Goal: Information Seeking & Learning: Learn about a topic

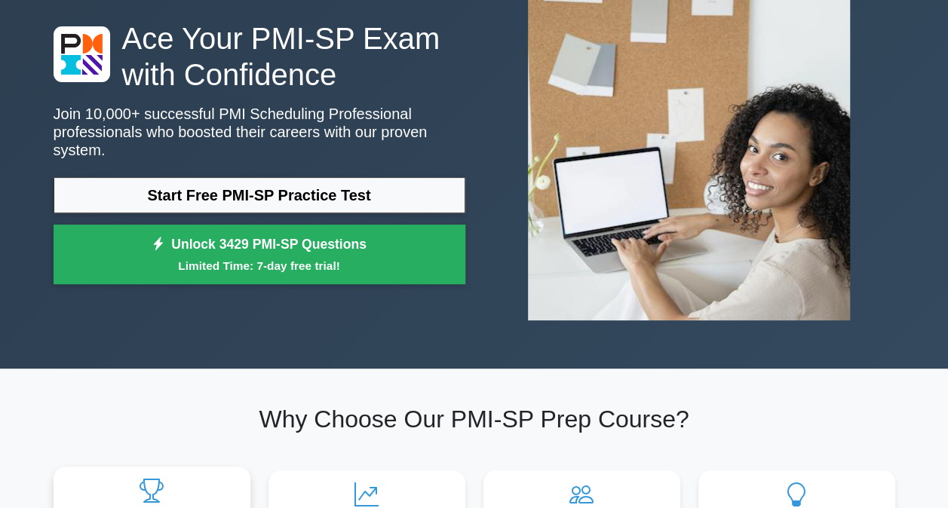
scroll to position [75, 0]
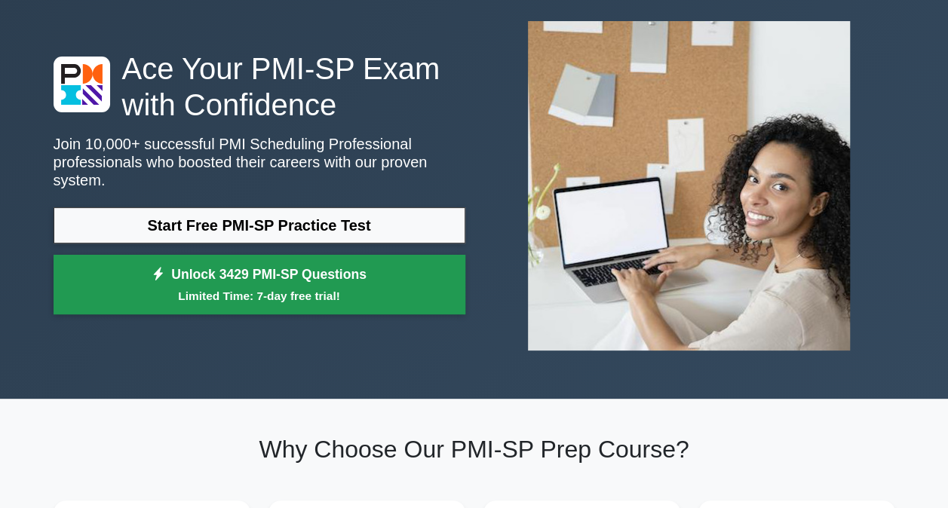
click at [244, 276] on link "Unlock 3429 PMI-SP Questions Limited Time: 7-day free trial!" at bounding box center [260, 285] width 412 height 60
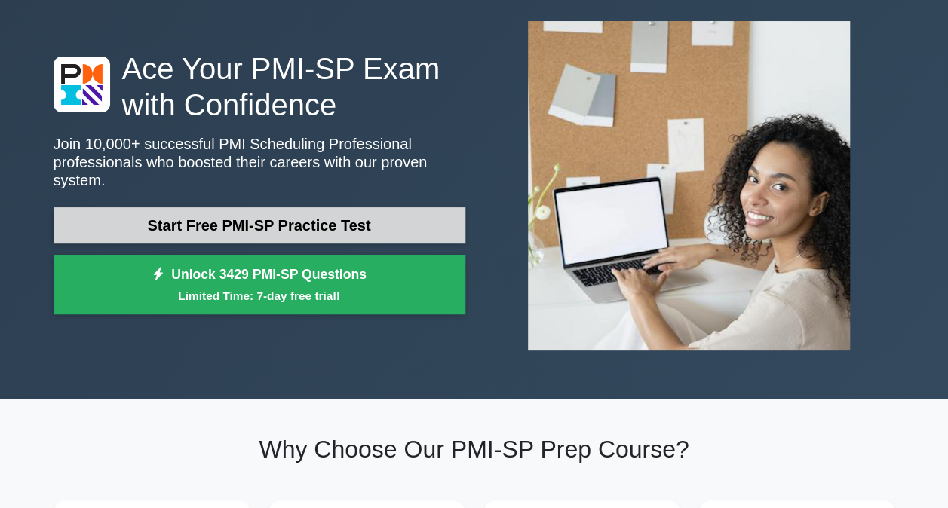
click at [257, 228] on link "Start Free PMI-SP Practice Test" at bounding box center [260, 225] width 412 height 36
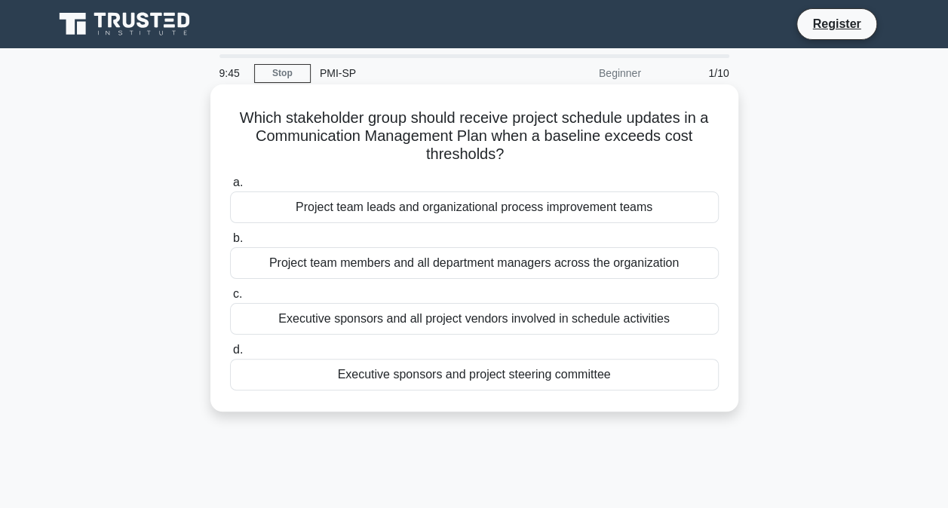
click at [368, 374] on div "Executive sponsors and project steering committee" at bounding box center [474, 375] width 488 height 32
click at [230, 355] on input "d. Executive sponsors and project steering committee" at bounding box center [230, 350] width 0 height 10
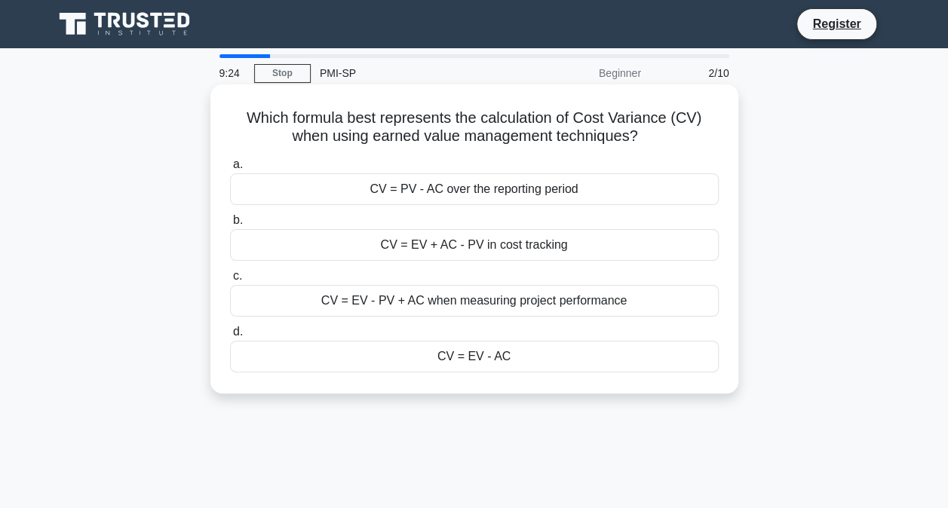
click at [414, 193] on div "CV = PV - AC over the reporting period" at bounding box center [474, 189] width 488 height 32
click at [230, 170] on input "a. CV = PV - AC over the reporting period" at bounding box center [230, 165] width 0 height 10
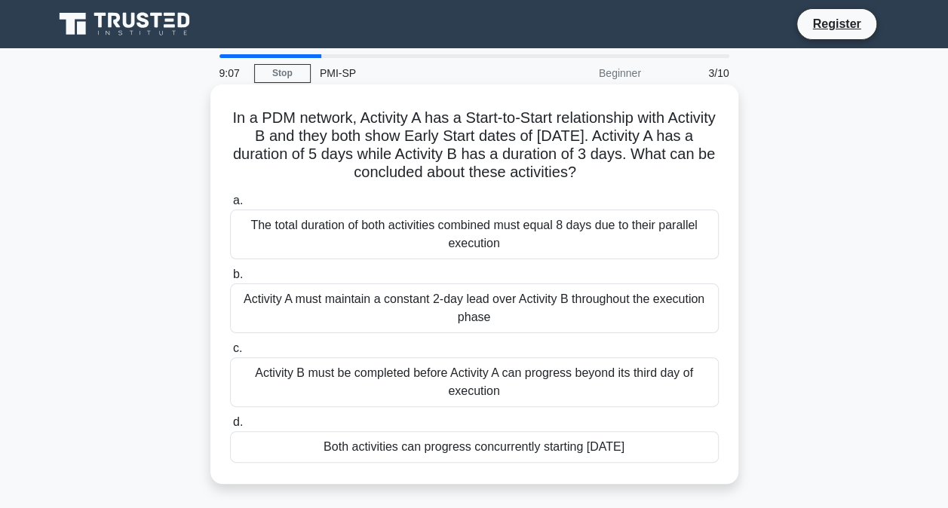
click at [498, 236] on div "The total duration of both activities combined must equal 8 days due to their p…" at bounding box center [474, 235] width 488 height 50
click at [230, 206] on input "a. The total duration of both activities combined must equal 8 days due to thei…" at bounding box center [230, 201] width 0 height 10
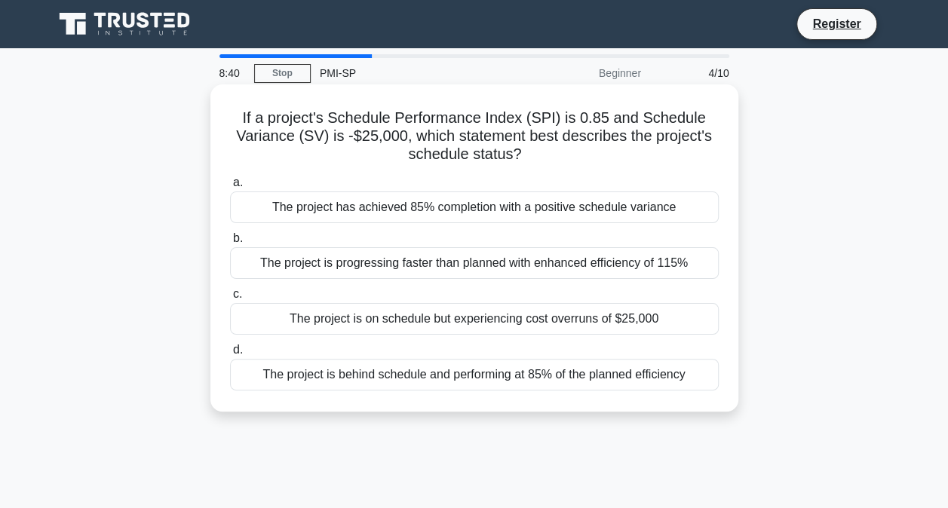
click at [523, 324] on div "The project is on schedule but experiencing cost overruns of $25,000" at bounding box center [474, 319] width 488 height 32
click at [230, 299] on input "c. The project is on schedule but experiencing cost overruns of $25,000" at bounding box center [230, 294] width 0 height 10
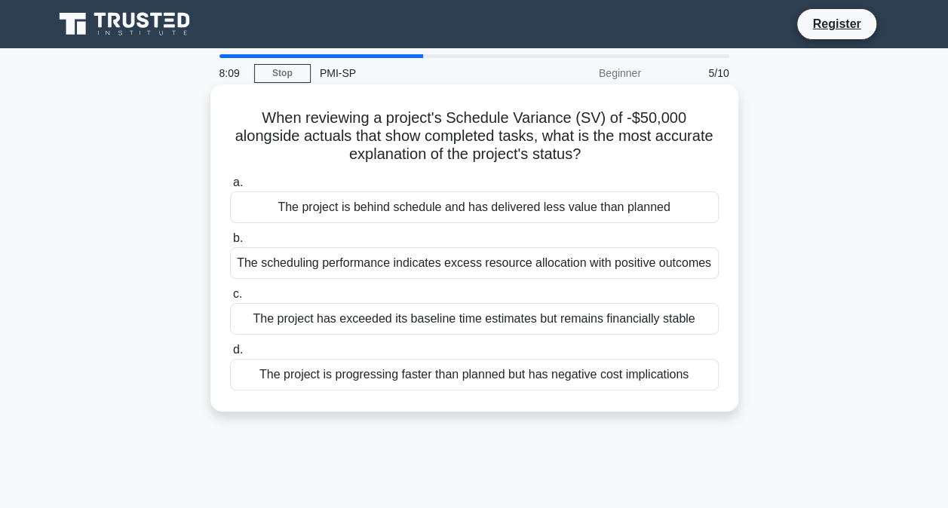
click at [501, 378] on div "The project is progressing faster than planned but has negative cost implicatio…" at bounding box center [474, 375] width 488 height 32
click at [230, 355] on input "d. The project is progressing faster than planned but has negative cost implica…" at bounding box center [230, 350] width 0 height 10
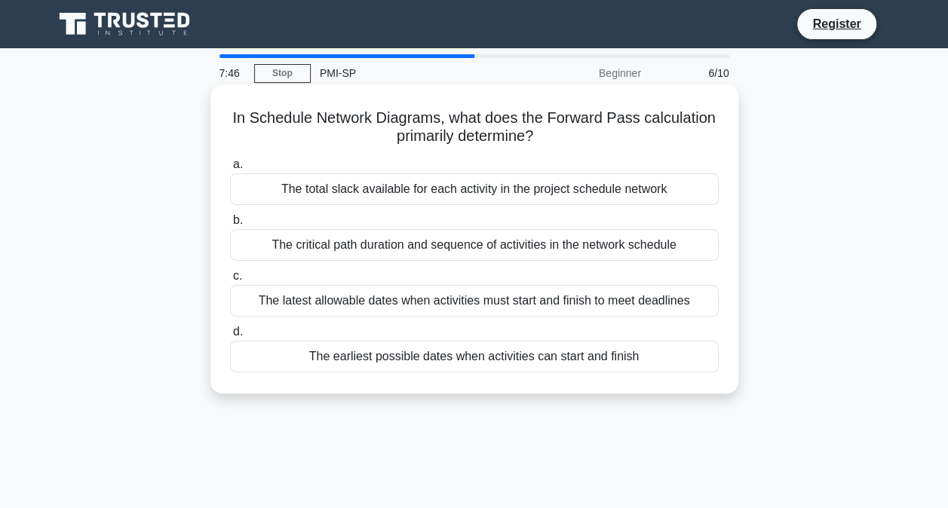
click at [449, 248] on div "The critical path duration and sequence of activities in the network schedule" at bounding box center [474, 245] width 488 height 32
click at [230, 225] on input "b. The critical path duration and sequence of activities in the network schedule" at bounding box center [230, 221] width 0 height 10
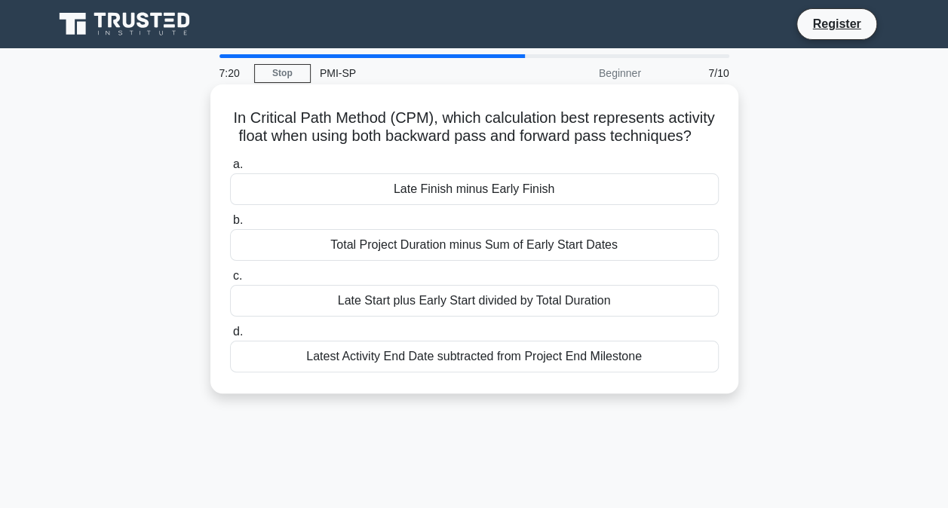
click at [473, 195] on div "Late Finish minus Early Finish" at bounding box center [474, 189] width 488 height 32
click at [230, 170] on input "a. Late Finish minus Early Finish" at bounding box center [230, 165] width 0 height 10
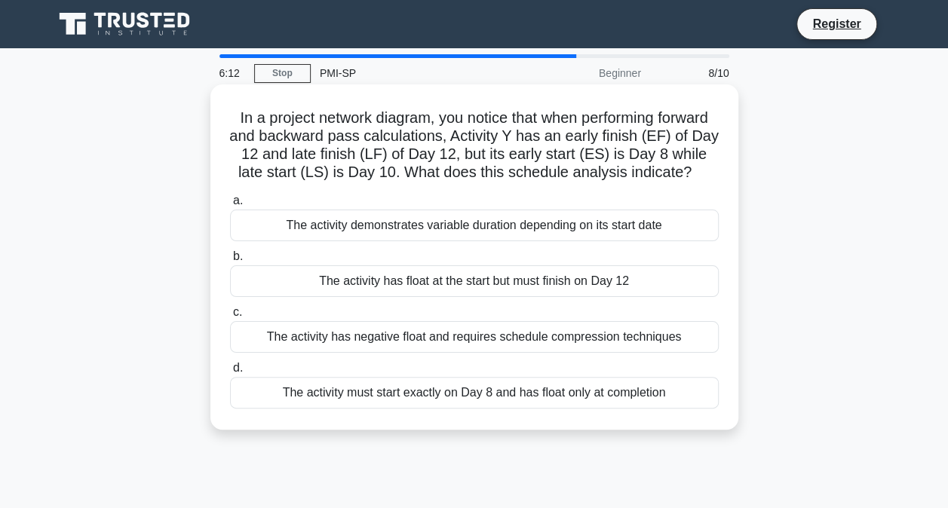
click at [552, 397] on div "The activity must start exactly on Day 8 and has float only at completion" at bounding box center [474, 393] width 488 height 32
click at [230, 373] on input "d. The activity must start exactly on Day 8 and has float only at completion" at bounding box center [230, 368] width 0 height 10
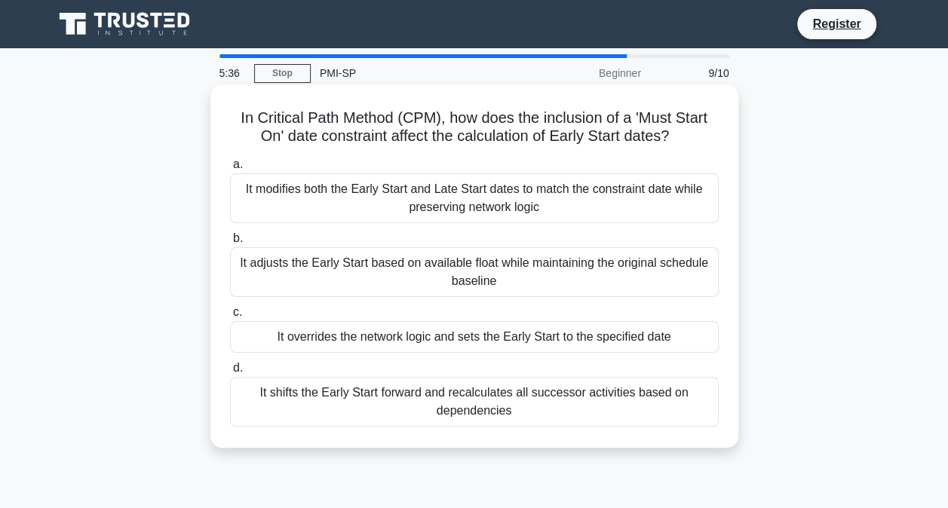
click at [531, 341] on div "It overrides the network logic and sets the Early Start to the specified date" at bounding box center [474, 337] width 488 height 32
click at [230, 317] on input "c. It overrides the network logic and sets the Early Start to the specified date" at bounding box center [230, 313] width 0 height 10
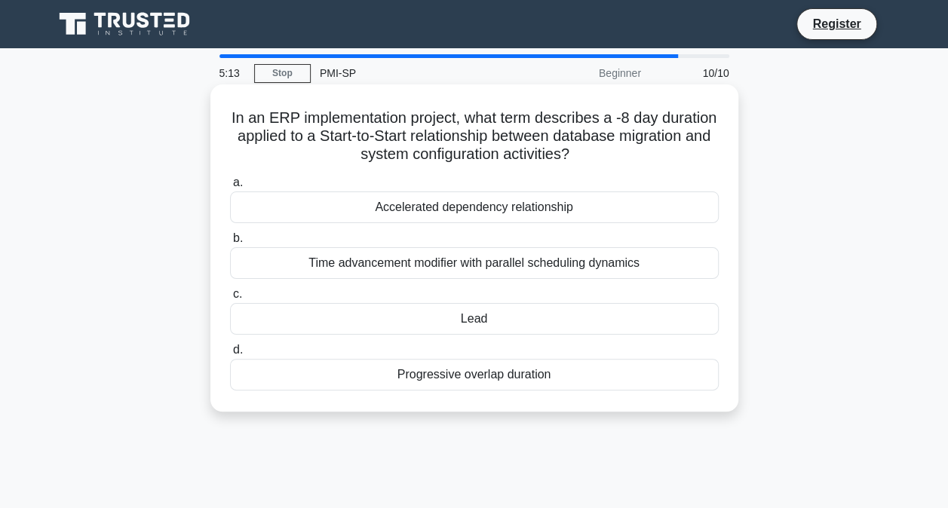
click at [476, 378] on div "Progressive overlap duration" at bounding box center [474, 375] width 488 height 32
click at [230, 355] on input "d. Progressive overlap duration" at bounding box center [230, 350] width 0 height 10
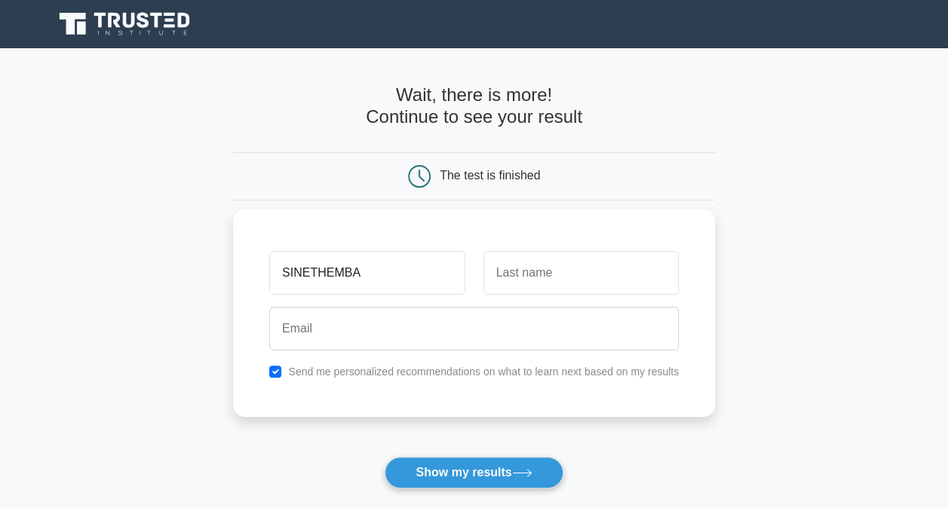
type input "SINETHEMBA"
click at [545, 275] on input "text" at bounding box center [580, 273] width 195 height 44
type input "MAGUBANE"
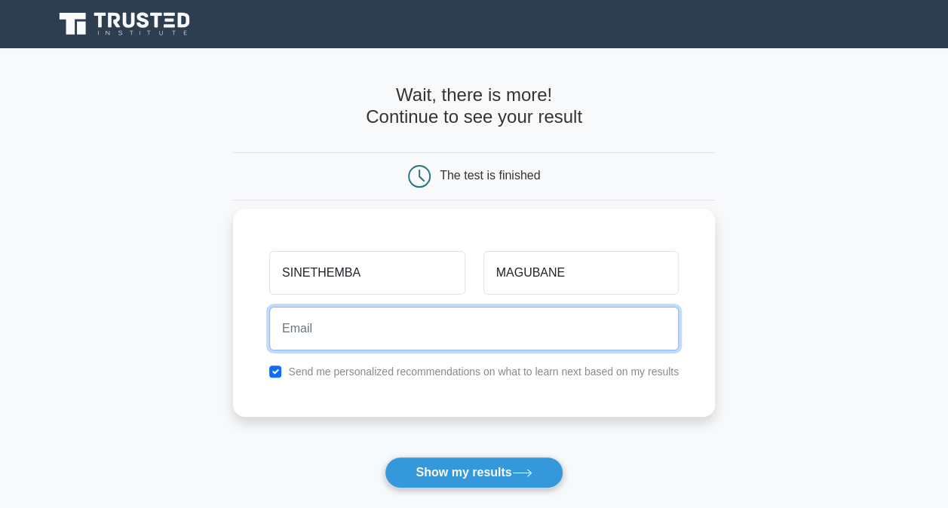
click at [371, 332] on input "email" at bounding box center [473, 329] width 409 height 44
type input "snehisheir@gmail.com"
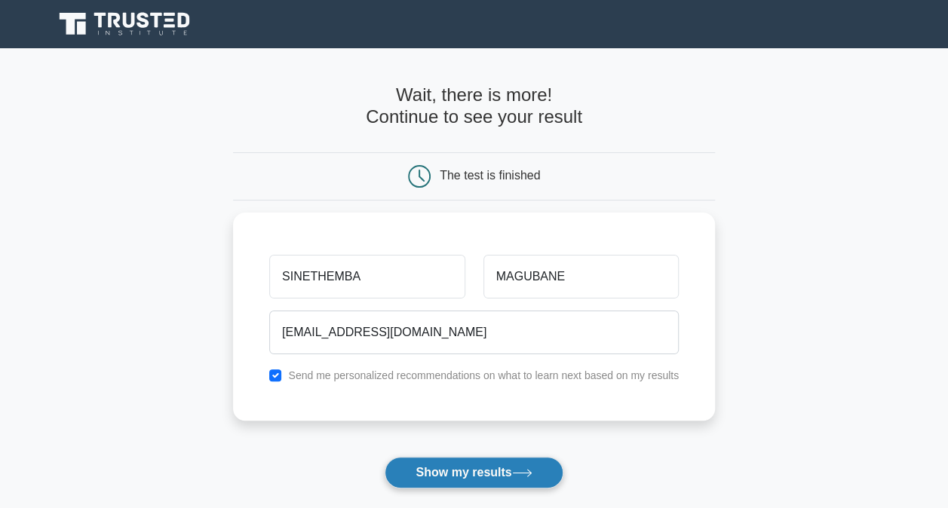
click at [475, 474] on button "Show my results" at bounding box center [473, 473] width 178 height 32
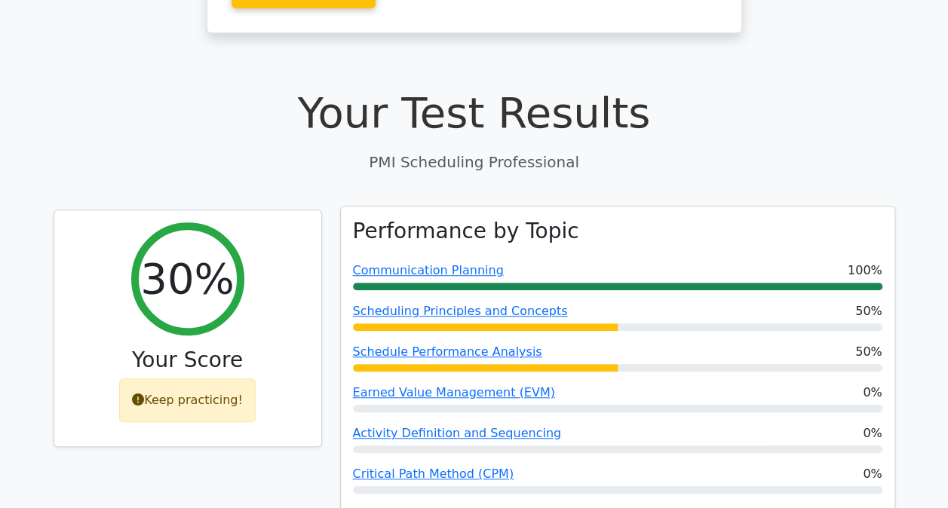
scroll to position [452, 0]
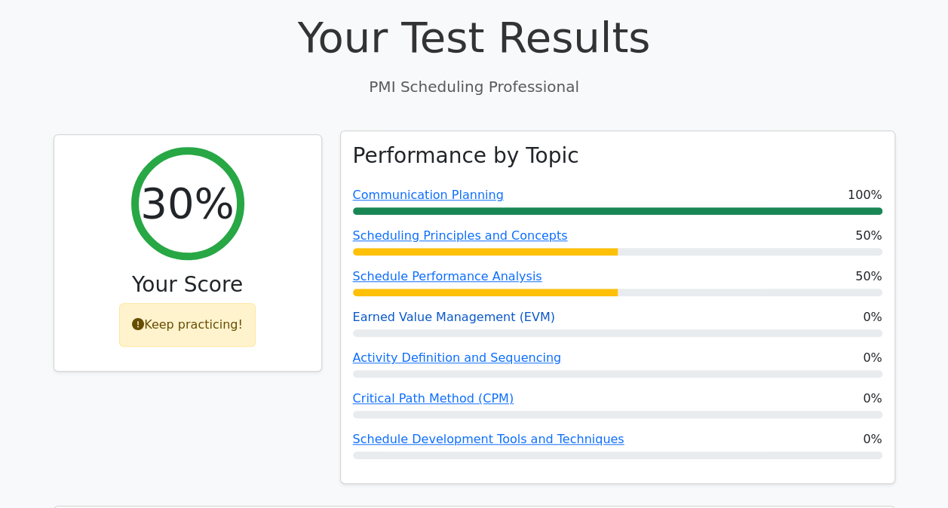
click at [418, 310] on link "Earned Value Management (EVM)" at bounding box center [454, 317] width 202 height 14
click at [412, 351] on link "Activity Definition and Sequencing" at bounding box center [457, 358] width 209 height 14
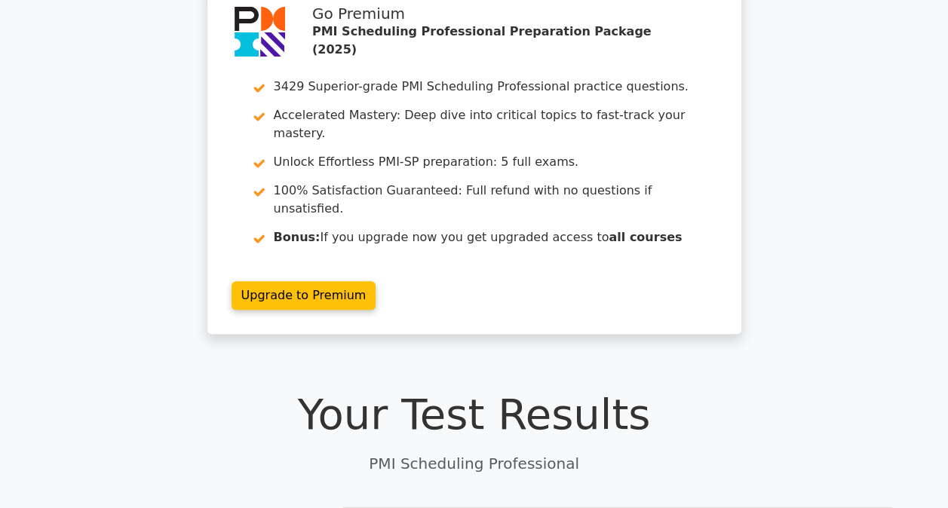
scroll to position [0, 0]
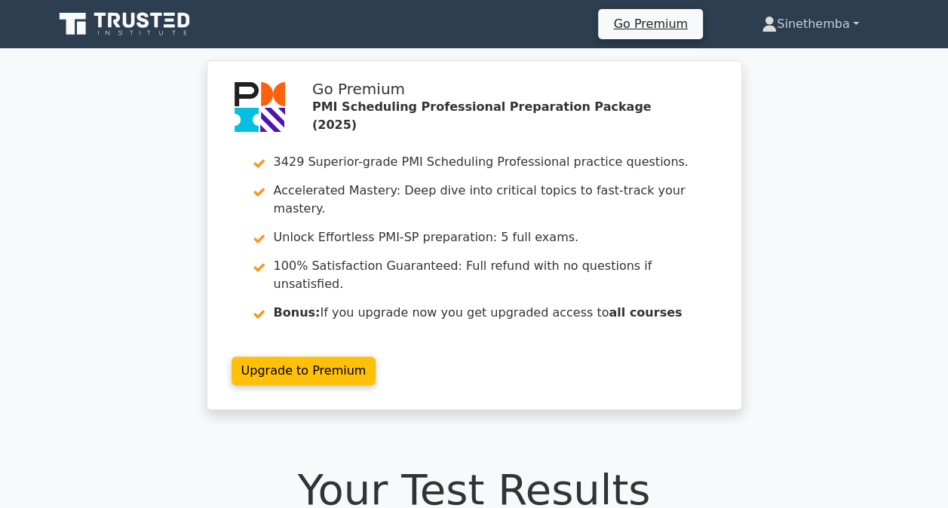
click at [851, 26] on link "Sinethemba" at bounding box center [809, 24] width 169 height 30
click at [752, 57] on link "Profile" at bounding box center [785, 59] width 119 height 24
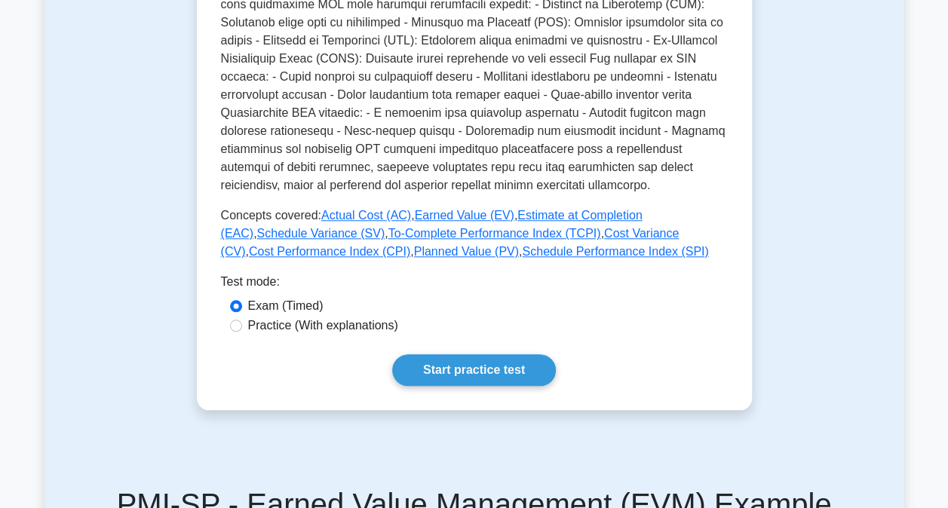
scroll to position [603, 0]
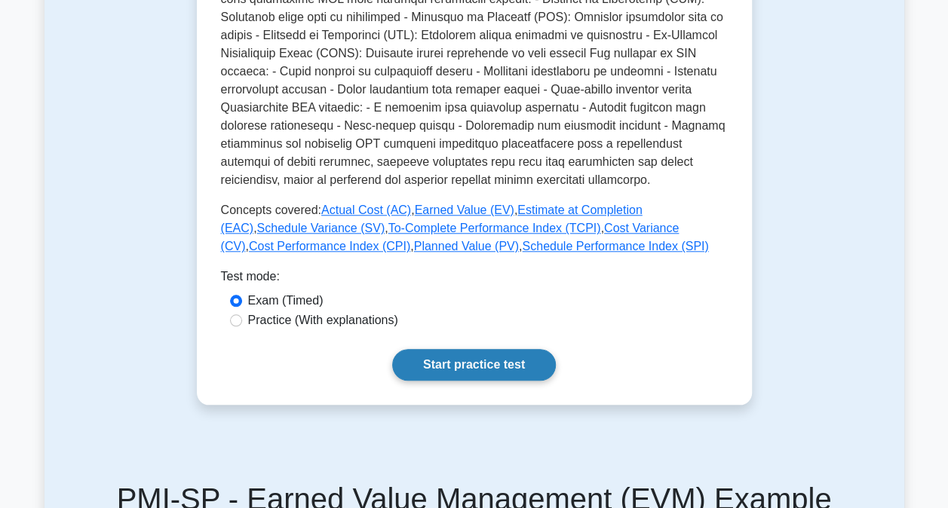
click at [488, 363] on link "Start practice test" at bounding box center [474, 365] width 164 height 32
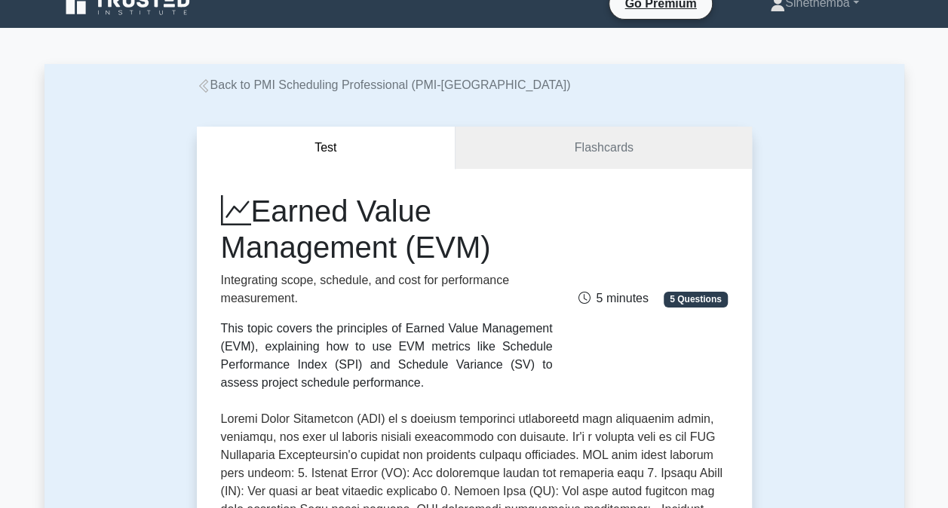
scroll to position [0, 0]
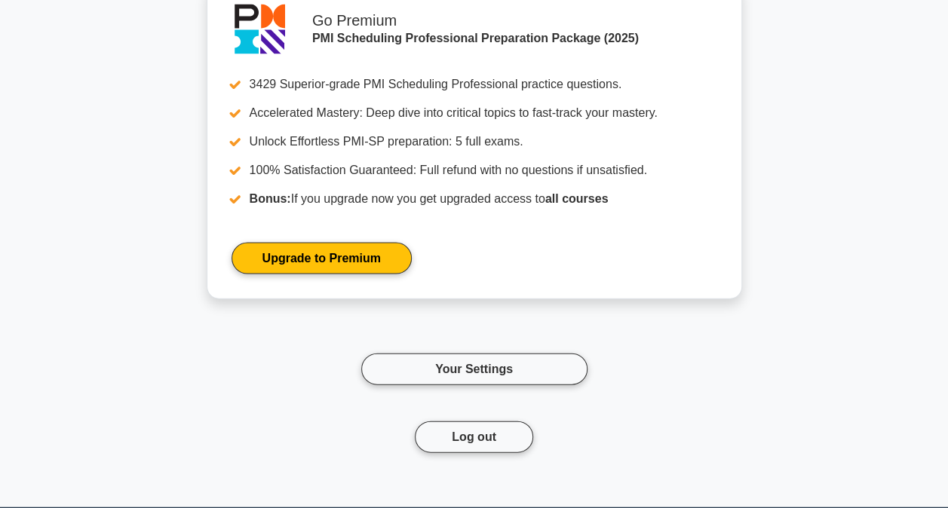
scroll to position [1508, 0]
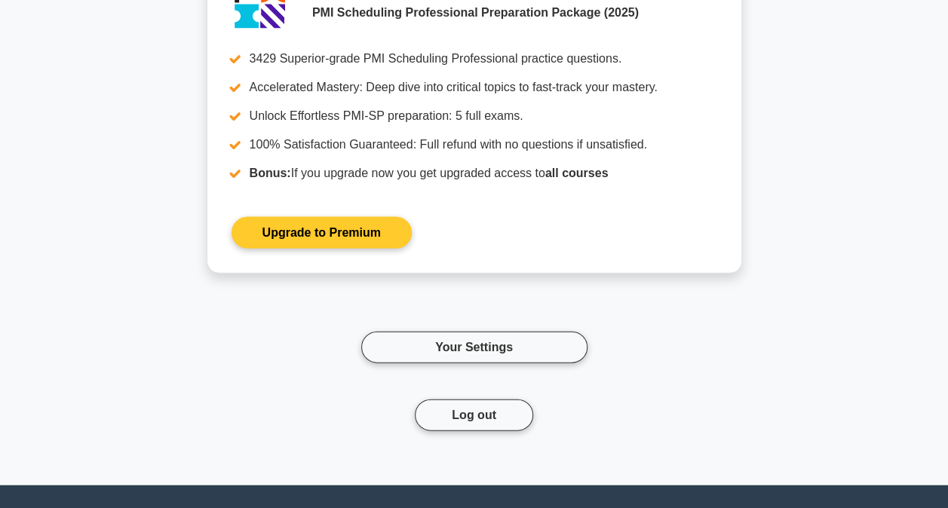
click at [327, 217] on link "Upgrade to Premium" at bounding box center [321, 233] width 180 height 32
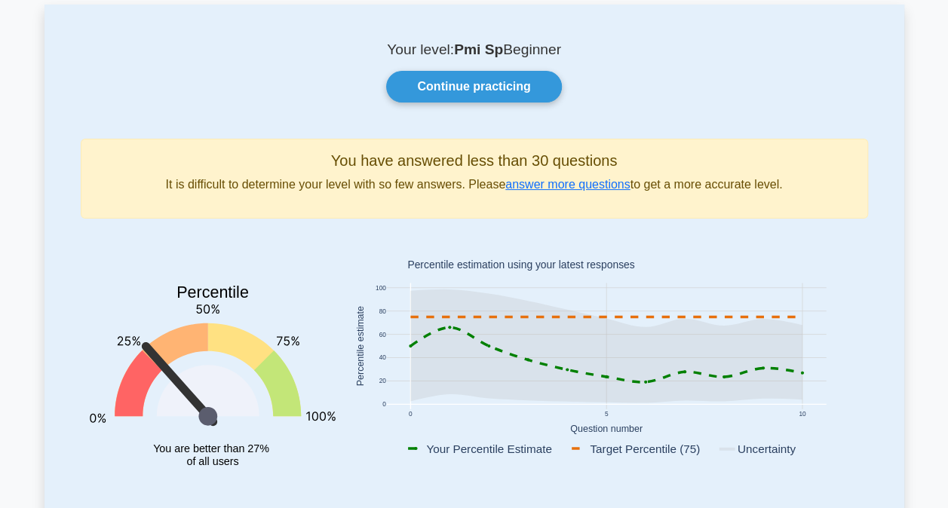
scroll to position [0, 0]
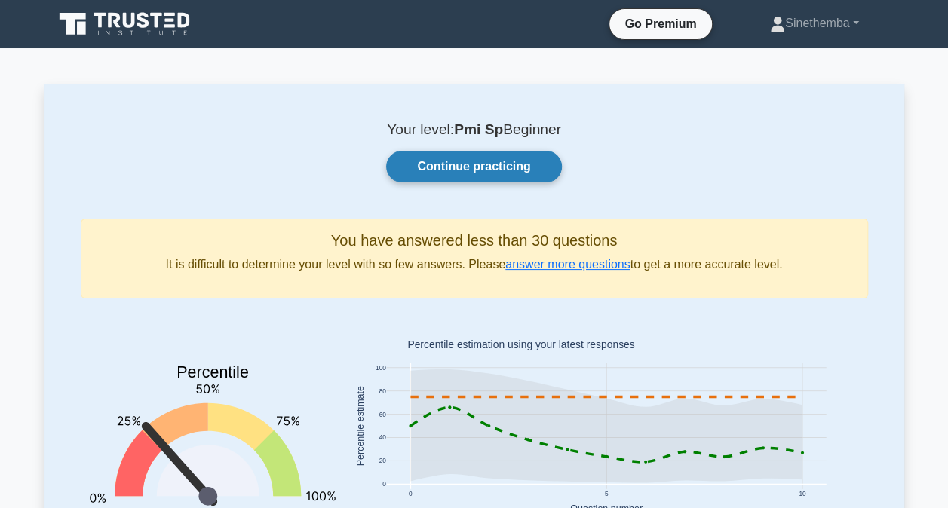
click at [496, 169] on link "Continue practicing" at bounding box center [473, 167] width 175 height 32
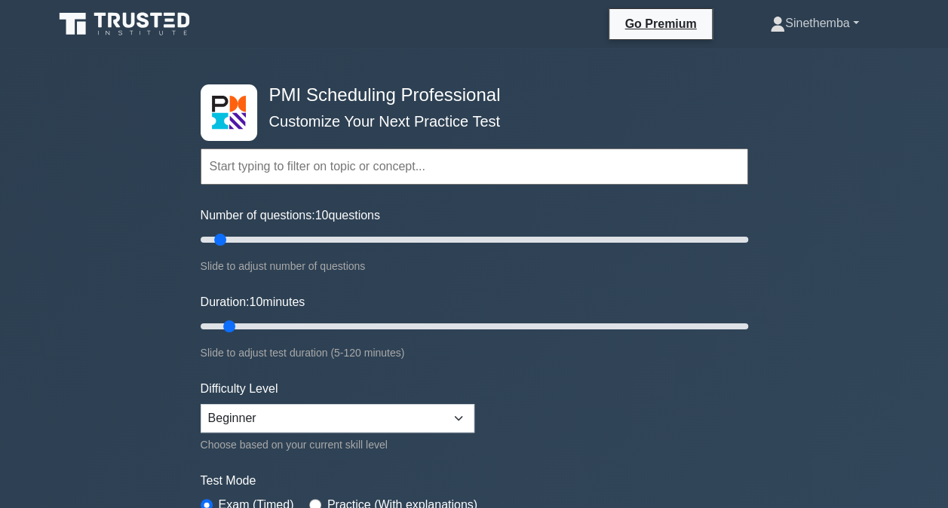
click at [800, 23] on link "Sinethemba" at bounding box center [813, 23] width 161 height 30
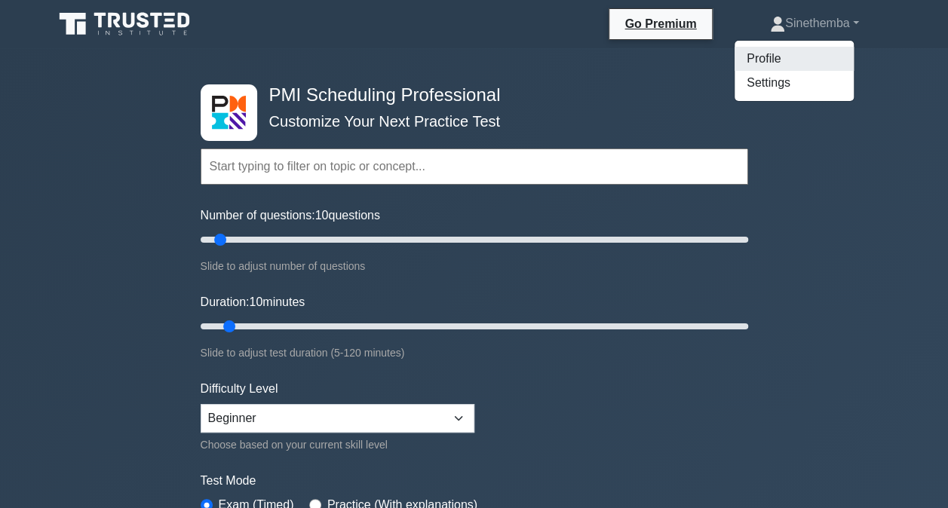
click at [760, 58] on link "Profile" at bounding box center [793, 59] width 119 height 24
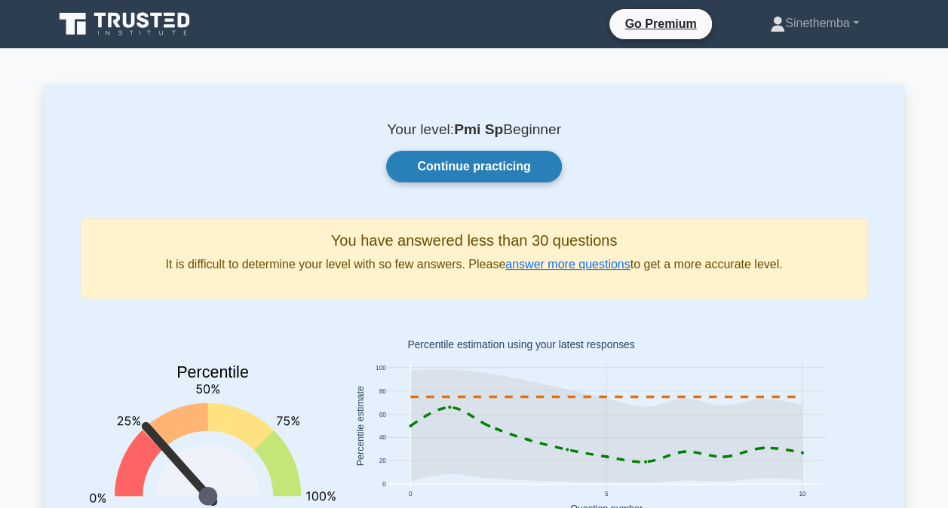
click at [491, 164] on link "Continue practicing" at bounding box center [473, 167] width 175 height 32
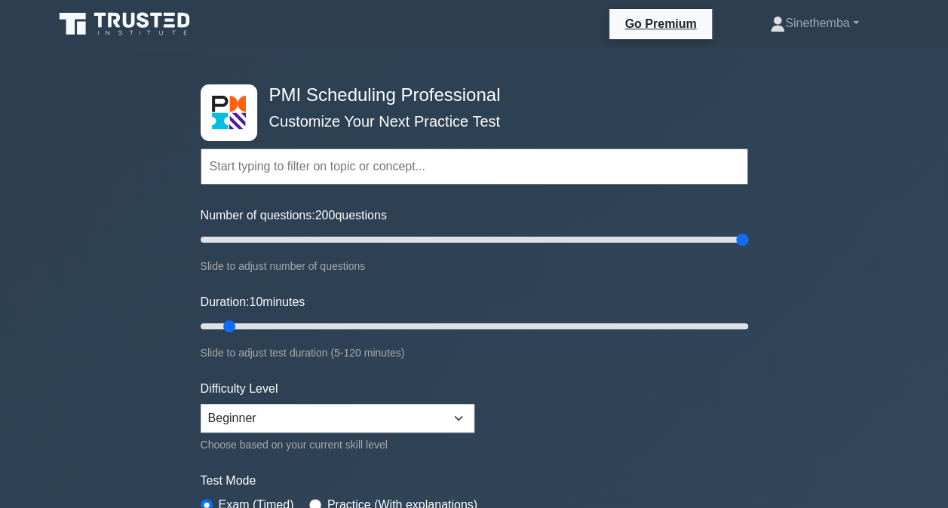
drag, startPoint x: 217, startPoint y: 239, endPoint x: 749, endPoint y: 273, distance: 533.3
type input "200"
click at [748, 249] on input "Number of questions: 200 questions" at bounding box center [474, 240] width 547 height 18
drag, startPoint x: 226, startPoint y: 323, endPoint x: 770, endPoint y: 326, distance: 543.5
type input "120"
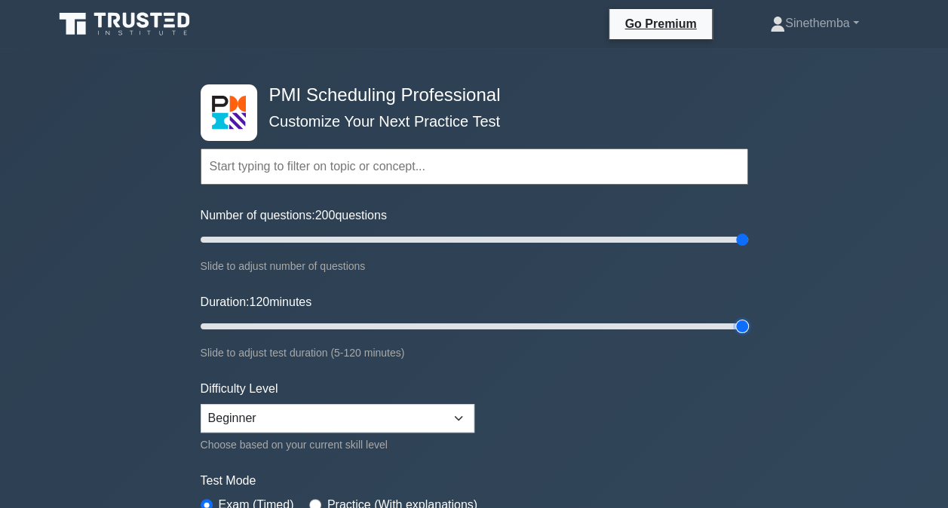
click at [748, 326] on input "Duration: 120 minutes" at bounding box center [474, 326] width 547 height 18
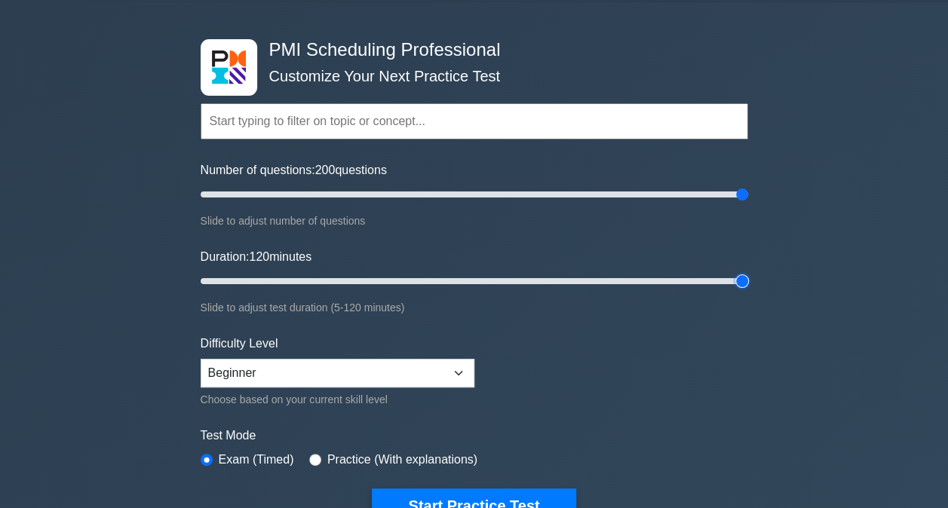
scroll to position [75, 0]
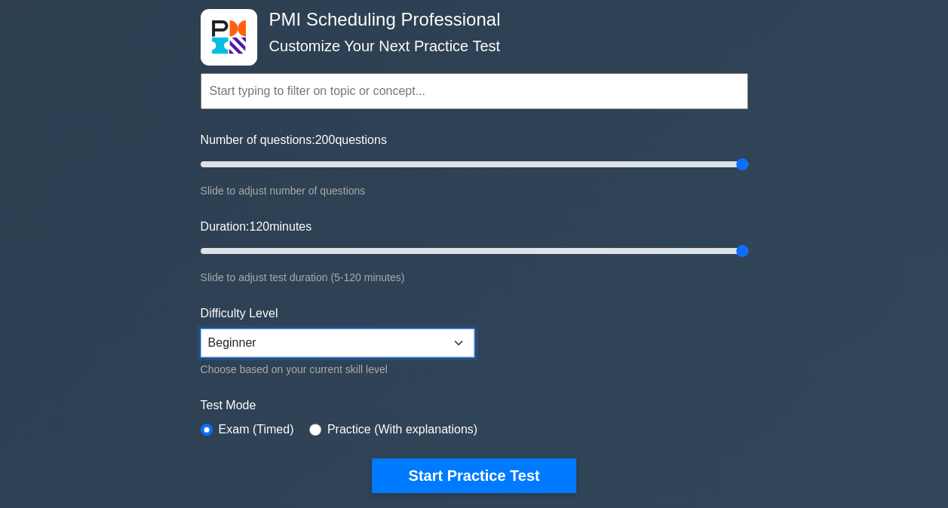
click at [458, 339] on select "Beginner Intermediate Expert" at bounding box center [338, 343] width 274 height 29
click at [201, 329] on select "Beginner Intermediate Expert" at bounding box center [338, 343] width 274 height 29
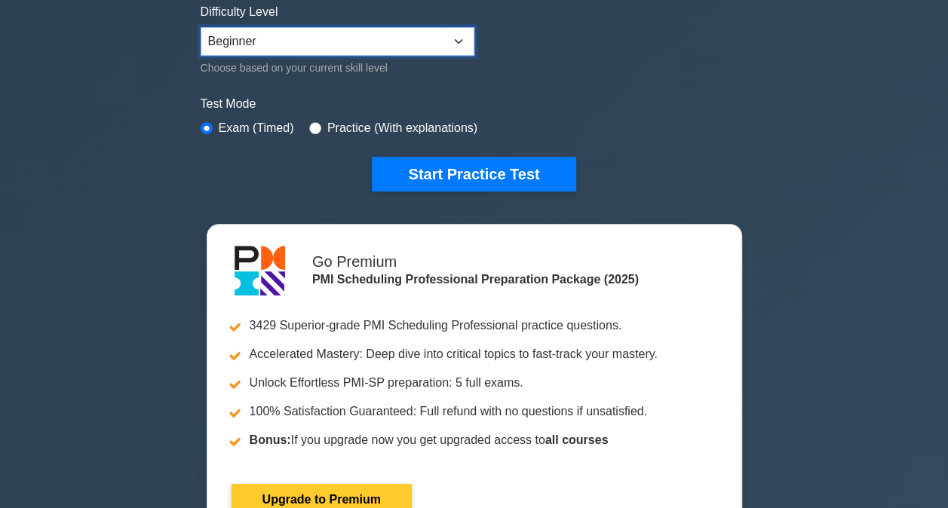
scroll to position [302, 0]
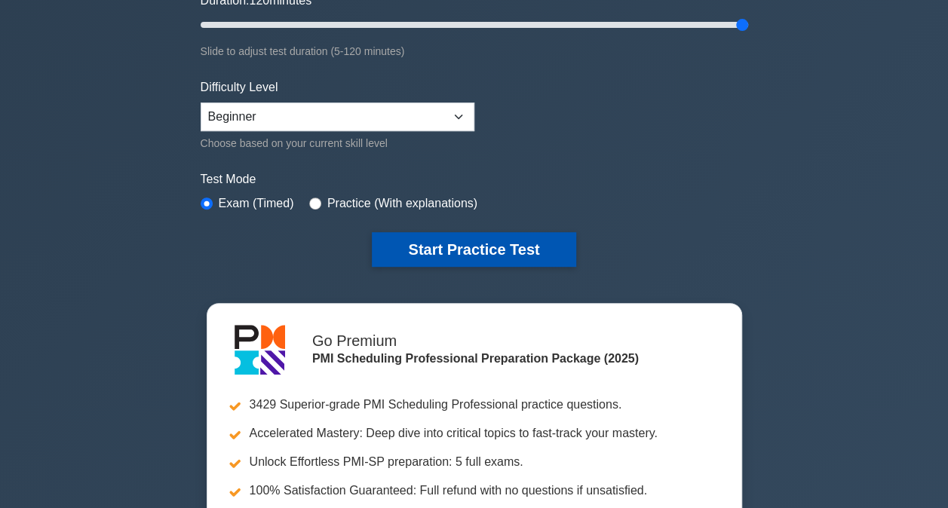
click at [452, 250] on button "Start Practice Test" at bounding box center [474, 249] width 204 height 35
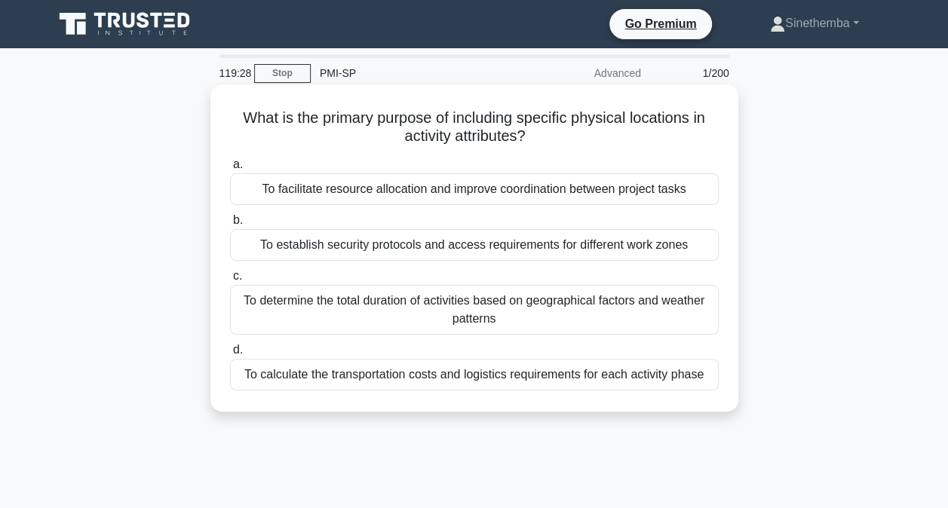
click at [416, 314] on div "To determine the total duration of activities based on geographical factors and…" at bounding box center [474, 310] width 488 height 50
click at [230, 281] on input "c. To determine the total duration of activities based on geographical factors …" at bounding box center [230, 276] width 0 height 10
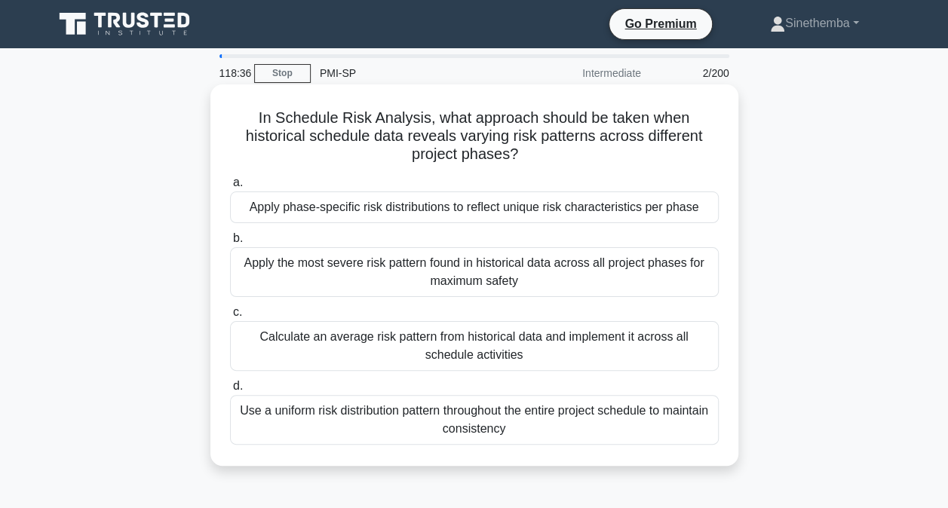
click at [402, 209] on div "Apply phase-specific risk distributions to reflect unique risk characteristics …" at bounding box center [474, 207] width 488 height 32
click at [230, 188] on input "a. Apply phase-specific risk distributions to reflect unique risk characteristi…" at bounding box center [230, 183] width 0 height 10
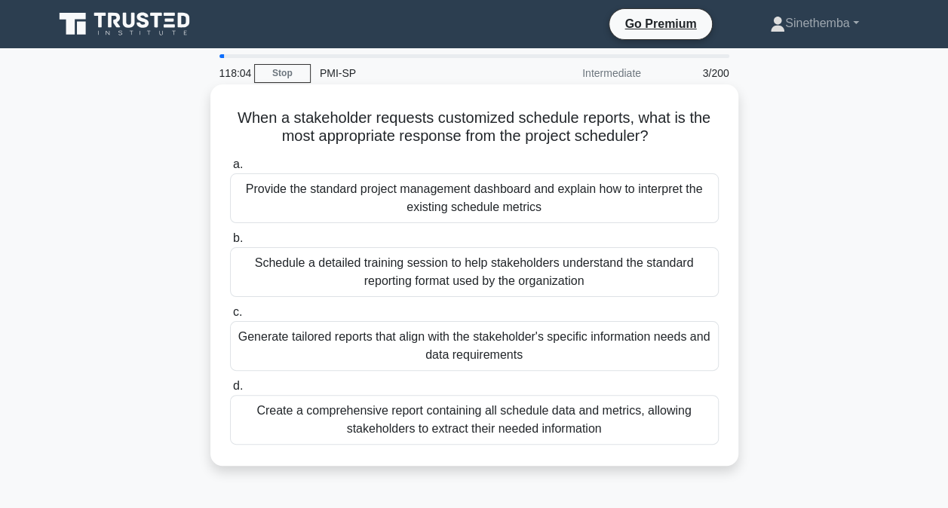
click at [446, 342] on div "Generate tailored reports that align with the stakeholder's specific informatio…" at bounding box center [474, 346] width 488 height 50
click at [230, 317] on input "c. Generate tailored reports that align with the stakeholder's specific informa…" at bounding box center [230, 313] width 0 height 10
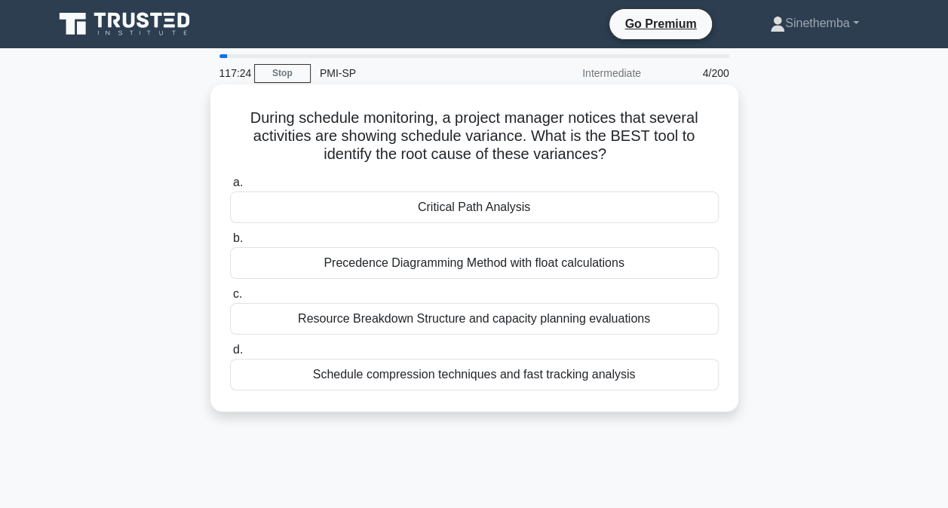
click at [456, 211] on div "Critical Path Analysis" at bounding box center [474, 207] width 488 height 32
click at [230, 188] on input "a. Critical Path Analysis" at bounding box center [230, 183] width 0 height 10
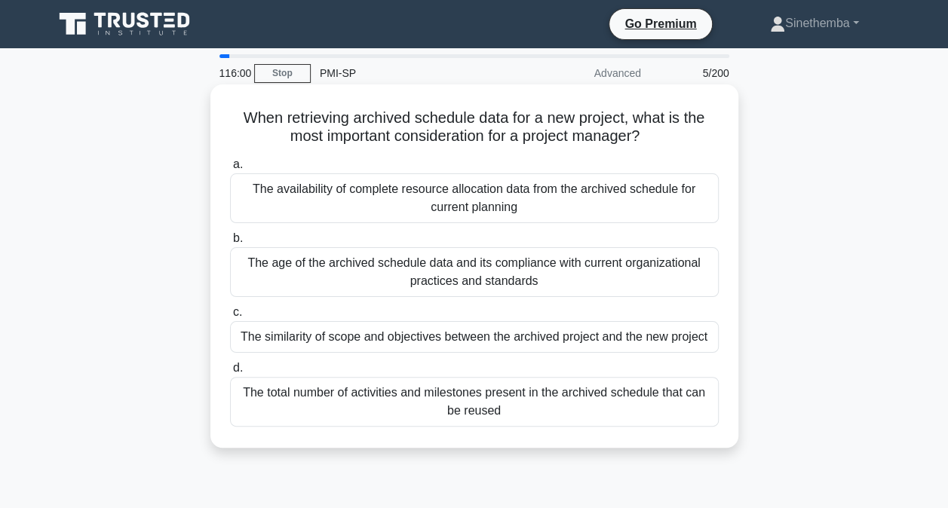
click at [274, 336] on div "The similarity of scope and objectives between the archived project and the new…" at bounding box center [474, 337] width 488 height 32
click at [230, 317] on input "c. The similarity of scope and objectives between the archived project and the …" at bounding box center [230, 313] width 0 height 10
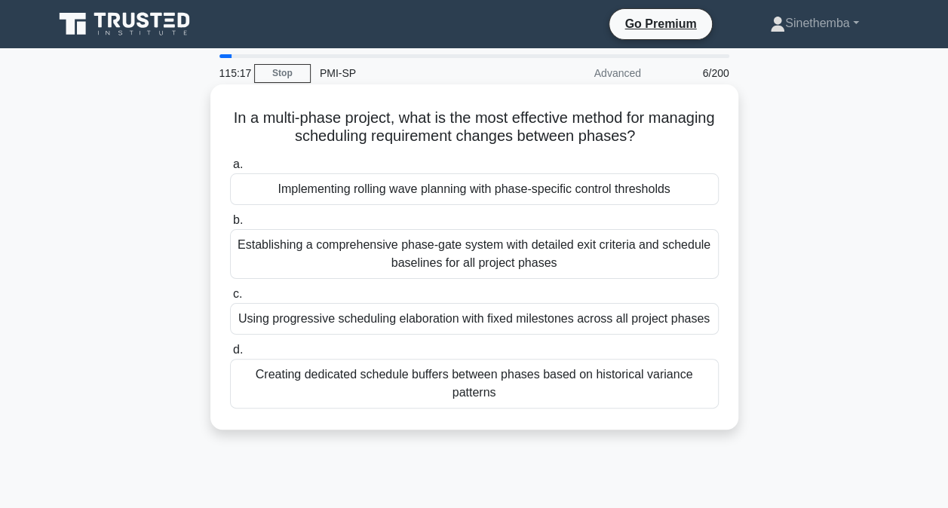
click at [360, 320] on div "Using progressive scheduling elaboration with fixed milestones across all proje…" at bounding box center [474, 319] width 488 height 32
click at [230, 299] on input "c. Using progressive scheduling elaboration with fixed milestones across all pr…" at bounding box center [230, 294] width 0 height 10
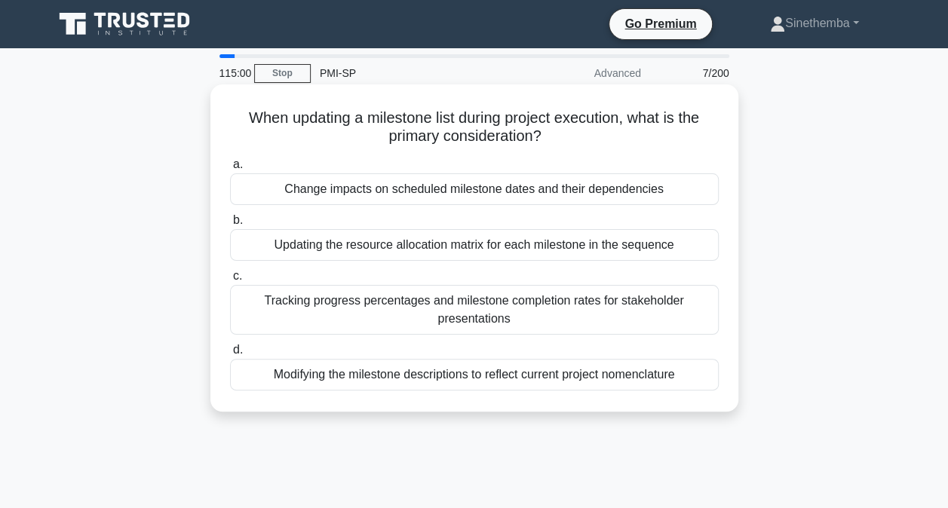
click at [380, 194] on div "Change impacts on scheduled milestone dates and their dependencies" at bounding box center [474, 189] width 488 height 32
click at [230, 170] on input "a. Change impacts on scheduled milestone dates and their dependencies" at bounding box center [230, 165] width 0 height 10
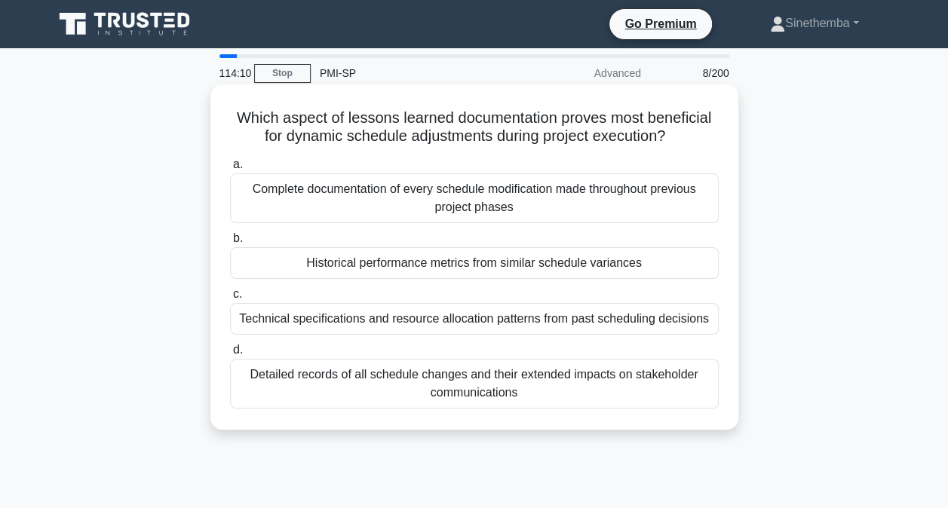
click at [384, 378] on div "Detailed records of all schedule changes and their extended impacts on stakehol…" at bounding box center [474, 384] width 488 height 50
click at [230, 355] on input "d. Detailed records of all schedule changes and their extended impacts on stake…" at bounding box center [230, 350] width 0 height 10
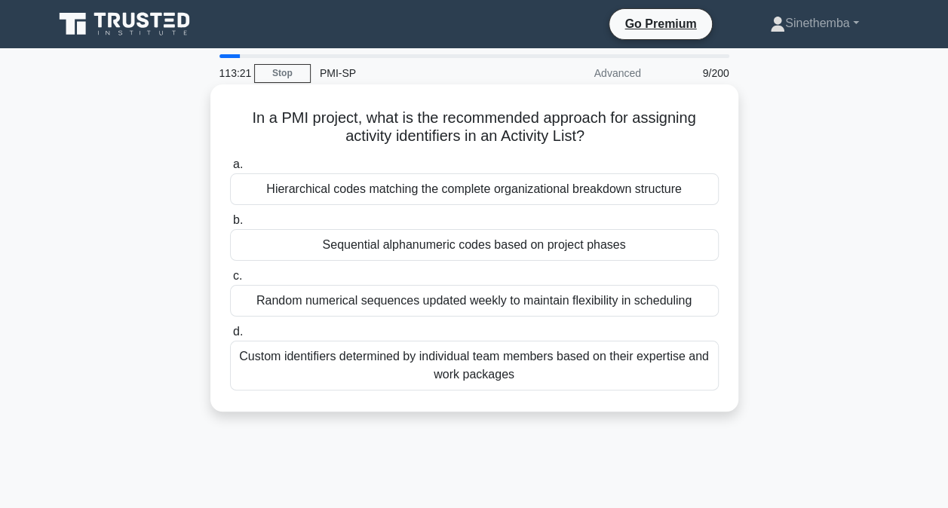
click at [451, 193] on div "Hierarchical codes matching the complete organizational breakdown structure" at bounding box center [474, 189] width 488 height 32
click at [230, 170] on input "a. Hierarchical codes matching the complete organizational breakdown structure" at bounding box center [230, 165] width 0 height 10
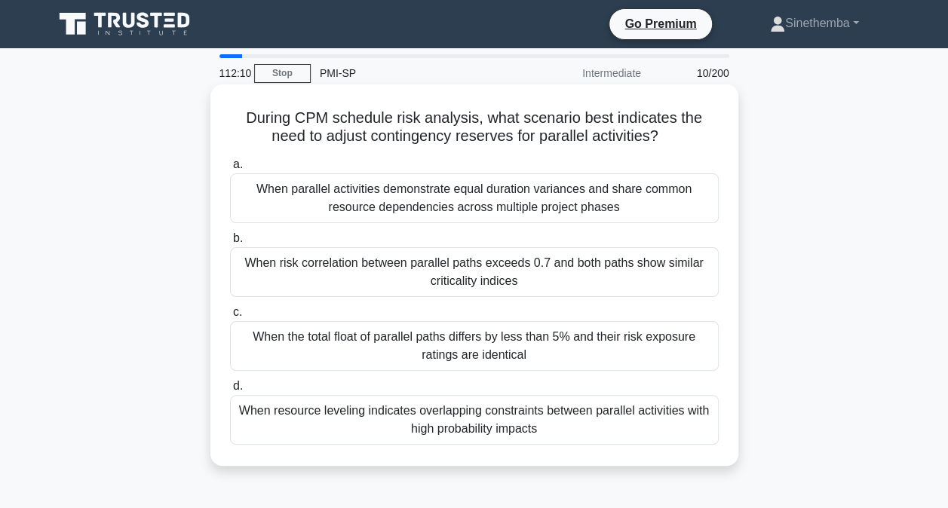
click at [458, 207] on div "When parallel activities demonstrate equal duration variances and share common …" at bounding box center [474, 198] width 488 height 50
click at [230, 170] on input "a. When parallel activities demonstrate equal duration variances and share comm…" at bounding box center [230, 165] width 0 height 10
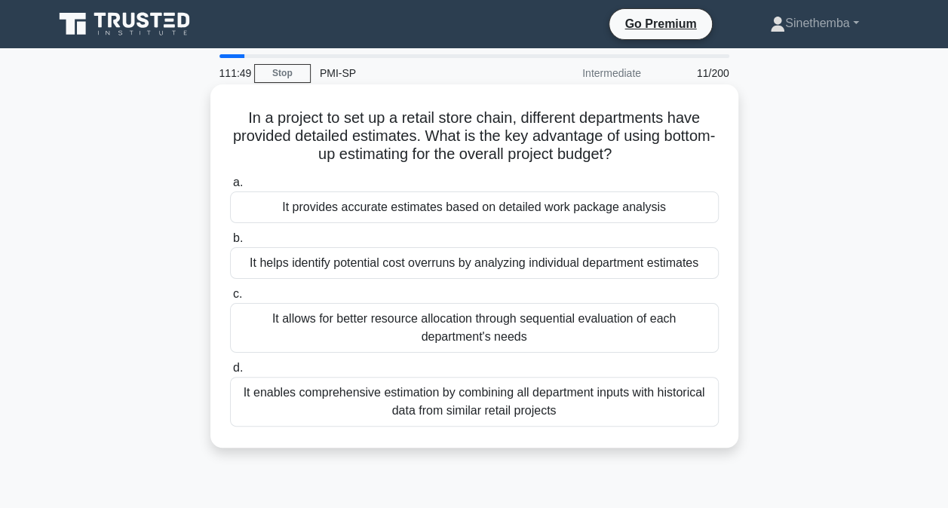
click at [528, 211] on div "It provides accurate estimates based on detailed work package analysis" at bounding box center [474, 207] width 488 height 32
click at [230, 188] on input "a. It provides accurate estimates based on detailed work package analysis" at bounding box center [230, 183] width 0 height 10
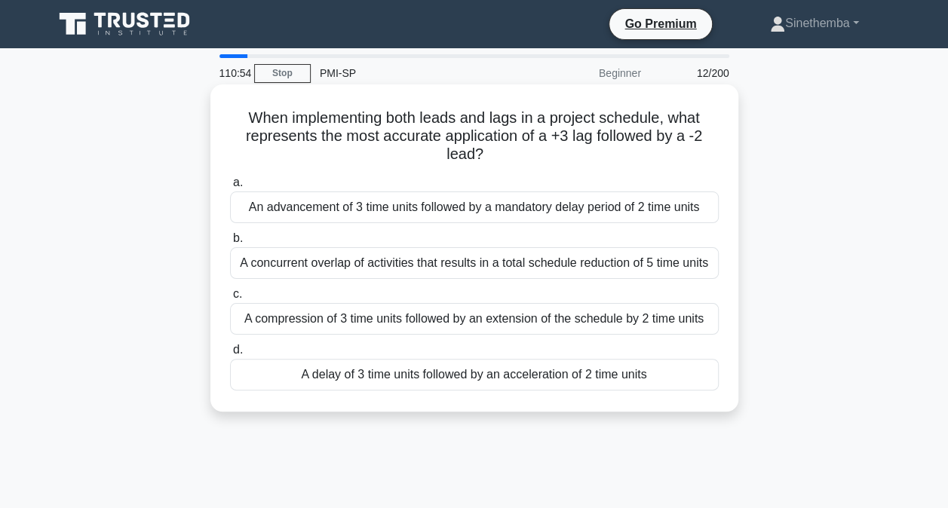
click at [528, 208] on div "An advancement of 3 time units followed by a mandatory delay period of 2 time u…" at bounding box center [474, 207] width 488 height 32
click at [230, 188] on input "a. An advancement of 3 time units followed by a mandatory delay period of 2 tim…" at bounding box center [230, 183] width 0 height 10
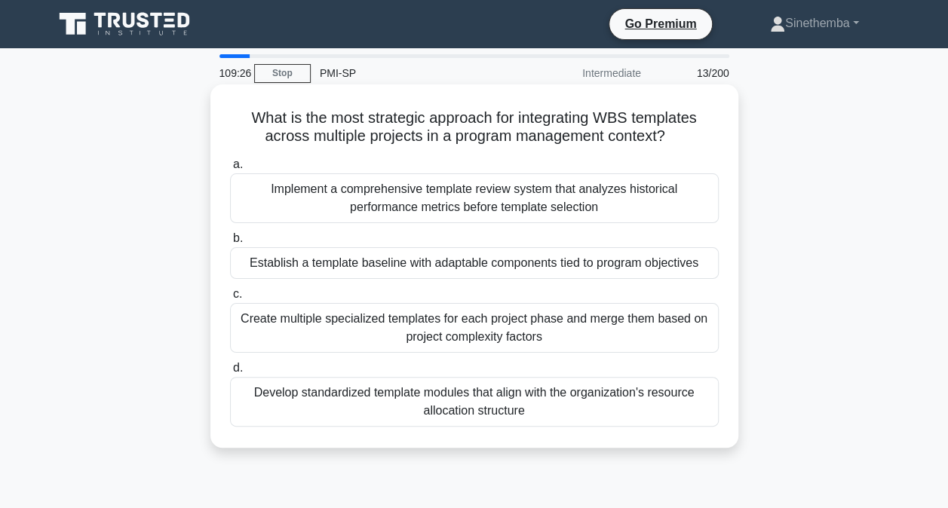
click at [519, 403] on div "Develop standardized template modules that align with the organization's resour…" at bounding box center [474, 402] width 488 height 50
click at [230, 373] on input "d. Develop standardized template modules that align with the organization's res…" at bounding box center [230, 368] width 0 height 10
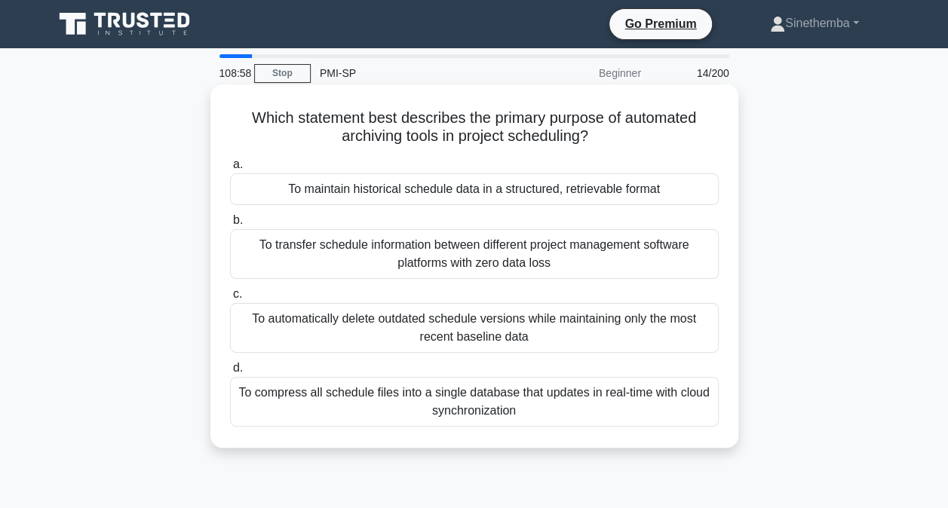
click at [430, 191] on div "To maintain historical schedule data in a structured, retrievable format" at bounding box center [474, 189] width 488 height 32
click at [230, 170] on input "a. To maintain historical schedule data in a structured, retrievable format" at bounding box center [230, 165] width 0 height 10
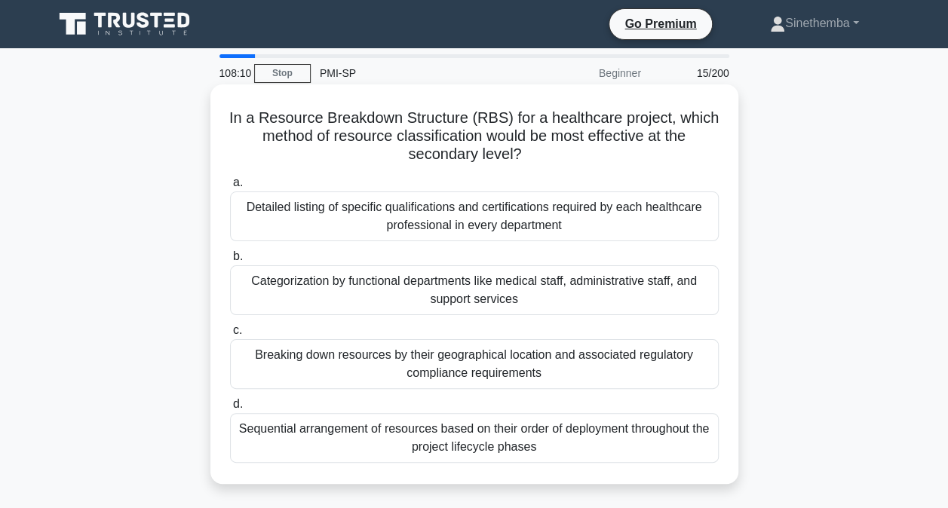
click at [508, 448] on div "Sequential arrangement of resources based on their order of deployment througho…" at bounding box center [474, 438] width 488 height 50
click at [230, 409] on input "d. Sequential arrangement of resources based on their order of deployment throu…" at bounding box center [230, 405] width 0 height 10
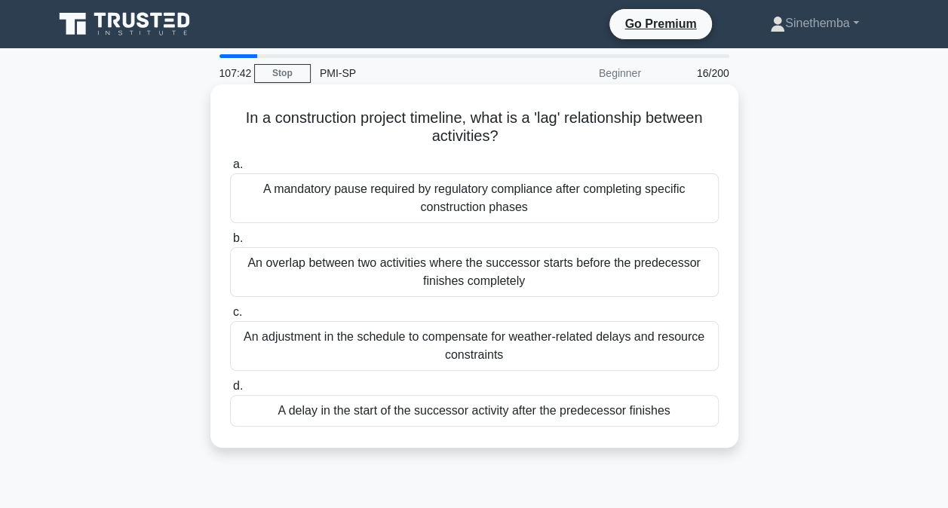
click at [507, 271] on div "An overlap between two activities where the successor starts before the predece…" at bounding box center [474, 272] width 488 height 50
click at [230, 243] on input "b. An overlap between two activities where the successor starts before the pred…" at bounding box center [230, 239] width 0 height 10
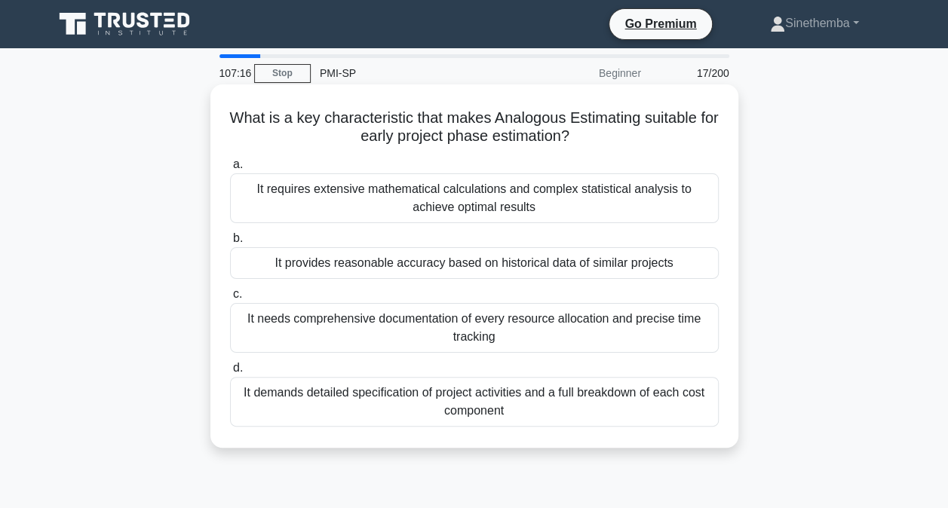
click at [336, 265] on div "It provides reasonable accuracy based on historical data of similar projects" at bounding box center [474, 263] width 488 height 32
click at [230, 243] on input "b. It provides reasonable accuracy based on historical data of similar projects" at bounding box center [230, 239] width 0 height 10
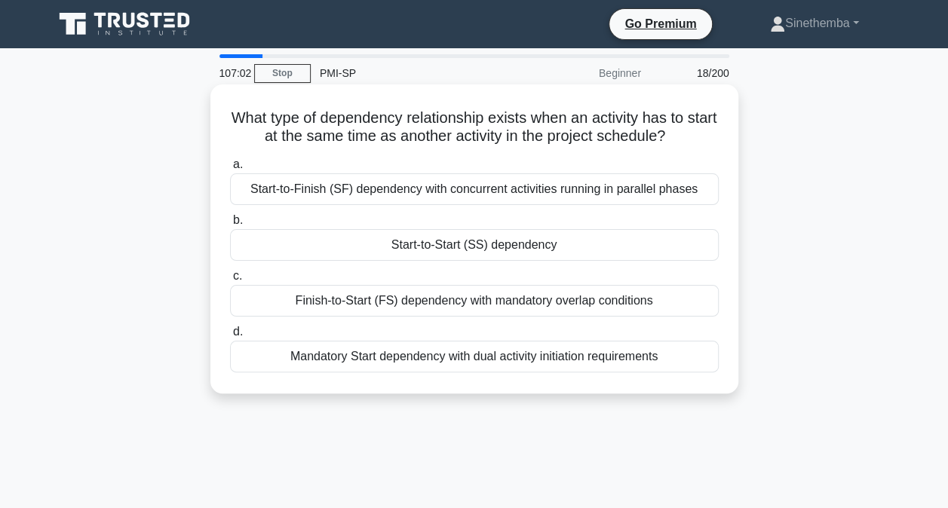
click at [355, 247] on div "Start-to-Start (SS) dependency" at bounding box center [474, 245] width 488 height 32
click at [230, 225] on input "b. Start-to-Start (SS) dependency" at bounding box center [230, 221] width 0 height 10
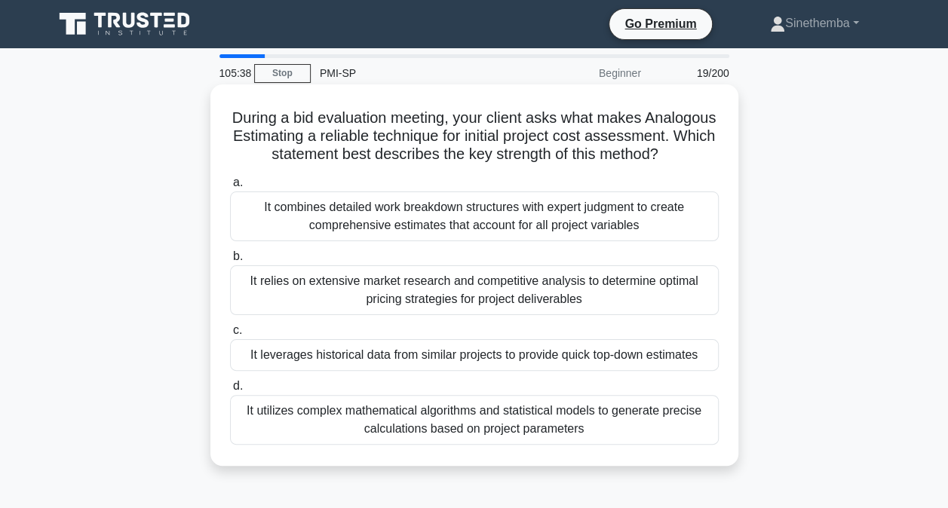
click at [332, 236] on div "It combines detailed work breakdown structures with expert judgment to create c…" at bounding box center [474, 216] width 488 height 50
click at [230, 188] on input "a. It combines detailed work breakdown structures with expert judgment to creat…" at bounding box center [230, 183] width 0 height 10
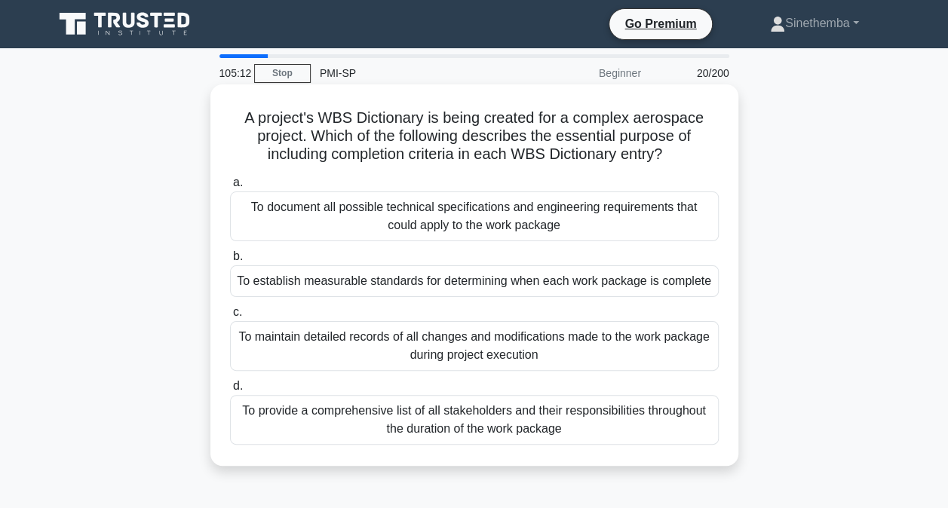
click at [353, 285] on div "To establish measurable standards for determining when each work package is com…" at bounding box center [474, 281] width 488 height 32
click at [230, 262] on input "b. To establish measurable standards for determining when each work package is …" at bounding box center [230, 257] width 0 height 10
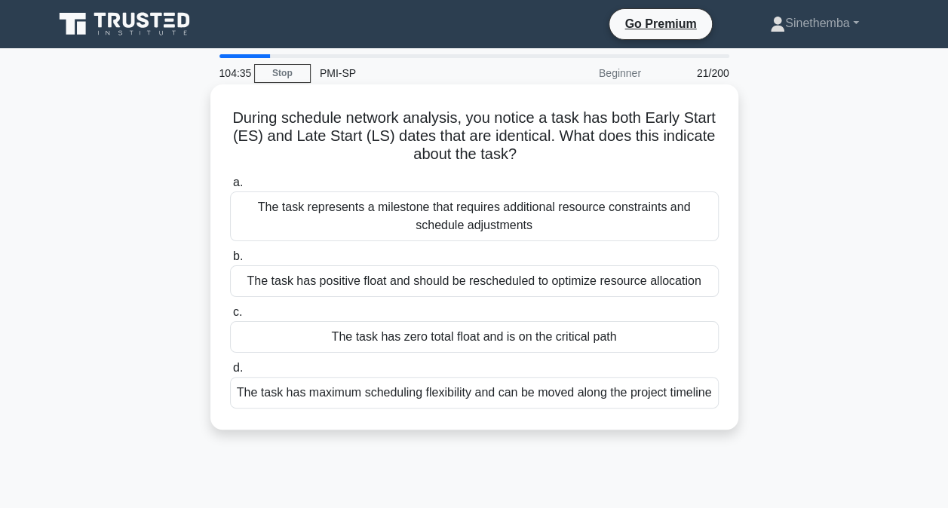
click at [599, 339] on div "The task has zero total float and is on the critical path" at bounding box center [474, 337] width 488 height 32
click at [230, 317] on input "c. The task has zero total float and is on the critical path" at bounding box center [230, 313] width 0 height 10
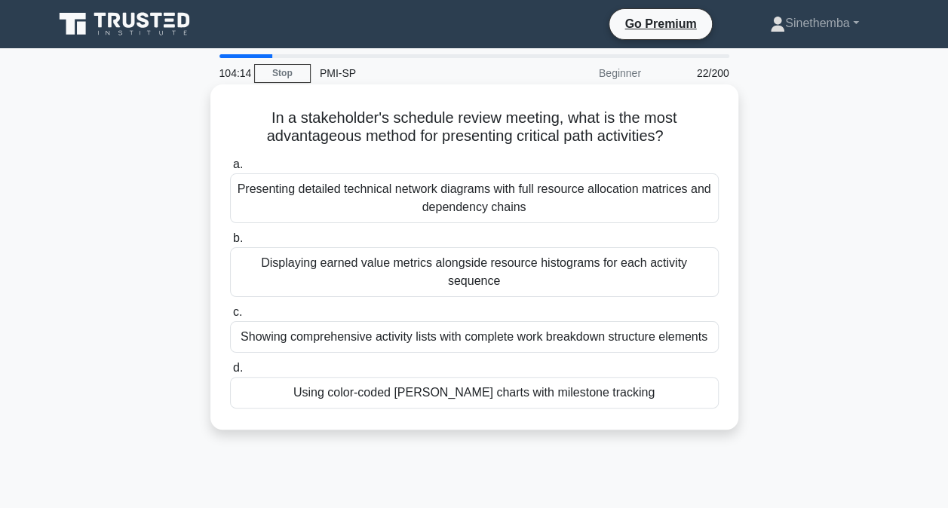
click at [493, 378] on div "Using color-coded Gantt charts with milestone tracking" at bounding box center [474, 393] width 488 height 32
click at [230, 373] on input "d. Using color-coded Gantt charts with milestone tracking" at bounding box center [230, 368] width 0 height 10
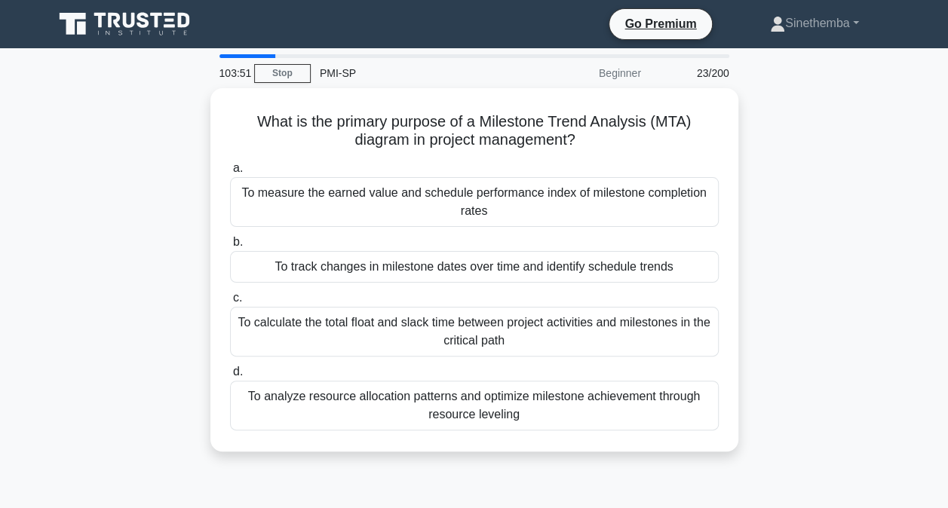
drag, startPoint x: 427, startPoint y: 133, endPoint x: 861, endPoint y: 276, distance: 456.3
click at [861, 276] on div "What is the primary purpose of a Milestone Trend Analysis (MTA) diagram in proj…" at bounding box center [473, 278] width 859 height 381
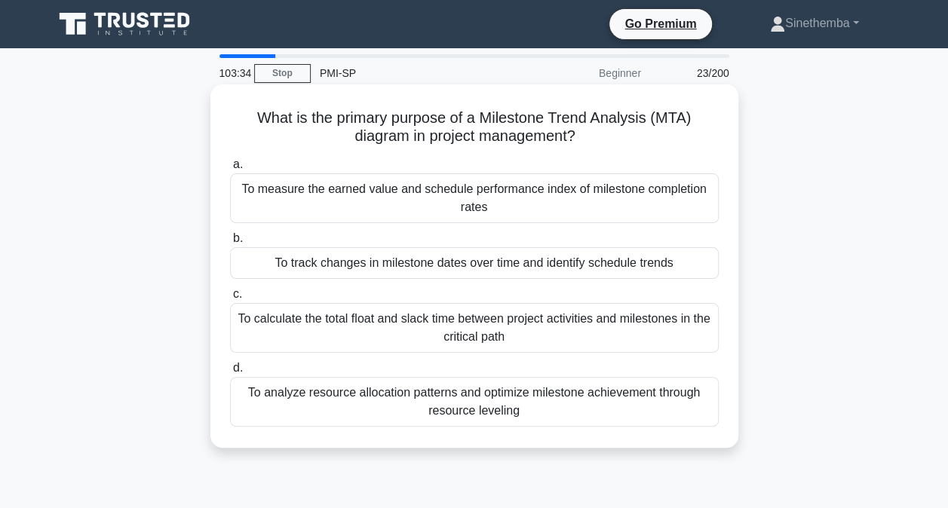
click at [350, 262] on div "To track changes in milestone dates over time and identify schedule trends" at bounding box center [474, 263] width 488 height 32
click at [230, 243] on input "b. To track changes in milestone dates over time and identify schedule trends" at bounding box center [230, 239] width 0 height 10
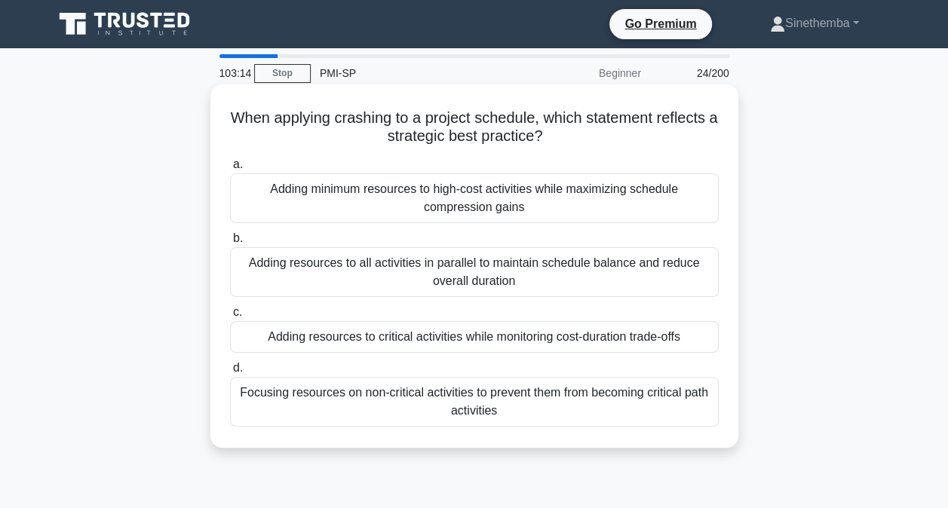
click at [510, 271] on div "Adding resources to all activities in parallel to maintain schedule balance and…" at bounding box center [474, 272] width 488 height 50
click at [230, 243] on input "b. Adding resources to all activities in parallel to maintain schedule balance …" at bounding box center [230, 239] width 0 height 10
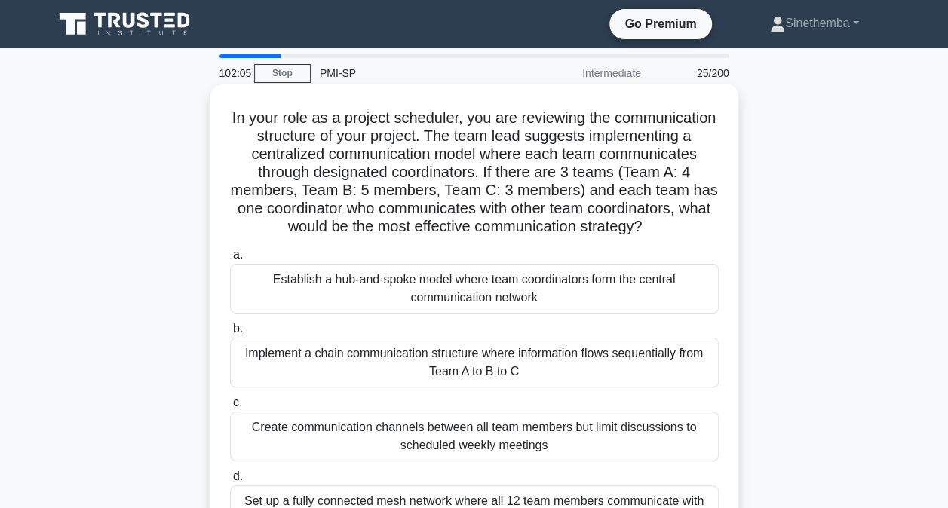
scroll to position [75, 0]
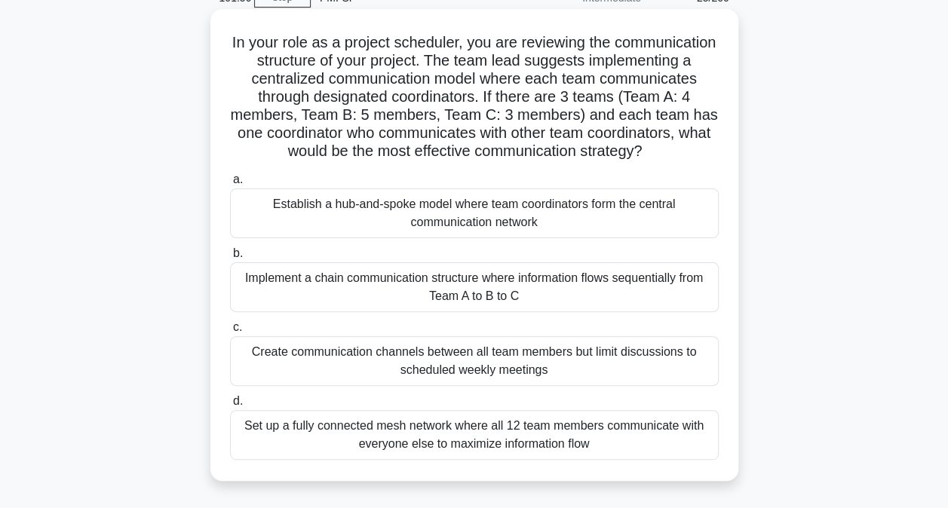
click at [526, 386] on div "Create communication channels between all team members but limit discussions to…" at bounding box center [474, 361] width 488 height 50
click at [230, 332] on input "c. Create communication channels between all team members but limit discussions…" at bounding box center [230, 328] width 0 height 10
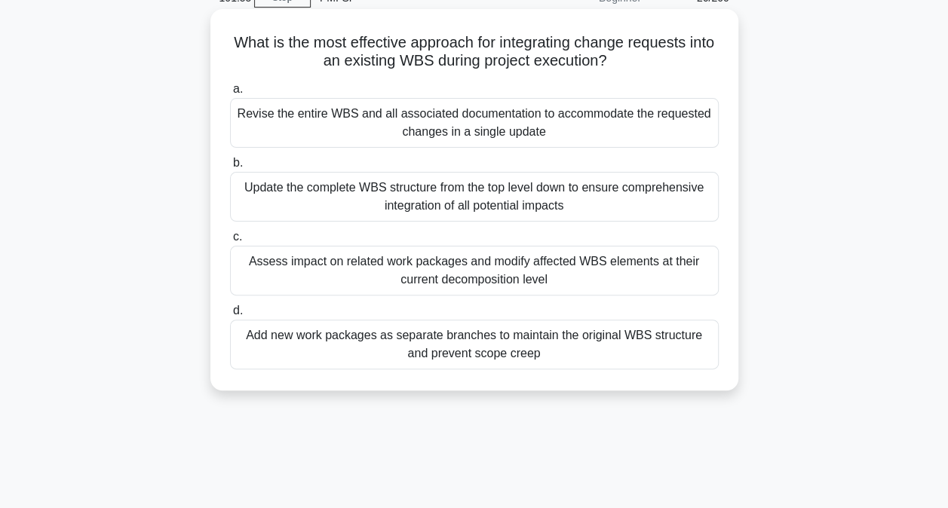
scroll to position [0, 0]
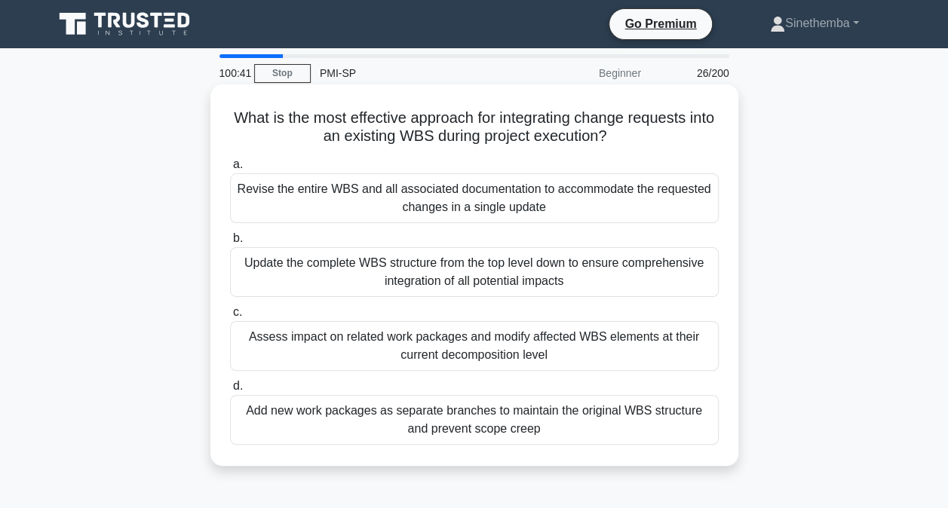
click at [555, 210] on div "Revise the entire WBS and all associated documentation to accommodate the reque…" at bounding box center [474, 198] width 488 height 50
click at [230, 170] on input "a. Revise the entire WBS and all associated documentation to accommodate the re…" at bounding box center [230, 165] width 0 height 10
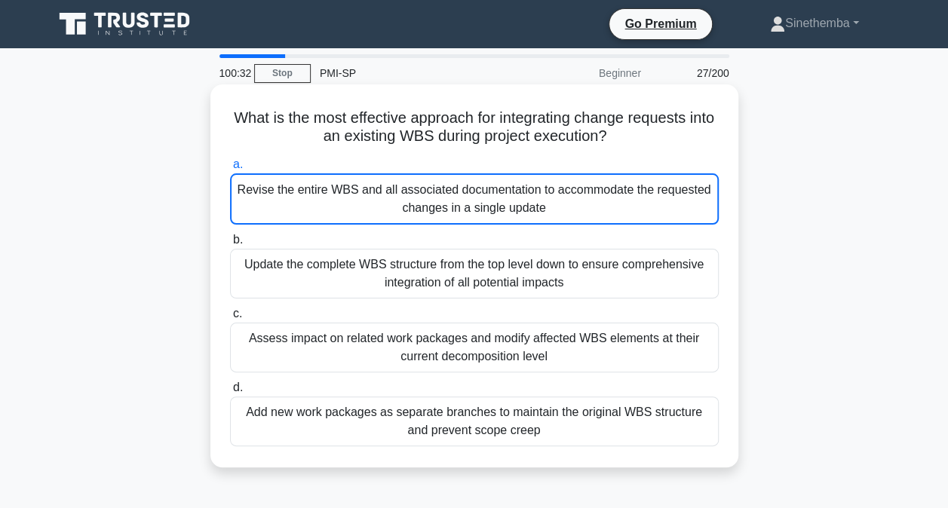
click at [462, 212] on div "Revise the entire WBS and all associated documentation to accommodate the reque…" at bounding box center [474, 198] width 488 height 51
click at [230, 170] on input "a. Revise the entire WBS and all associated documentation to accommodate the re…" at bounding box center [230, 165] width 0 height 10
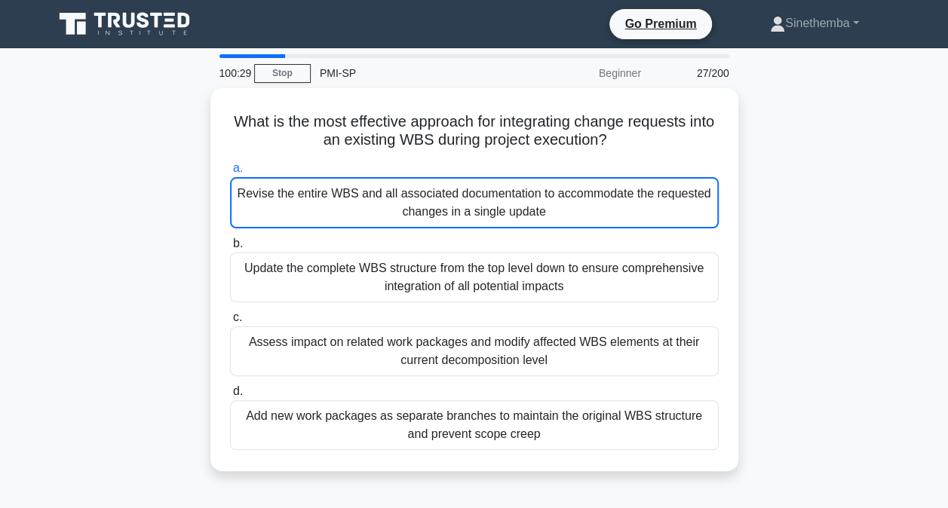
click at [816, 304] on div "What is the most effective approach for integrating change requests into an exi…" at bounding box center [473, 288] width 859 height 401
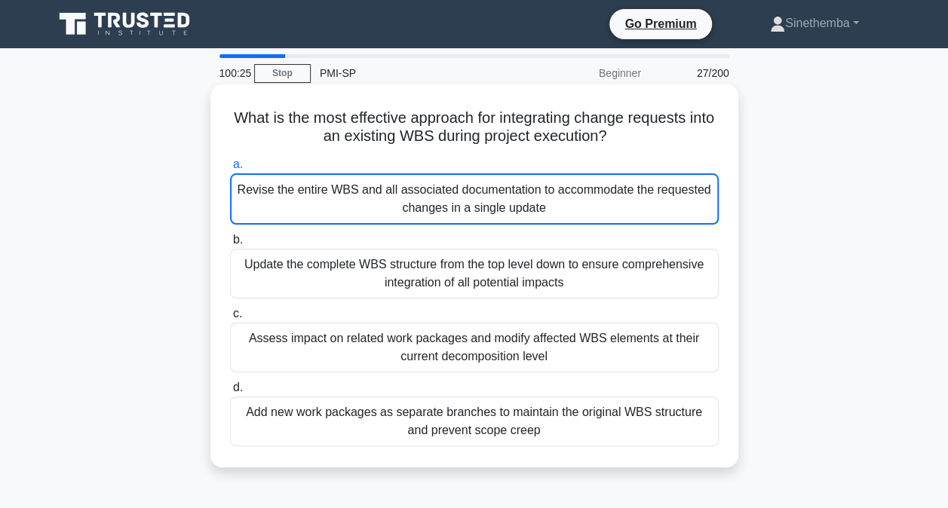
click at [400, 280] on div "Update the complete WBS structure from the top level down to ensure comprehensi…" at bounding box center [474, 274] width 488 height 50
click at [230, 245] on input "b. Update the complete WBS structure from the top level down to ensure comprehe…" at bounding box center [230, 240] width 0 height 10
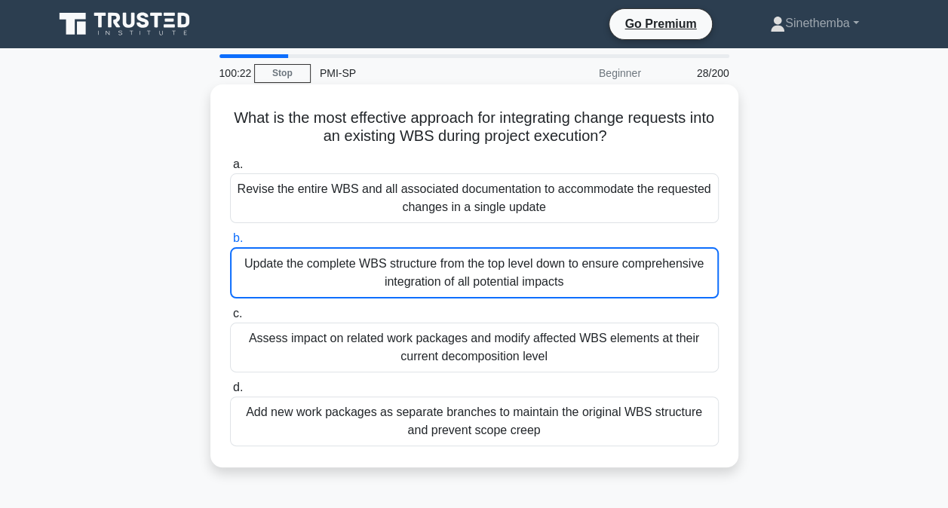
click at [499, 433] on div "Add new work packages as separate branches to maintain the original WBS structu…" at bounding box center [474, 422] width 488 height 50
click at [230, 393] on input "d. Add new work packages as separate branches to maintain the original WBS stru…" at bounding box center [230, 388] width 0 height 10
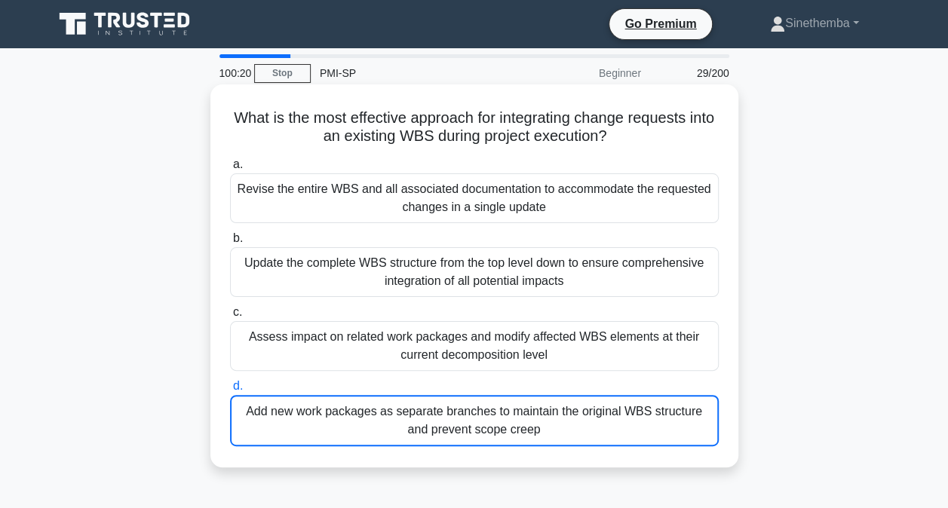
click at [510, 344] on div "Assess impact on related work packages and modify affected WBS elements at thei…" at bounding box center [474, 346] width 488 height 50
click at [230, 317] on input "c. Assess impact on related work packages and modify affected WBS elements at t…" at bounding box center [230, 313] width 0 height 10
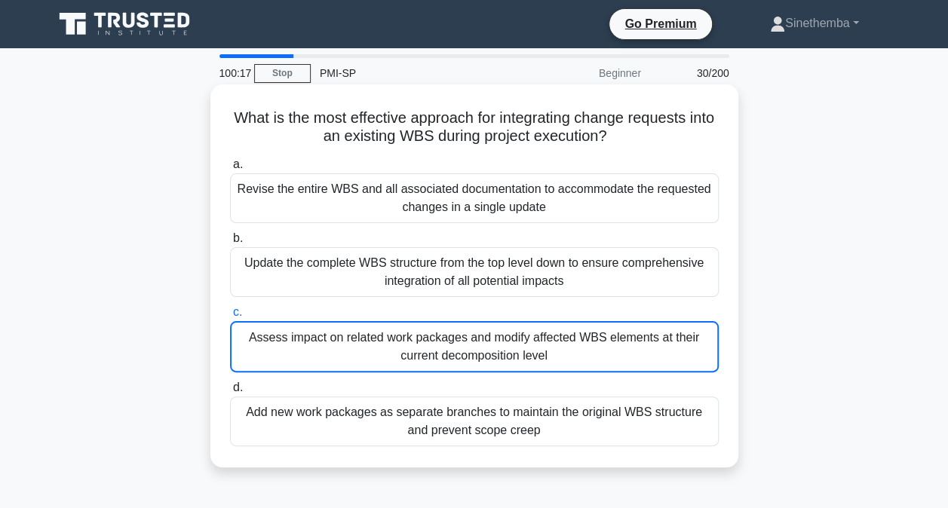
click at [518, 209] on div "Revise the entire WBS and all associated documentation to accommodate the reque…" at bounding box center [474, 198] width 488 height 50
click at [230, 170] on input "a. Revise the entire WBS and all associated documentation to accommodate the re…" at bounding box center [230, 165] width 0 height 10
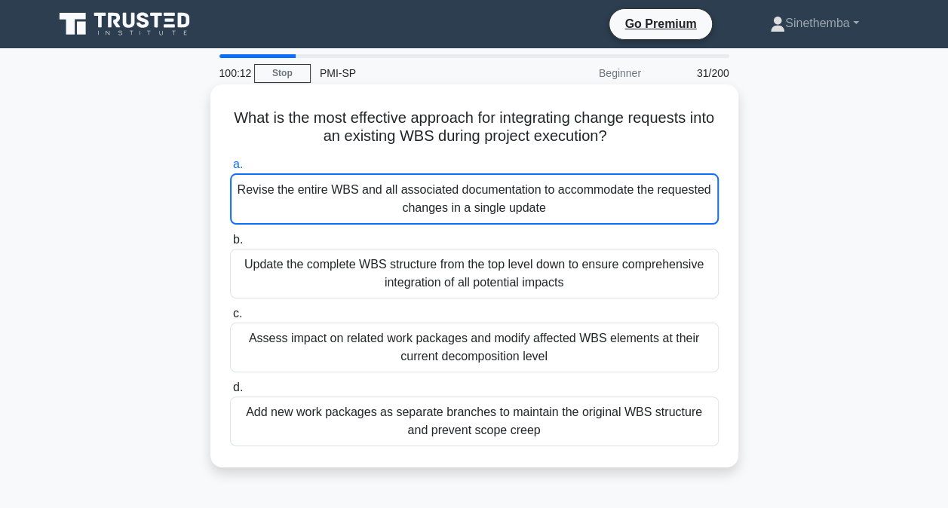
click at [547, 428] on div "Add new work packages as separate branches to maintain the original WBS structu…" at bounding box center [474, 422] width 488 height 50
click at [230, 393] on input "d. Add new work packages as separate branches to maintain the original WBS stru…" at bounding box center [230, 388] width 0 height 10
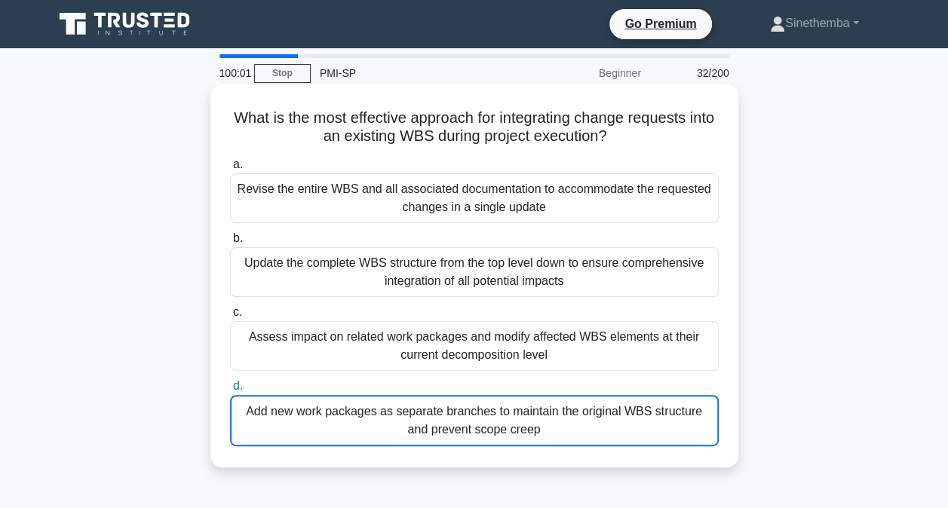
click at [424, 210] on div "Revise the entire WBS and all associated documentation to accommodate the reque…" at bounding box center [474, 198] width 488 height 50
click at [230, 170] on input "a. Revise the entire WBS and all associated documentation to accommodate the re…" at bounding box center [230, 165] width 0 height 10
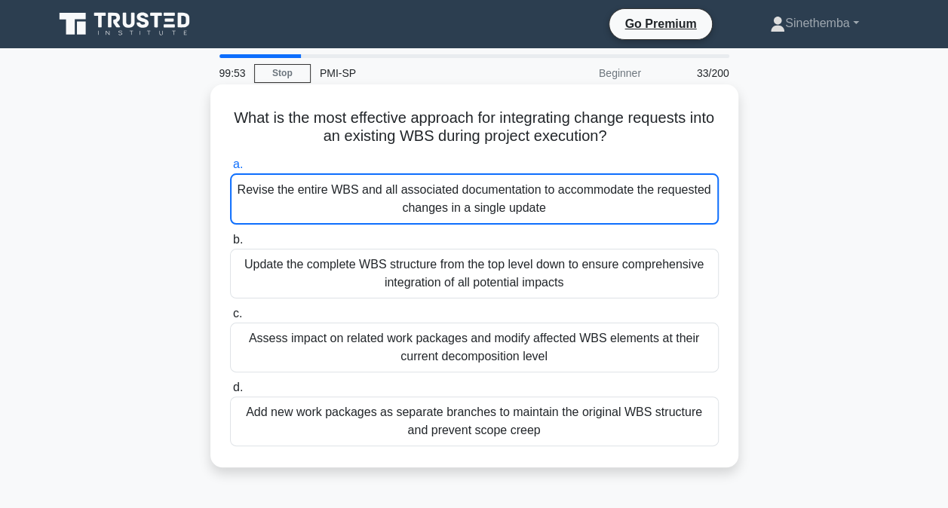
click at [453, 278] on div "Update the complete WBS structure from the top level down to ensure comprehensi…" at bounding box center [474, 274] width 488 height 50
click at [230, 245] on input "b. Update the complete WBS structure from the top level down to ensure comprehe…" at bounding box center [230, 240] width 0 height 10
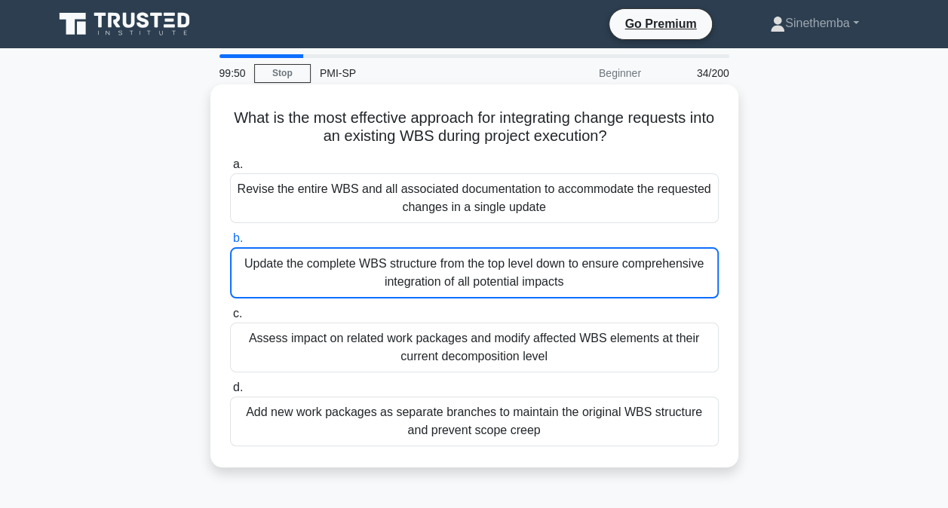
click at [469, 348] on div "Assess impact on related work packages and modify affected WBS elements at thei…" at bounding box center [474, 348] width 488 height 50
click at [230, 319] on input "c. Assess impact on related work packages and modify affected WBS elements at t…" at bounding box center [230, 314] width 0 height 10
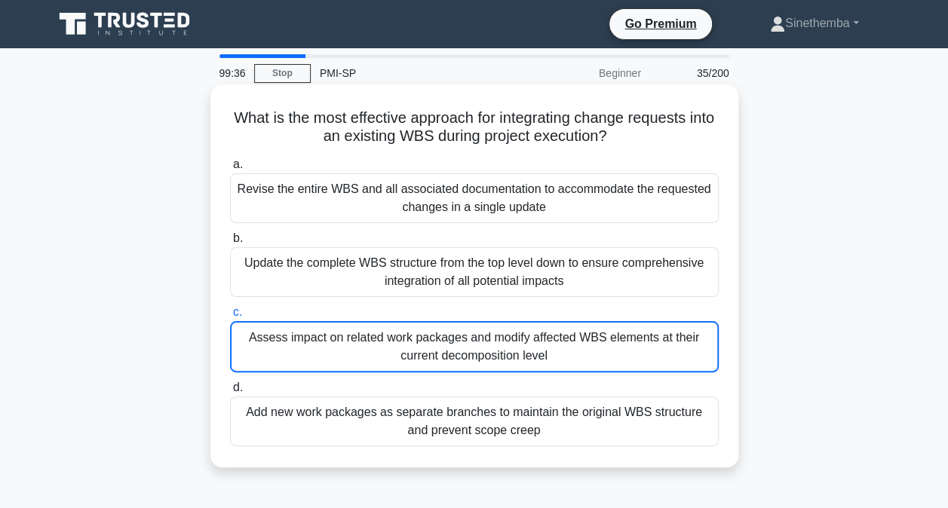
click at [360, 204] on div "Revise the entire WBS and all associated documentation to accommodate the reque…" at bounding box center [474, 198] width 488 height 50
click at [230, 170] on input "a. Revise the entire WBS and all associated documentation to accommodate the re…" at bounding box center [230, 165] width 0 height 10
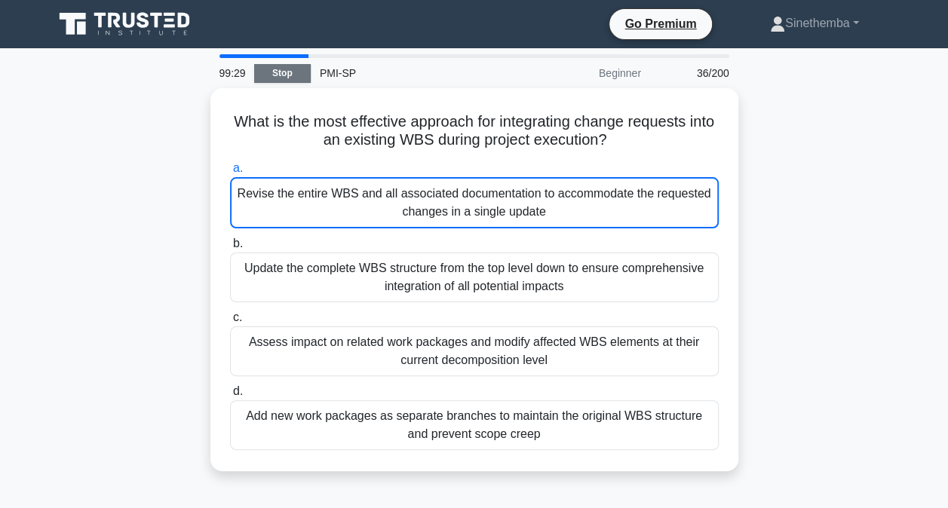
click at [289, 79] on link "Stop" at bounding box center [282, 73] width 57 height 19
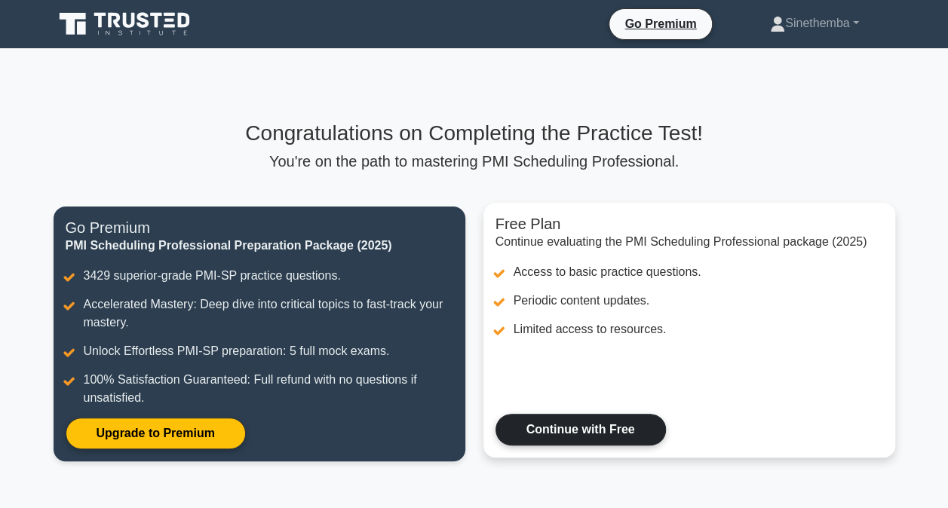
click at [590, 430] on link "Continue with Free" at bounding box center [580, 430] width 170 height 32
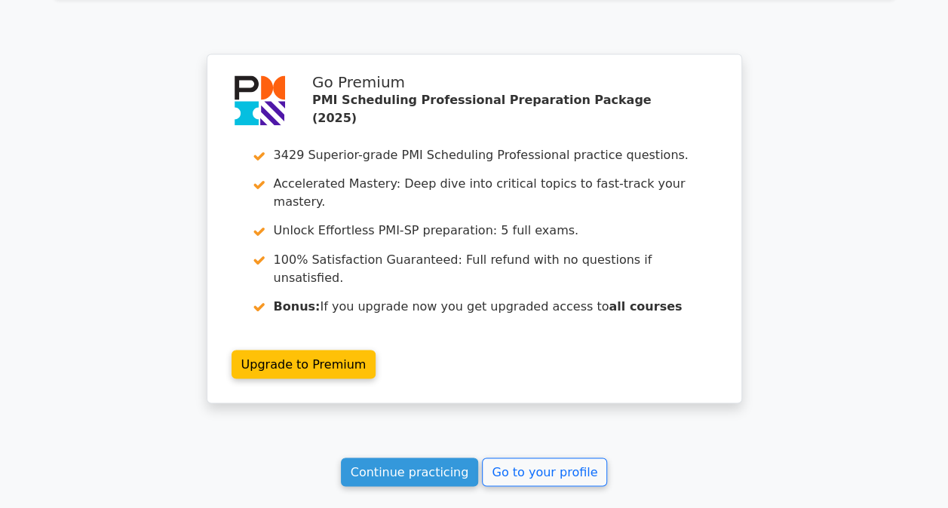
scroll to position [1283, 0]
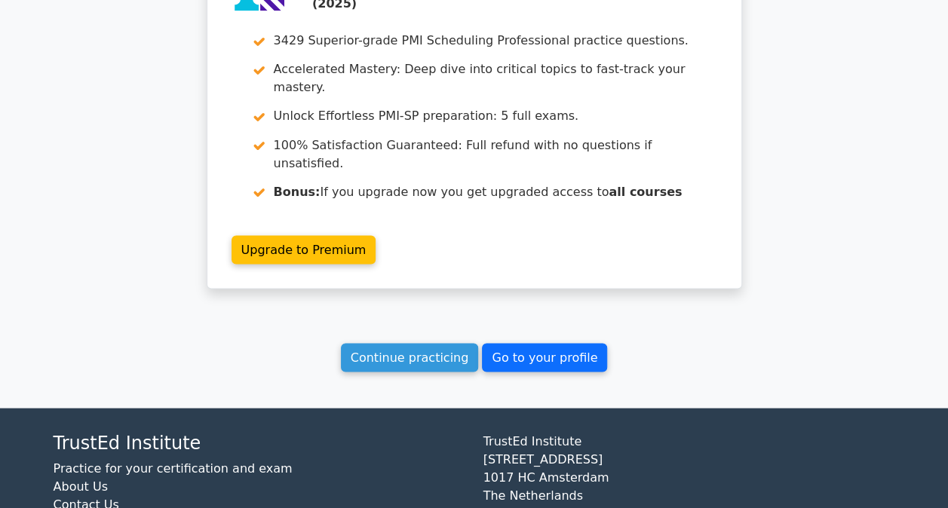
click at [525, 343] on link "Go to your profile" at bounding box center [544, 357] width 125 height 29
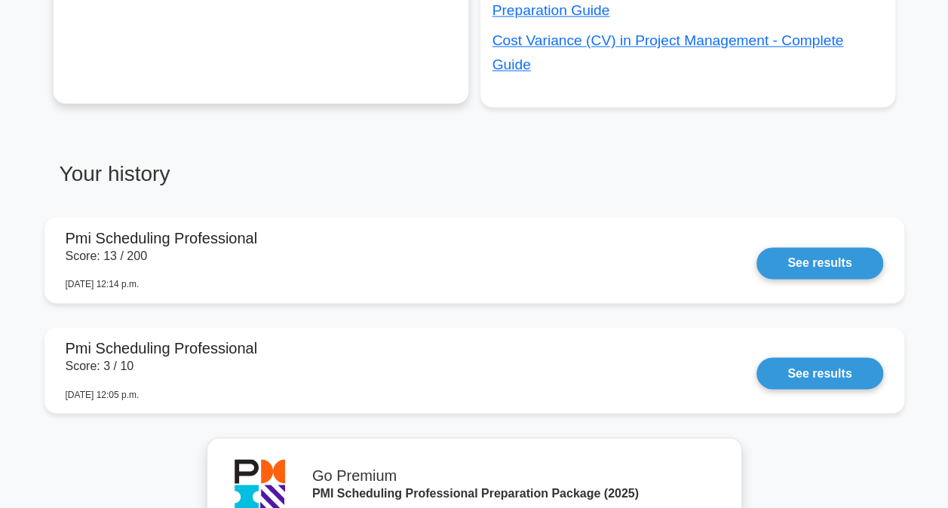
scroll to position [1055, 0]
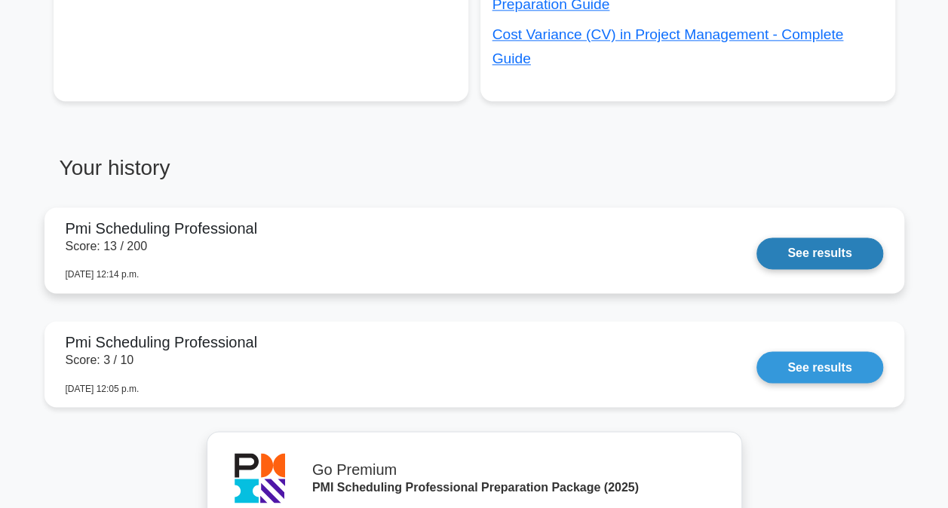
click at [798, 237] on link "See results" at bounding box center [819, 253] width 126 height 32
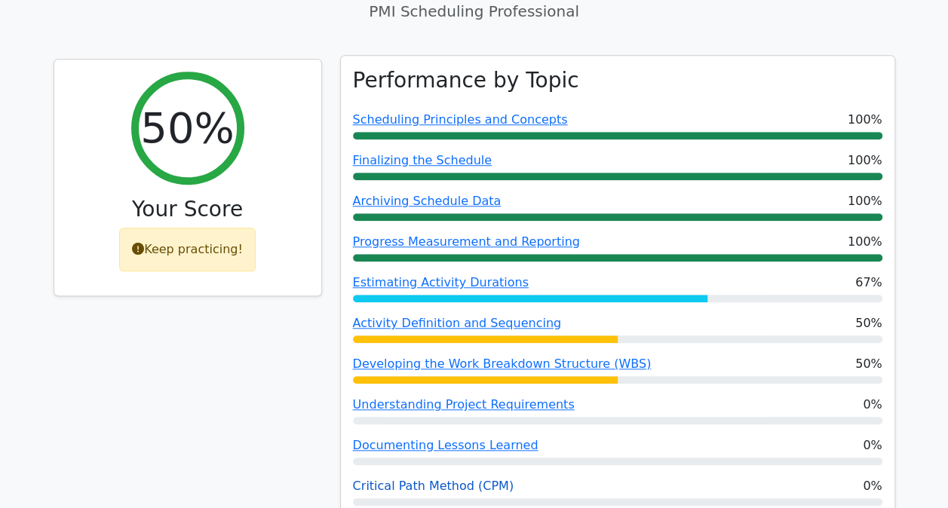
scroll to position [603, 0]
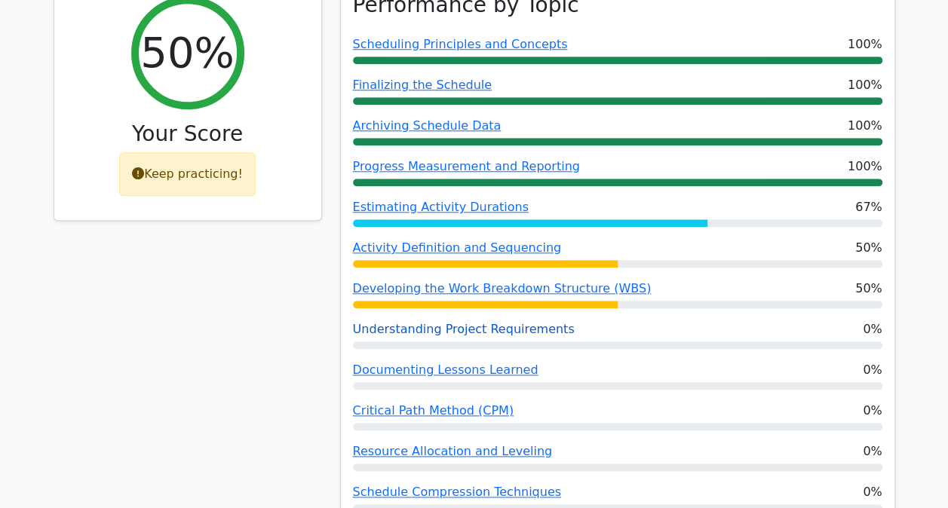
click at [398, 322] on link "Understanding Project Requirements" at bounding box center [464, 329] width 222 height 14
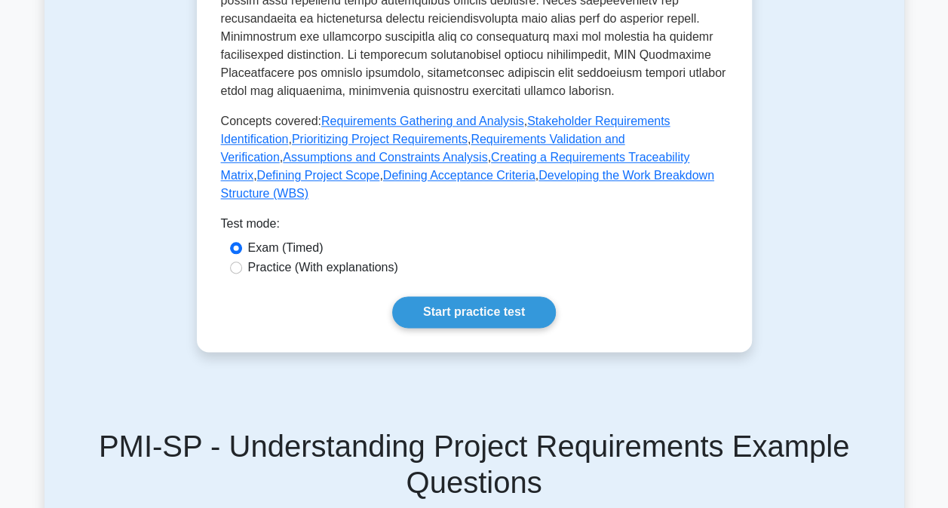
scroll to position [829, 0]
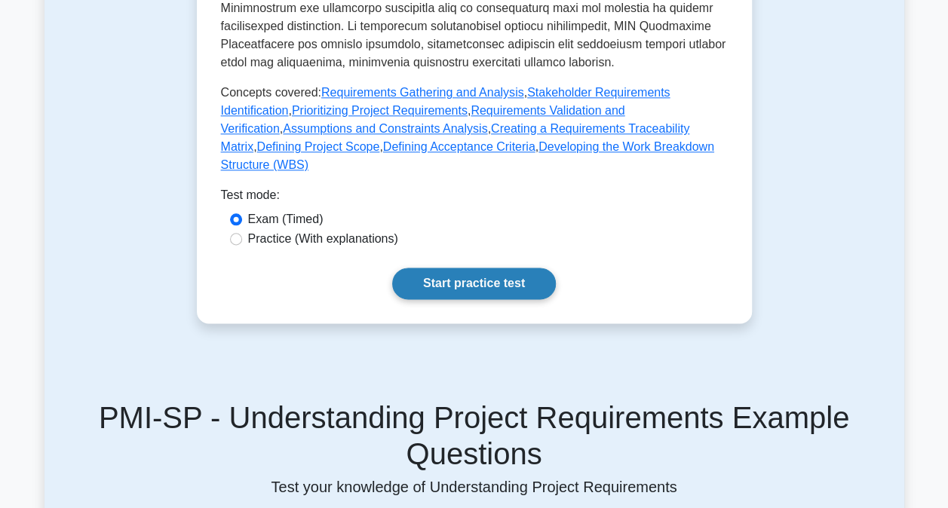
click at [449, 268] on link "Start practice test" at bounding box center [474, 284] width 164 height 32
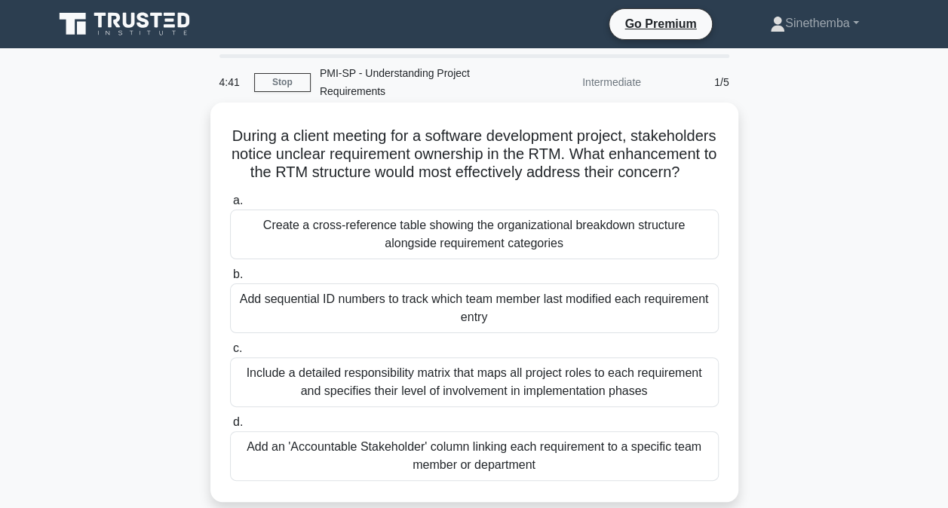
scroll to position [75, 0]
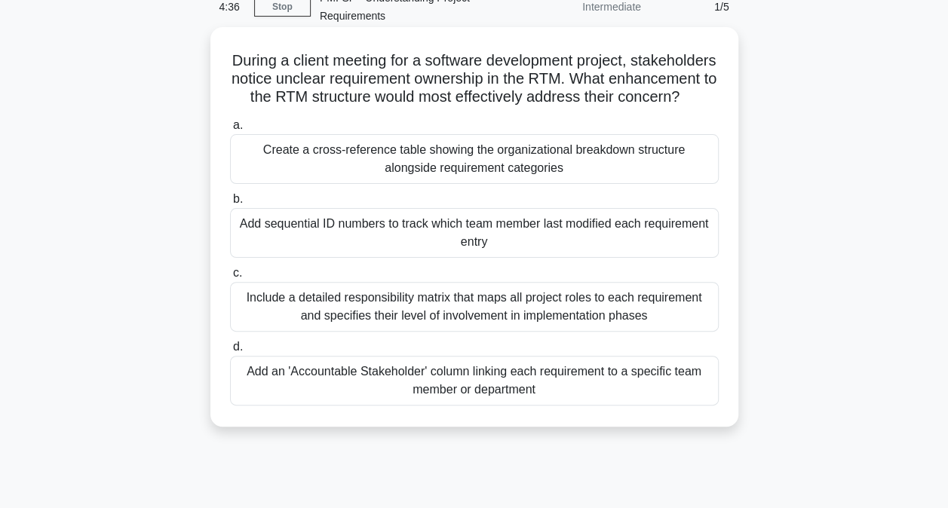
click at [392, 391] on div "Add an 'Accountable Stakeholder' column linking each requirement to a specific …" at bounding box center [474, 381] width 488 height 50
click at [230, 352] on input "d. Add an 'Accountable Stakeholder' column linking each requirement to a specif…" at bounding box center [230, 347] width 0 height 10
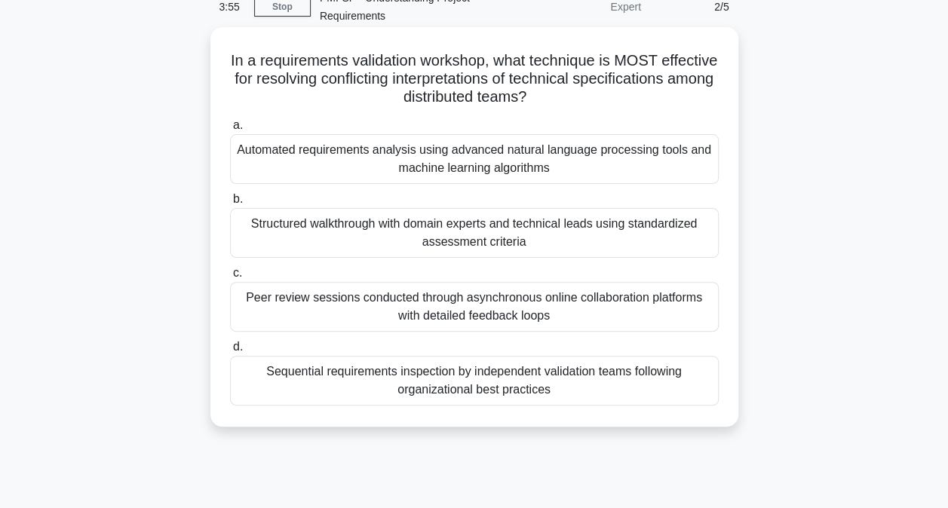
click at [346, 237] on div "Structured walkthrough with domain experts and technical leads using standardiz…" at bounding box center [474, 233] width 488 height 50
click at [230, 204] on input "b. Structured walkthrough with domain experts and technical leads using standar…" at bounding box center [230, 199] width 0 height 10
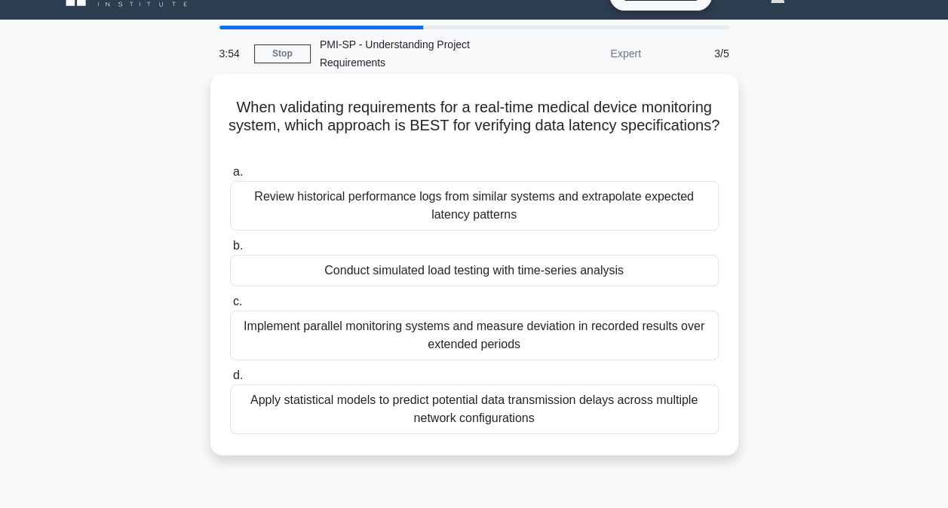
scroll to position [0, 0]
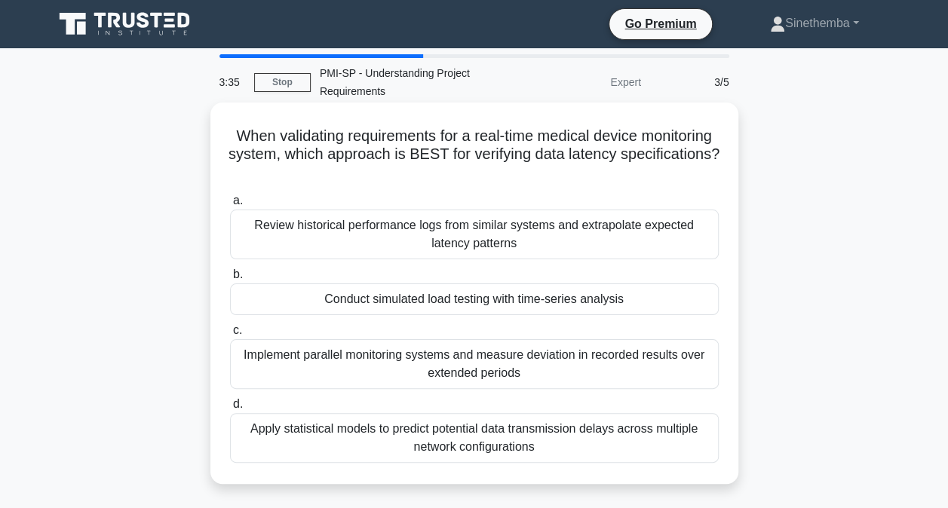
click at [369, 366] on div "Implement parallel monitoring systems and measure deviation in recorded results…" at bounding box center [474, 364] width 488 height 50
click at [230, 335] on input "c. Implement parallel monitoring systems and measure deviation in recorded resu…" at bounding box center [230, 331] width 0 height 10
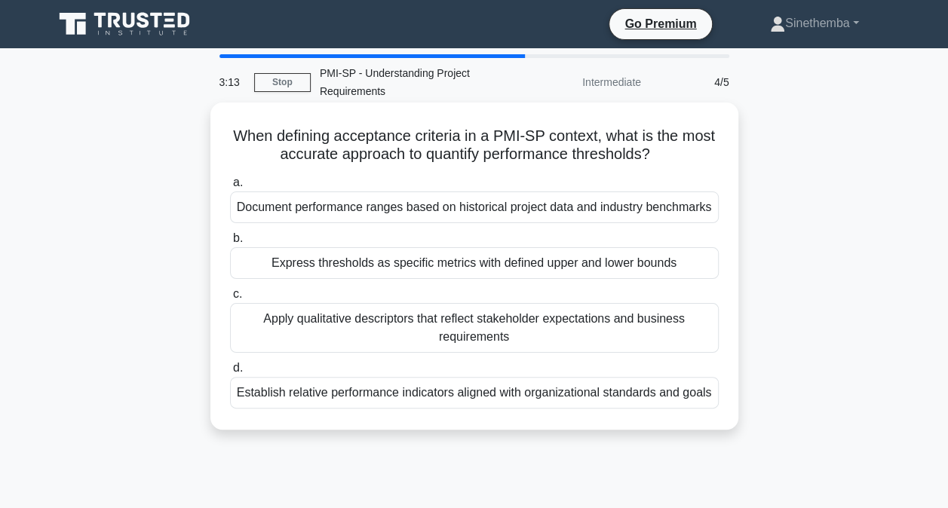
click at [338, 393] on div "Establish relative performance indicators aligned with organizational standards…" at bounding box center [474, 393] width 488 height 32
click at [230, 373] on input "d. Establish relative performance indicators aligned with organizational standa…" at bounding box center [230, 368] width 0 height 10
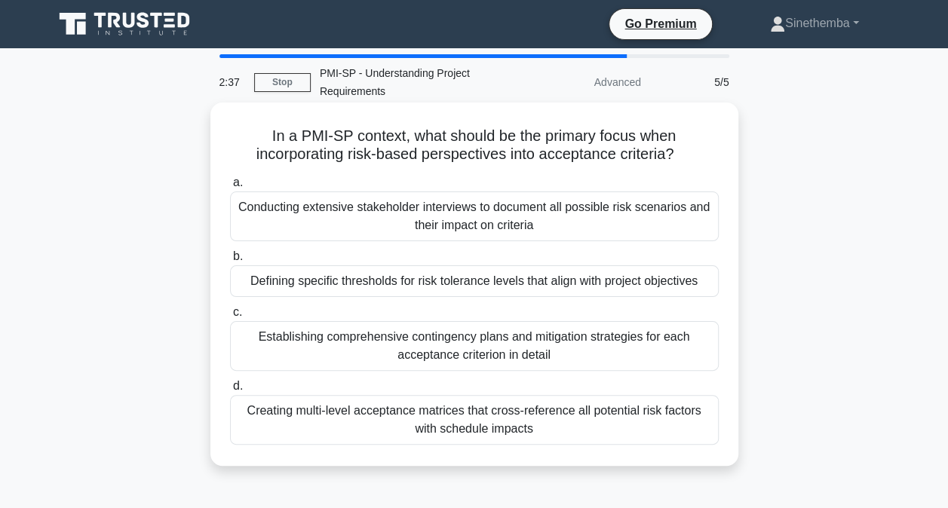
click at [372, 348] on div "Establishing comprehensive contingency plans and mitigation strategies for each…" at bounding box center [474, 346] width 488 height 50
click at [230, 317] on input "c. Establishing comprehensive contingency plans and mitigation strategies for e…" at bounding box center [230, 313] width 0 height 10
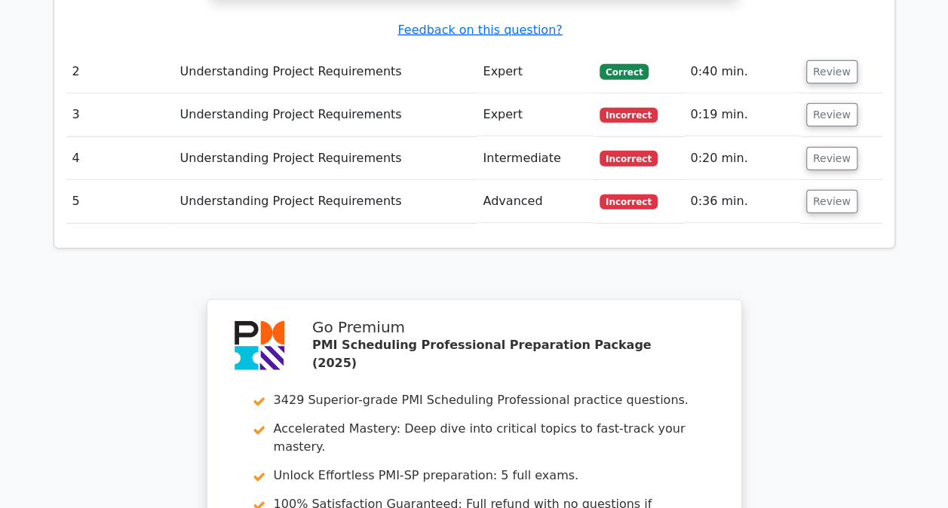
scroll to position [2375, 0]
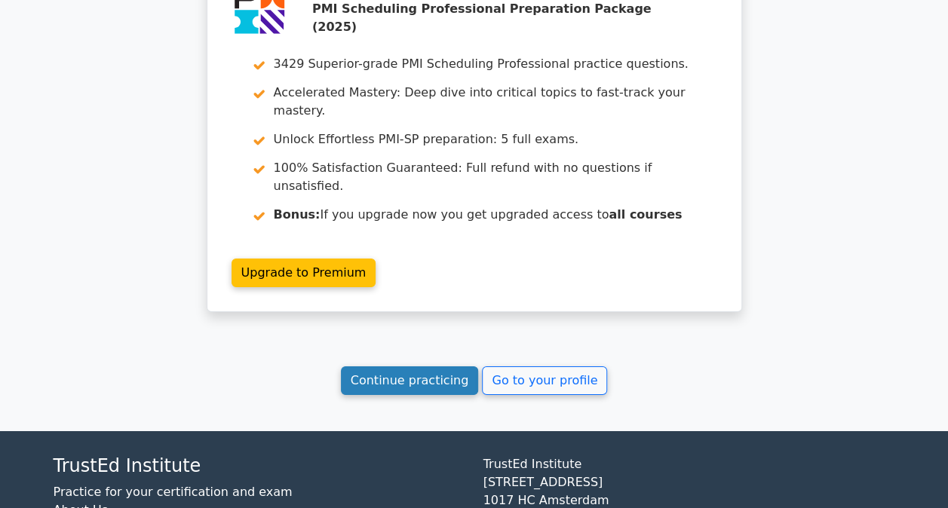
click at [427, 366] on link "Continue practicing" at bounding box center [410, 380] width 138 height 29
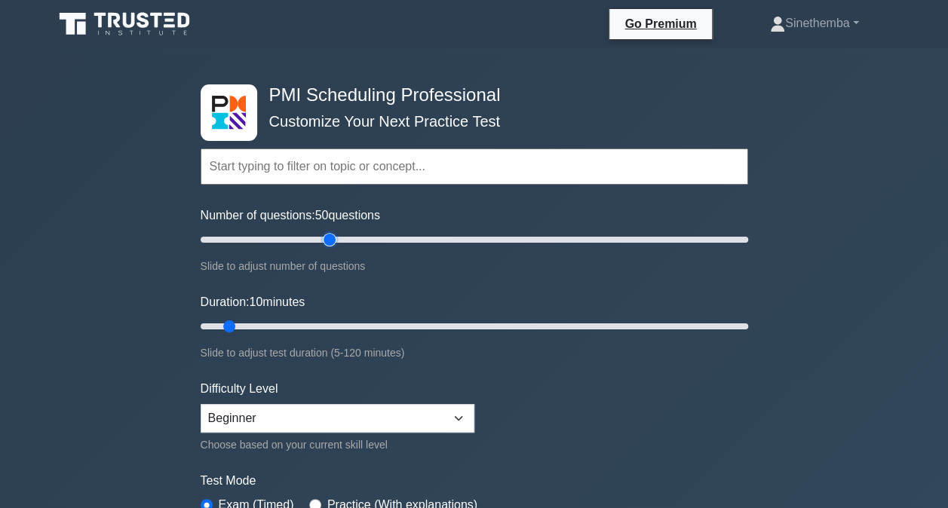
drag, startPoint x: 222, startPoint y: 238, endPoint x: 329, endPoint y: 246, distance: 106.6
type input "50"
click at [329, 246] on input "Number of questions: 50 questions" at bounding box center [474, 240] width 547 height 18
click at [850, 23] on link "Sinethemba" at bounding box center [813, 23] width 161 height 30
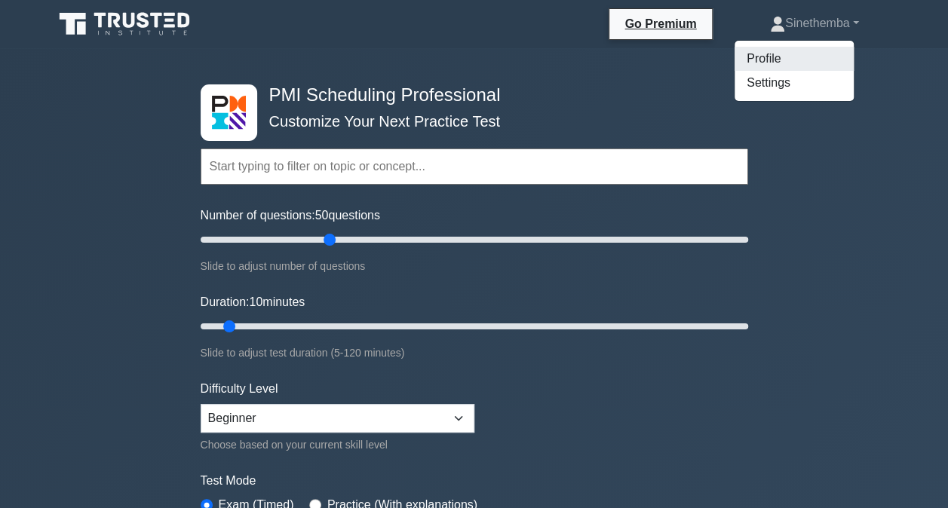
click at [764, 61] on link "Profile" at bounding box center [793, 59] width 119 height 24
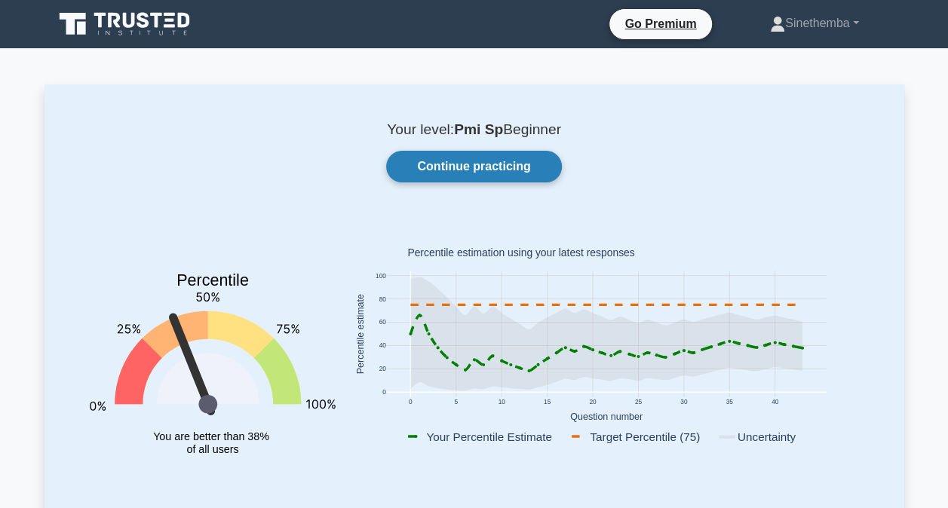
click at [499, 164] on link "Continue practicing" at bounding box center [473, 167] width 175 height 32
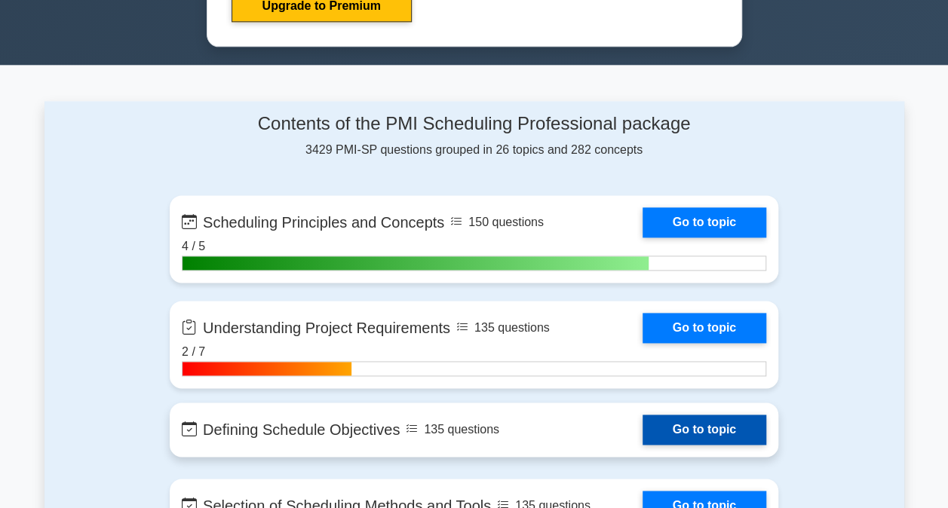
scroll to position [905, 0]
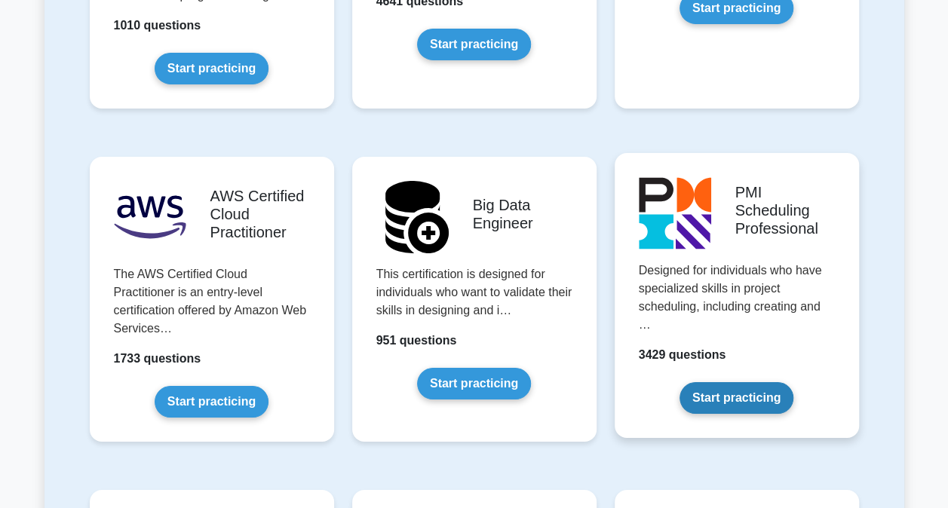
scroll to position [2563, 0]
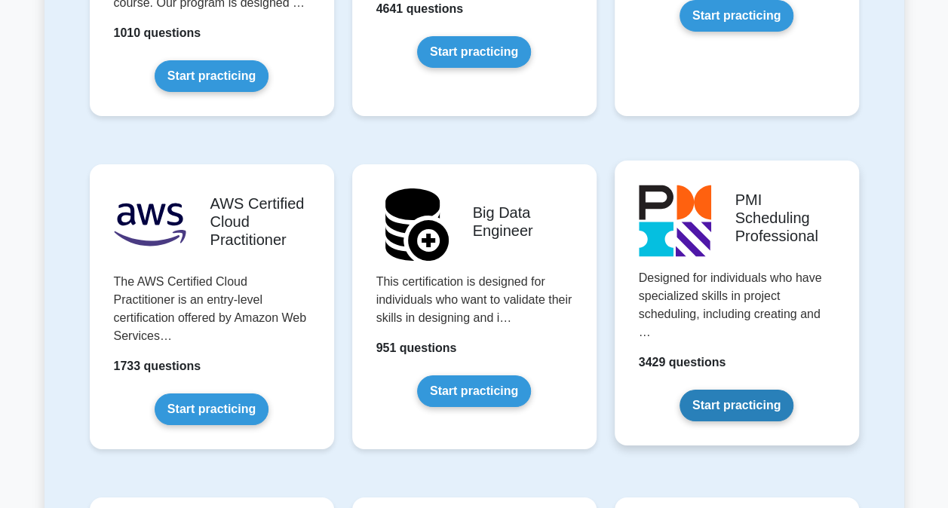
click at [718, 390] on link "Start practicing" at bounding box center [736, 406] width 114 height 32
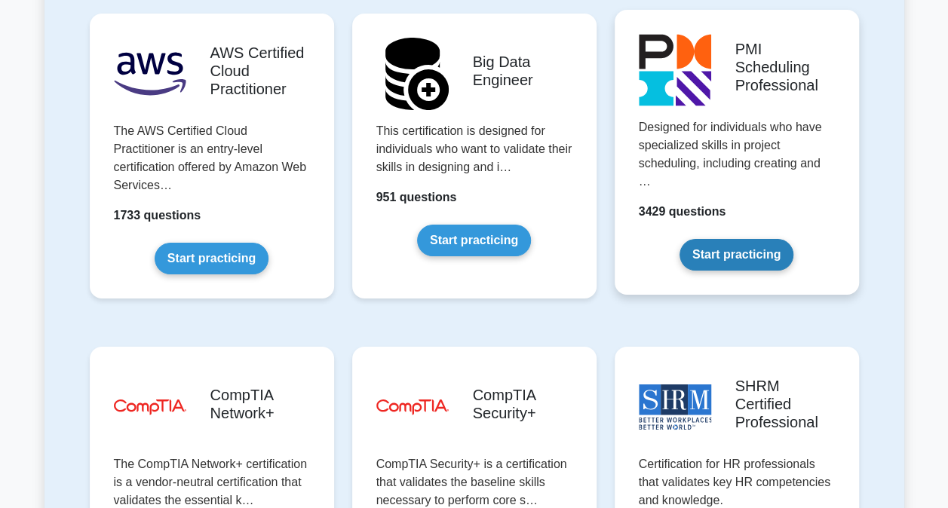
scroll to position [2714, 0]
click at [725, 239] on link "Start practicing" at bounding box center [736, 255] width 114 height 32
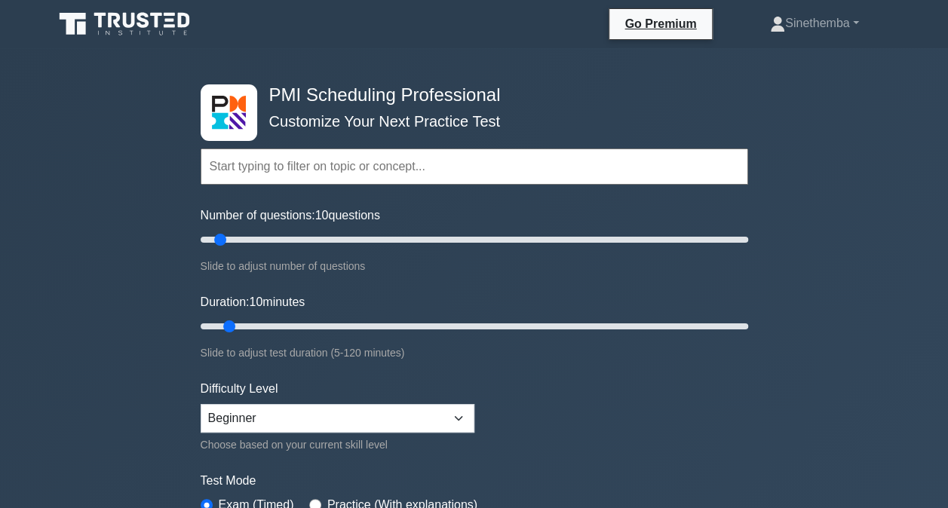
click at [455, 167] on input "text" at bounding box center [474, 167] width 547 height 36
click at [843, 222] on div "PMI Scheduling Professional Customize Your Next Practice Test Topics Scheduling…" at bounding box center [474, 493] width 948 height 891
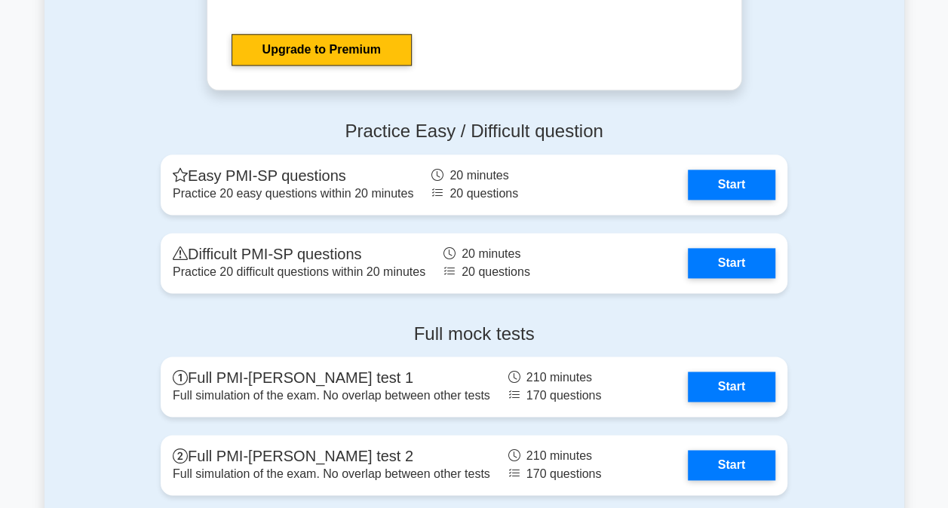
scroll to position [3694, 0]
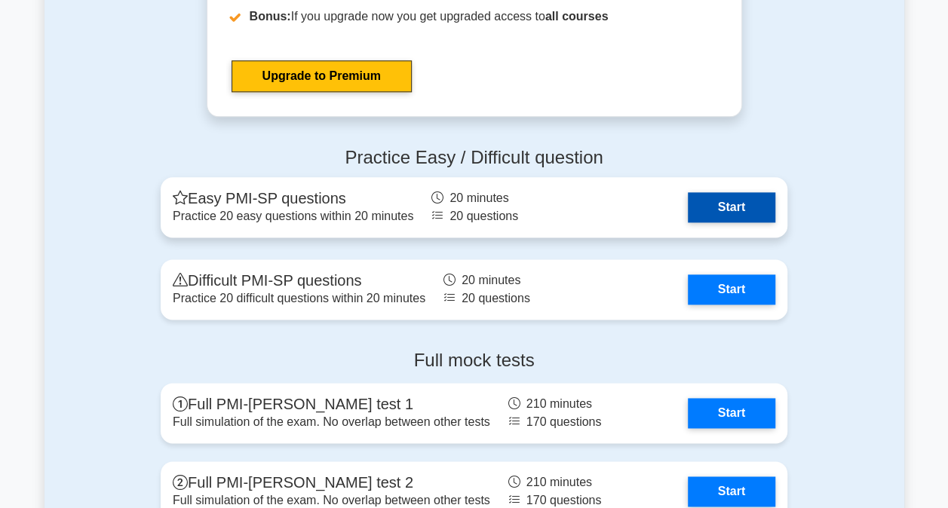
click at [739, 219] on link "Start" at bounding box center [730, 207] width 87 height 30
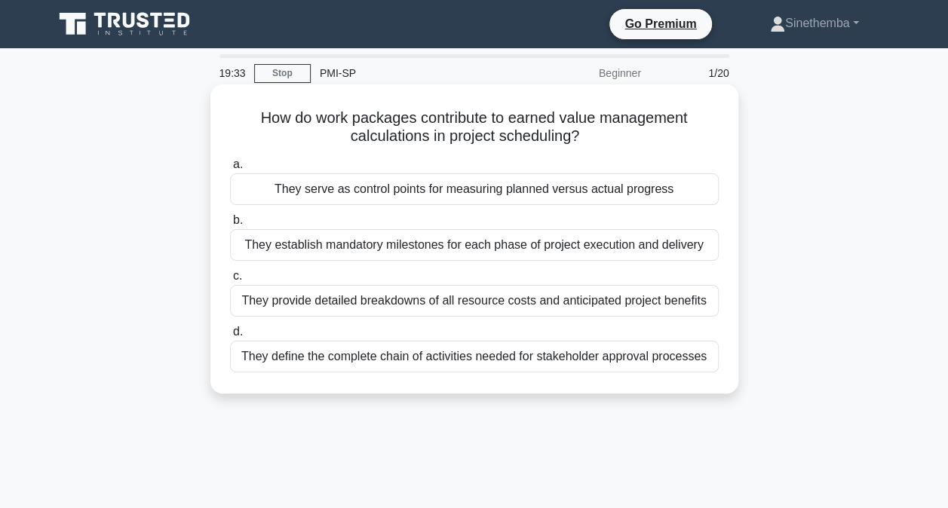
click at [403, 303] on div "They provide detailed breakdowns of all resource costs and anticipated project …" at bounding box center [474, 301] width 488 height 32
click at [230, 281] on input "c. They provide detailed breakdowns of all resource costs and anticipated proje…" at bounding box center [230, 276] width 0 height 10
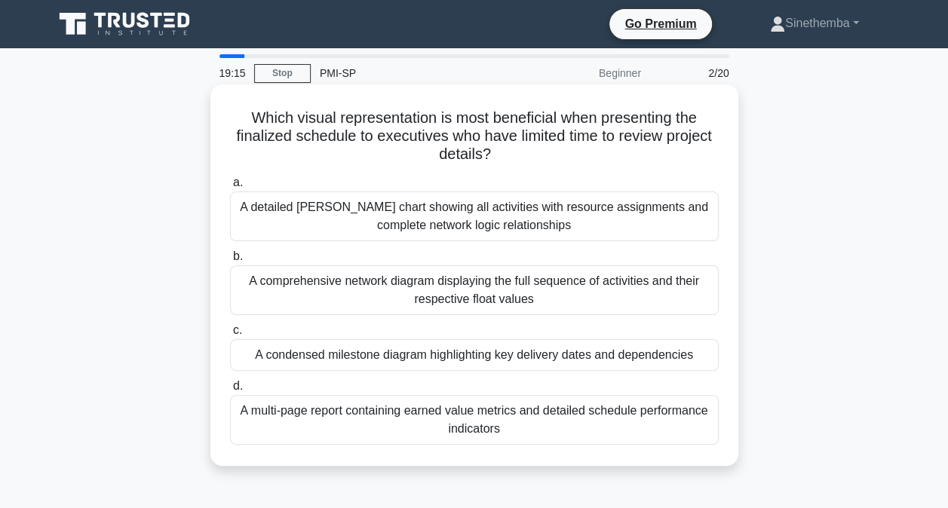
click at [424, 226] on div "A detailed [PERSON_NAME] chart showing all activities with resource assignments…" at bounding box center [474, 216] width 488 height 50
click at [230, 188] on input "a. A detailed [PERSON_NAME] chart showing all activities with resource assignme…" at bounding box center [230, 183] width 0 height 10
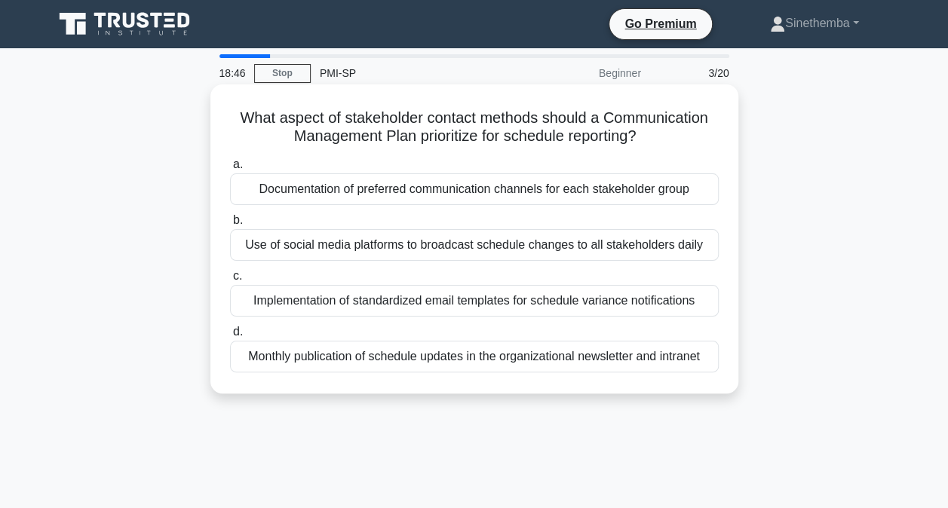
click at [397, 191] on div "Documentation of preferred communication channels for each stakeholder group" at bounding box center [474, 189] width 488 height 32
click at [230, 170] on input "a. Documentation of preferred communication channels for each stakeholder group" at bounding box center [230, 165] width 0 height 10
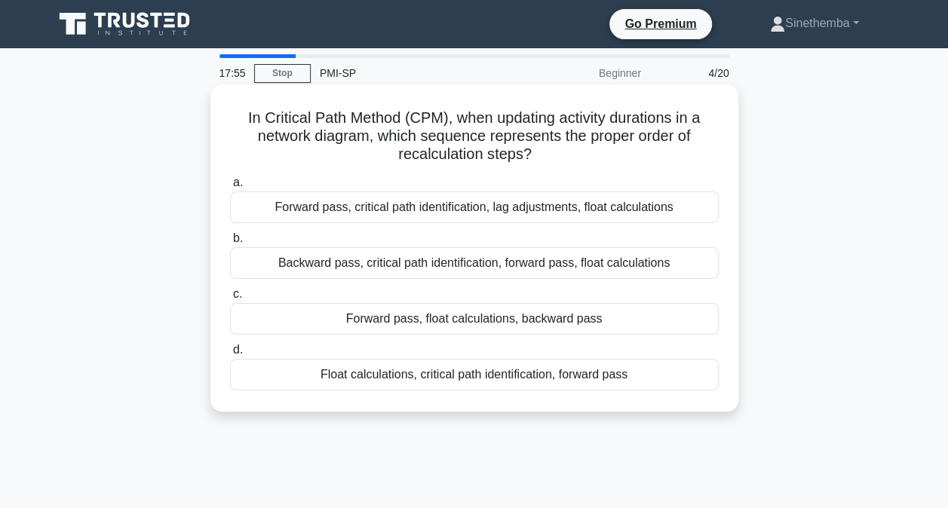
click at [393, 320] on div "Forward pass, float calculations, backward pass" at bounding box center [474, 319] width 488 height 32
click at [230, 299] on input "c. Forward pass, float calculations, backward pass" at bounding box center [230, 294] width 0 height 10
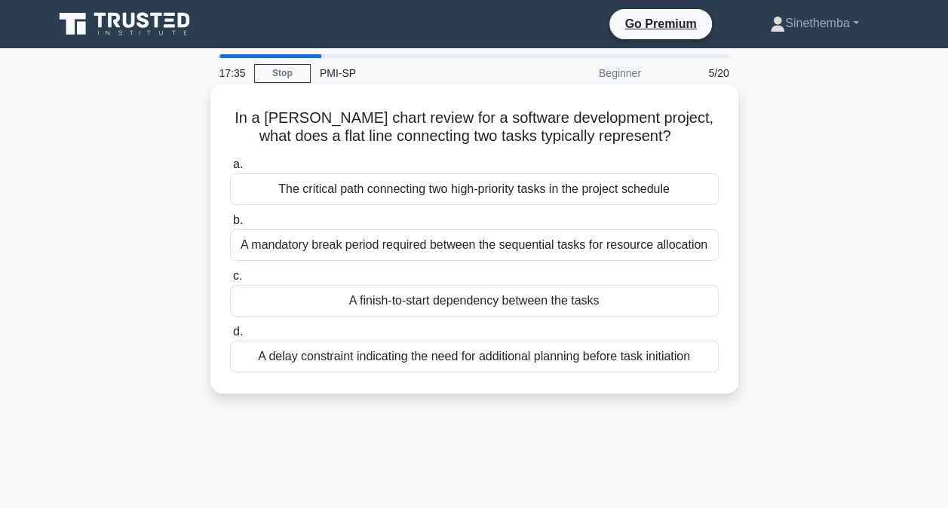
click at [498, 296] on div "A finish-to-start dependency between the tasks" at bounding box center [474, 301] width 488 height 32
click at [230, 281] on input "c. A finish-to-start dependency between the tasks" at bounding box center [230, 276] width 0 height 10
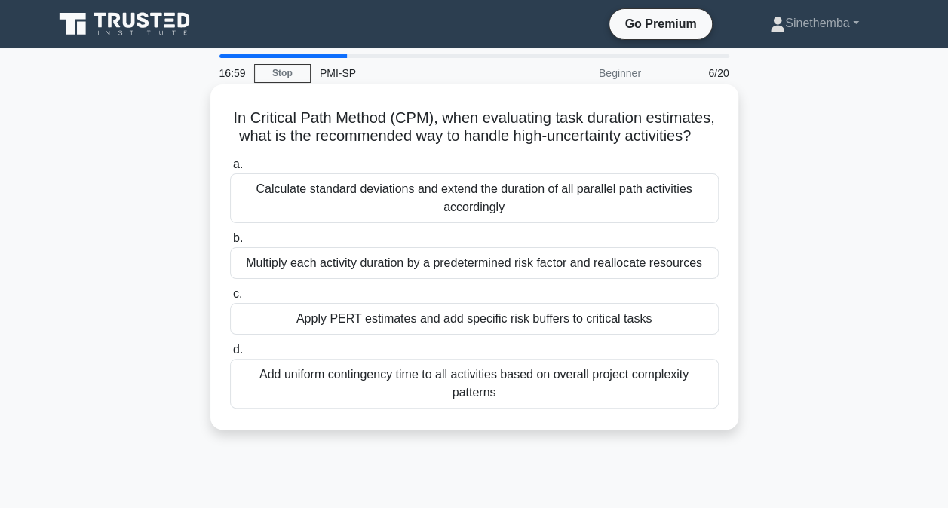
click at [409, 311] on div "Apply PERT estimates and add specific risk buffers to critical tasks" at bounding box center [474, 319] width 488 height 32
click at [230, 299] on input "c. Apply PERT estimates and add specific risk buffers to critical tasks" at bounding box center [230, 294] width 0 height 10
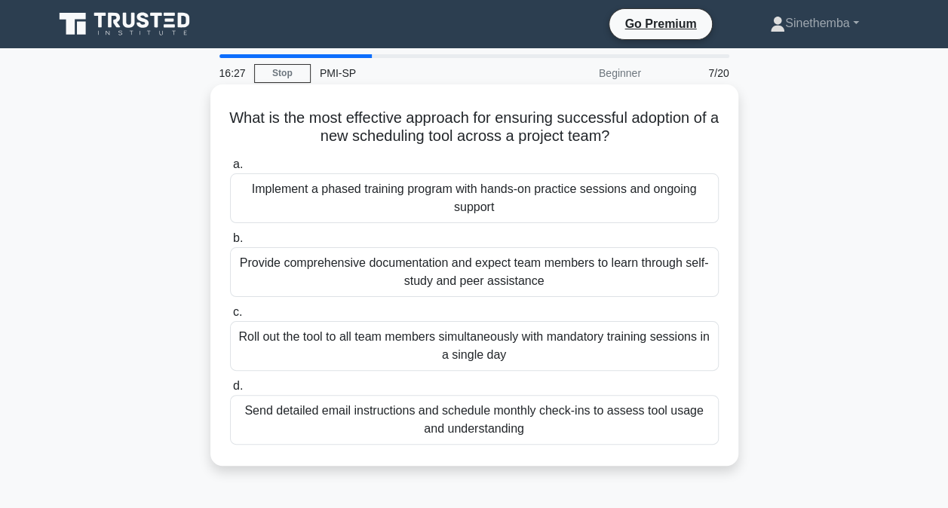
click at [458, 204] on div "Implement a phased training program with hands-on practice sessions and ongoing…" at bounding box center [474, 198] width 488 height 50
click at [230, 170] on input "a. Implement a phased training program with hands-on practice sessions and ongo…" at bounding box center [230, 165] width 0 height 10
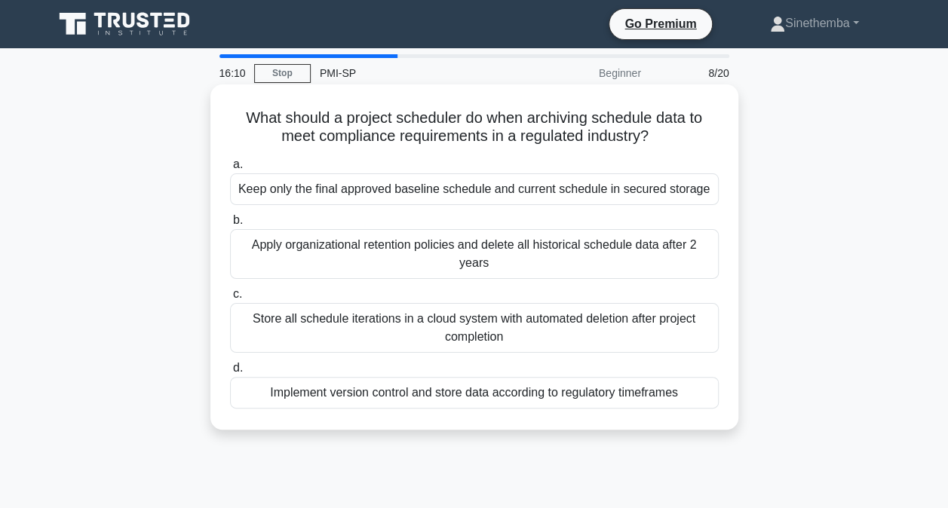
click at [374, 398] on div "Implement version control and store data according to regulatory timeframes" at bounding box center [474, 393] width 488 height 32
click at [230, 373] on input "d. Implement version control and store data according to regulatory timeframes" at bounding box center [230, 368] width 0 height 10
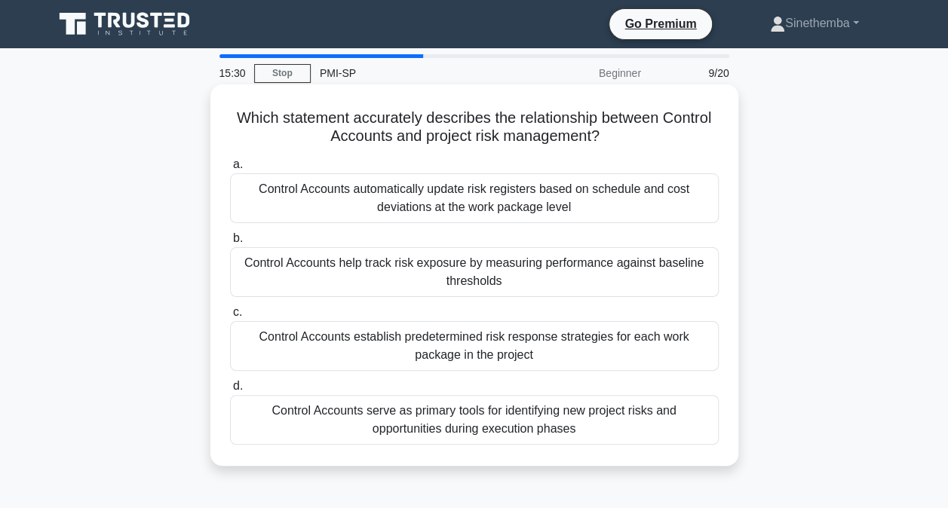
click at [291, 274] on div "Control Accounts help track risk exposure by measuring performance against base…" at bounding box center [474, 272] width 488 height 50
click at [230, 243] on input "b. Control Accounts help track risk exposure by measuring performance against b…" at bounding box center [230, 239] width 0 height 10
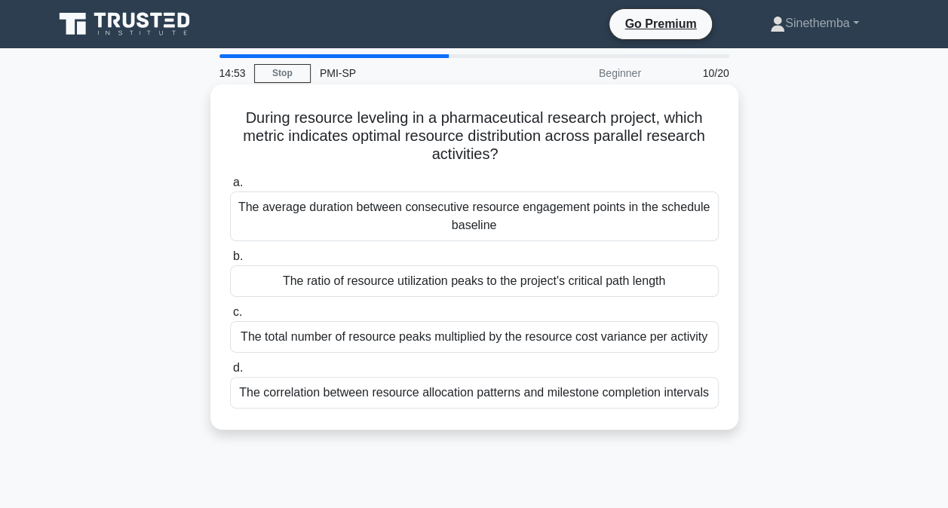
click at [338, 280] on div "The ratio of resource utilization peaks to the project's critical path length" at bounding box center [474, 281] width 488 height 32
click at [230, 262] on input "b. The ratio of resource utilization peaks to the project's critical path length" at bounding box center [230, 257] width 0 height 10
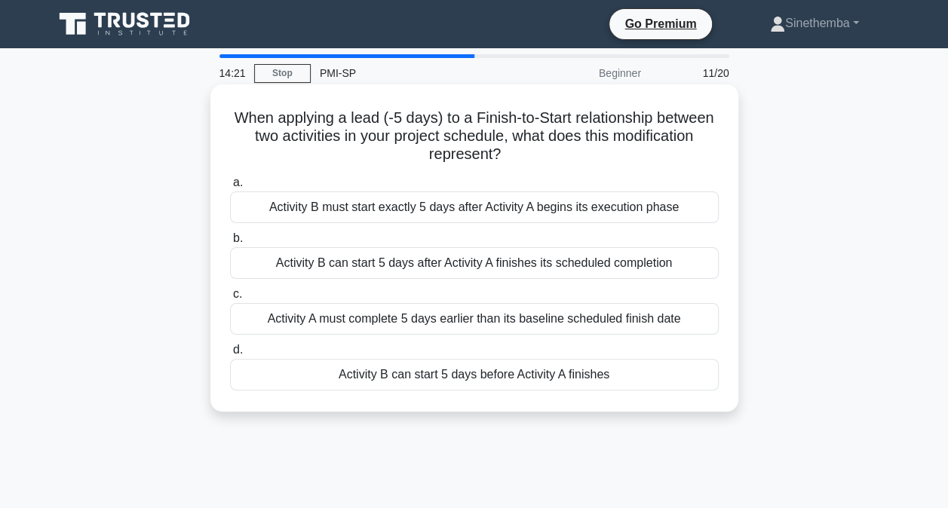
click at [561, 374] on div "Activity B can start 5 days before Activity A finishes" at bounding box center [474, 375] width 488 height 32
click at [230, 355] on input "d. Activity B can start 5 days before Activity A finishes" at bounding box center [230, 350] width 0 height 10
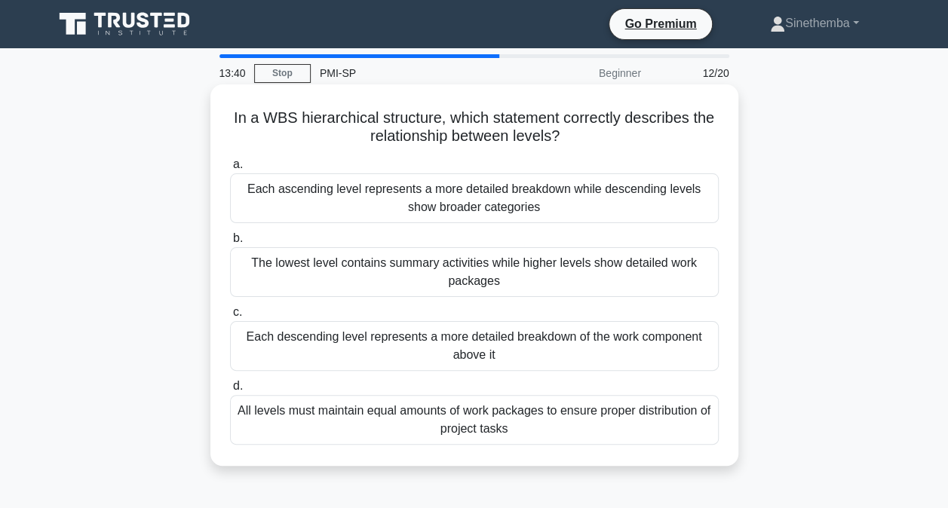
click at [469, 349] on div "Each descending level represents a more detailed breakdown of the work componen…" at bounding box center [474, 346] width 488 height 50
drag, startPoint x: 469, startPoint y: 349, endPoint x: 387, endPoint y: 356, distance: 81.7
click at [387, 356] on div "Each descending level represents a more detailed breakdown of the work componen…" at bounding box center [474, 346] width 488 height 50
click at [230, 317] on input "c. Each descending level represents a more detailed breakdown of the work compo…" at bounding box center [230, 313] width 0 height 10
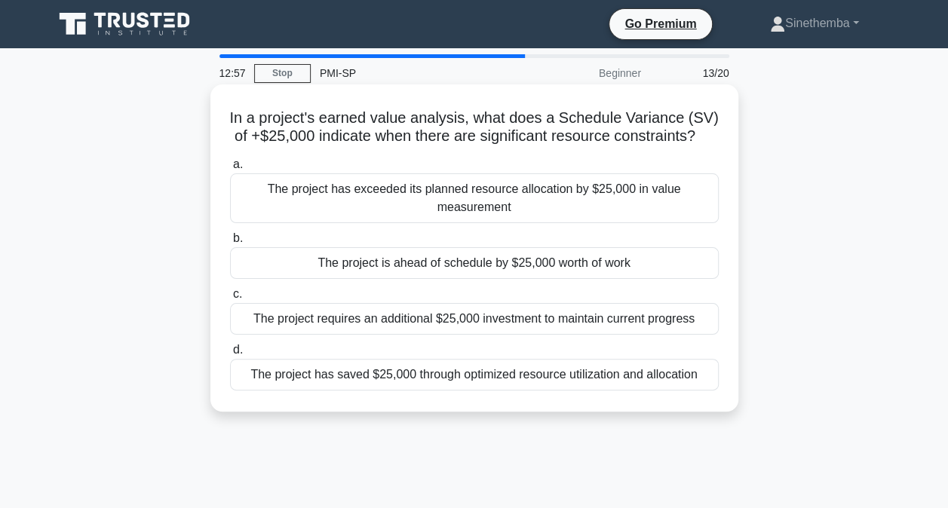
click at [400, 387] on div "The project has saved $25,000 through optimized resource utilization and alloca…" at bounding box center [474, 375] width 488 height 32
click at [230, 355] on input "d. The project has saved $25,000 through optimized resource utilization and all…" at bounding box center [230, 350] width 0 height 10
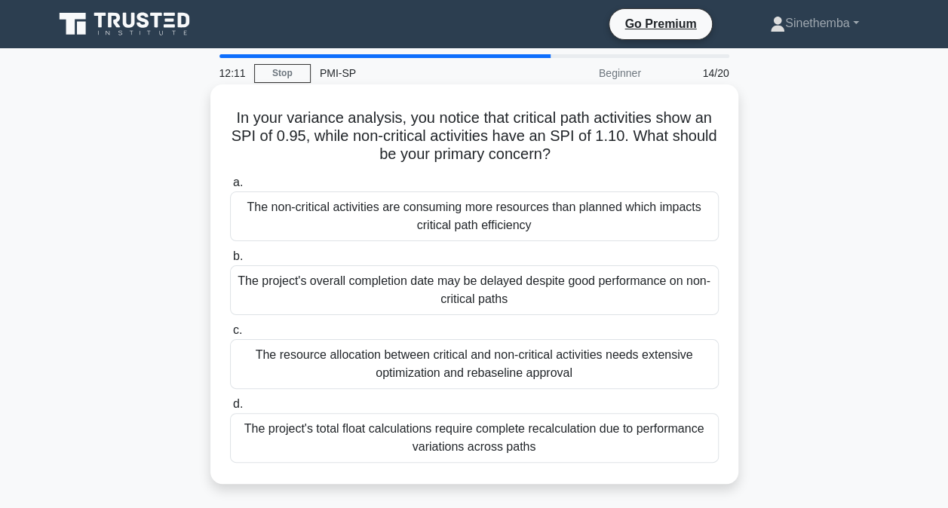
click at [378, 227] on div "The non-critical activities are consuming more resources than planned which imp…" at bounding box center [474, 216] width 488 height 50
click at [230, 188] on input "a. The non-critical activities are consuming more resources than planned which …" at bounding box center [230, 183] width 0 height 10
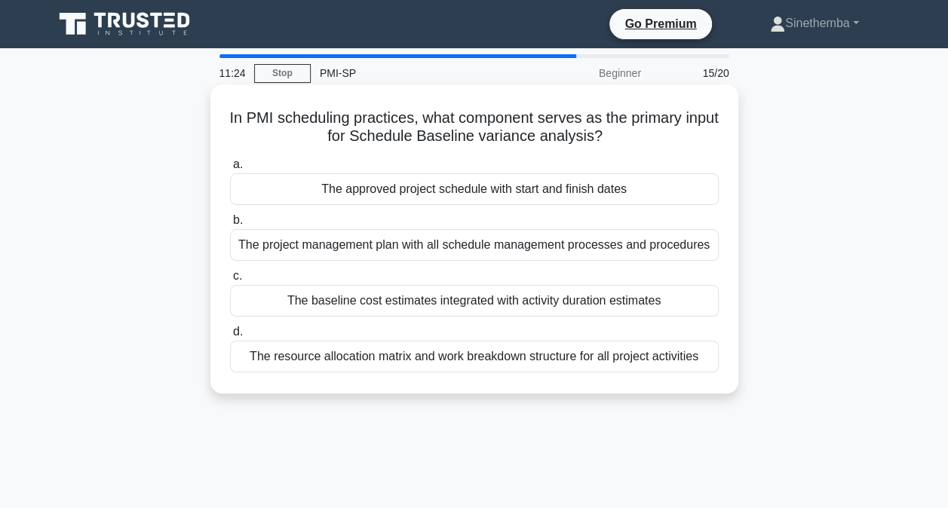
click at [531, 190] on div "The approved project schedule with start and finish dates" at bounding box center [474, 189] width 488 height 32
click at [230, 170] on input "a. The approved project schedule with start and finish dates" at bounding box center [230, 165] width 0 height 10
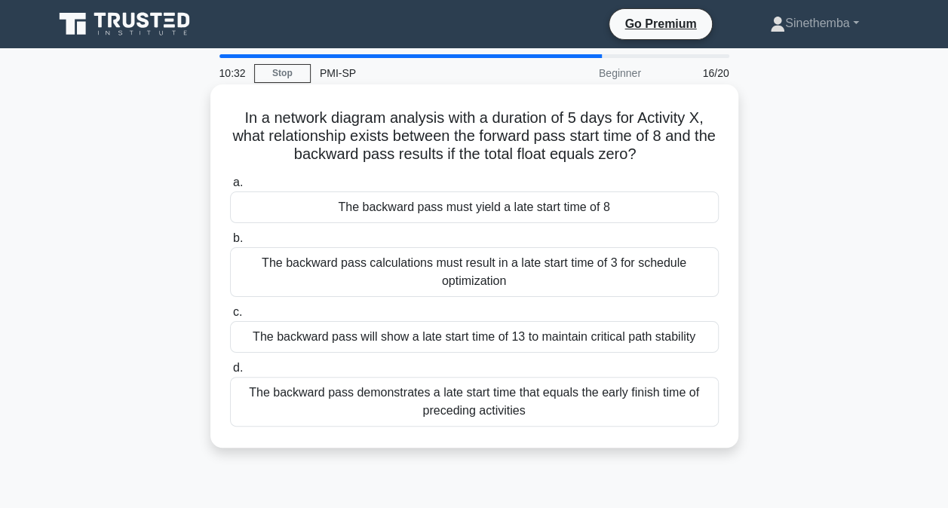
click at [523, 267] on div "The backward pass calculations must result in a late start time of 3 for schedu…" at bounding box center [474, 272] width 488 height 50
click at [230, 243] on input "b. The backward pass calculations must result in a late start time of 3 for sch…" at bounding box center [230, 239] width 0 height 10
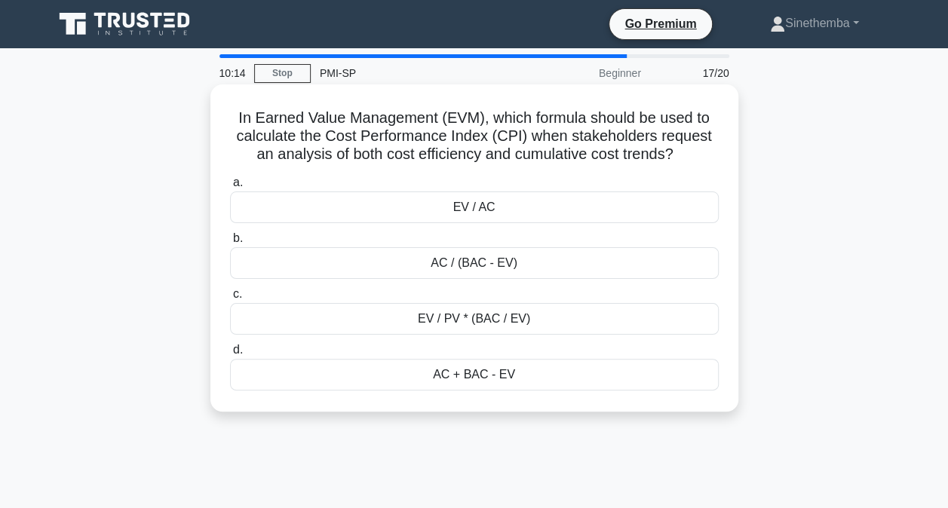
click at [442, 268] on div "AC / (BAC - EV)" at bounding box center [474, 263] width 488 height 32
click at [230, 243] on input "b. AC / (BAC - EV)" at bounding box center [230, 239] width 0 height 10
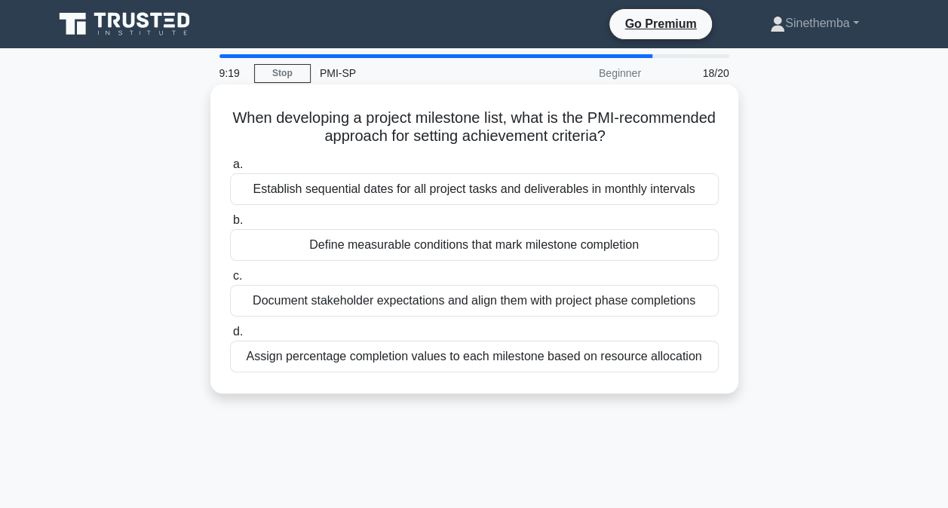
click at [400, 251] on div "Define measurable conditions that mark milestone completion" at bounding box center [474, 245] width 488 height 32
click at [230, 225] on input "b. Define measurable conditions that mark milestone completion" at bounding box center [230, 221] width 0 height 10
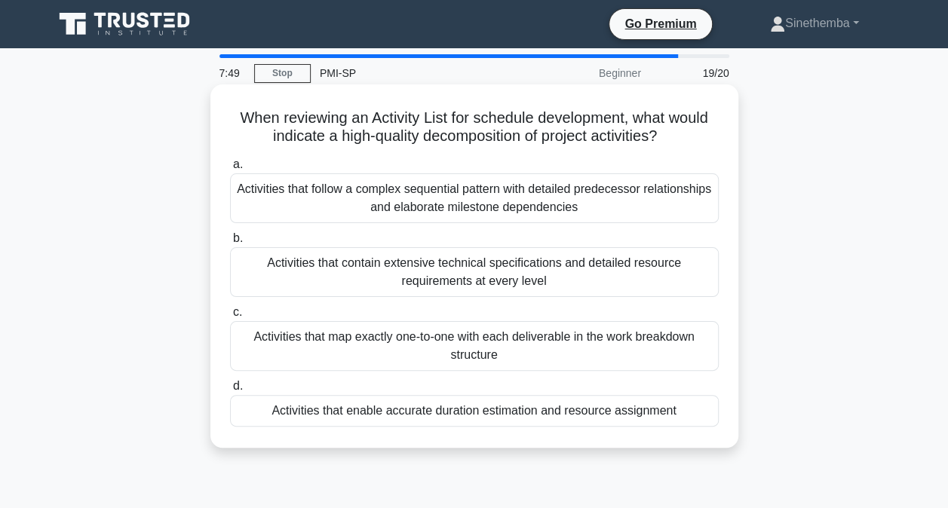
click at [392, 354] on div "Activities that map exactly one-to-one with each deliverable in the work breakd…" at bounding box center [474, 346] width 488 height 50
click at [230, 317] on input "c. Activities that map exactly one-to-one with each deliverable in the work bre…" at bounding box center [230, 313] width 0 height 10
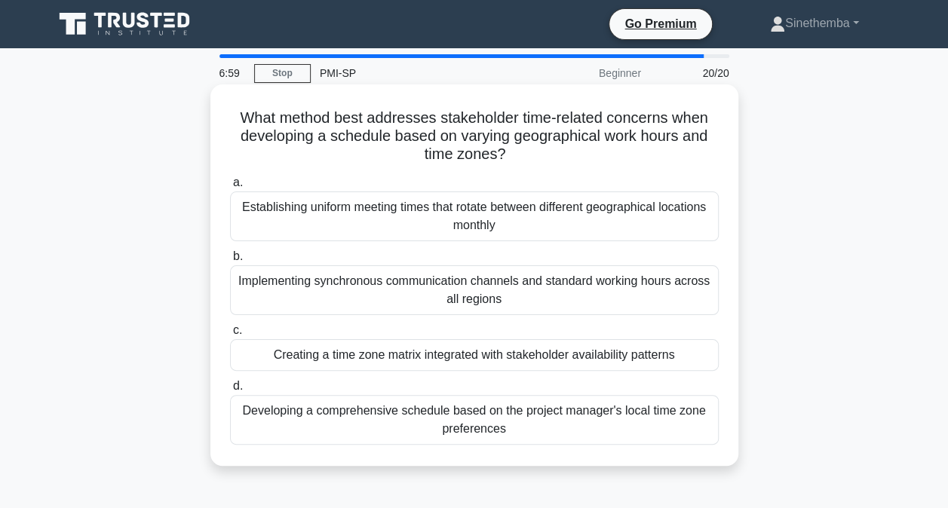
click at [509, 291] on div "Implementing synchronous communication channels and standard working hours acro…" at bounding box center [474, 290] width 488 height 50
click at [230, 262] on input "b. Implementing synchronous communication channels and standard working hours a…" at bounding box center [230, 257] width 0 height 10
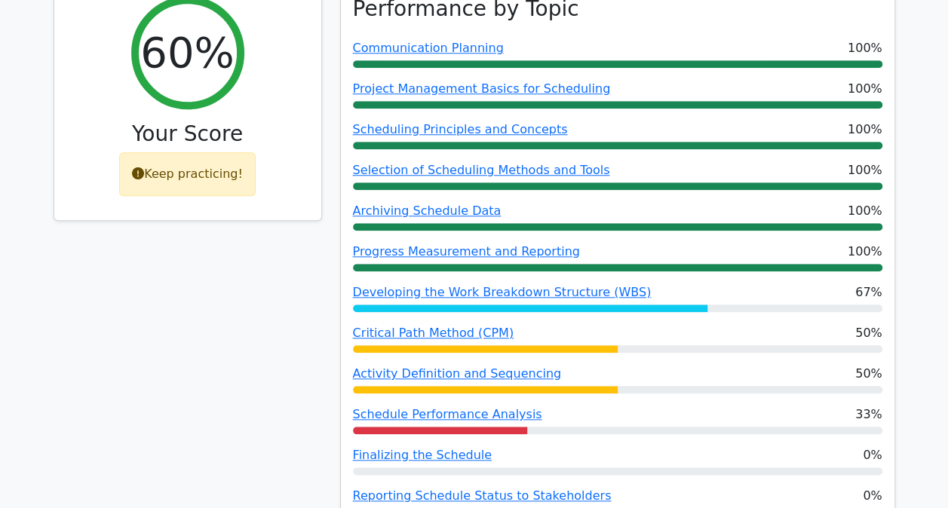
scroll to position [678, 0]
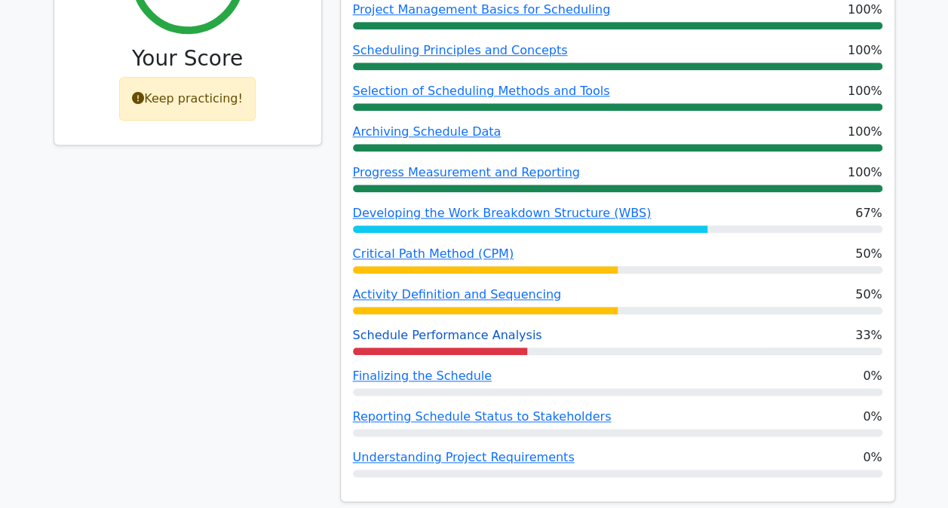
click at [435, 328] on link "Schedule Performance Analysis" at bounding box center [447, 335] width 189 height 14
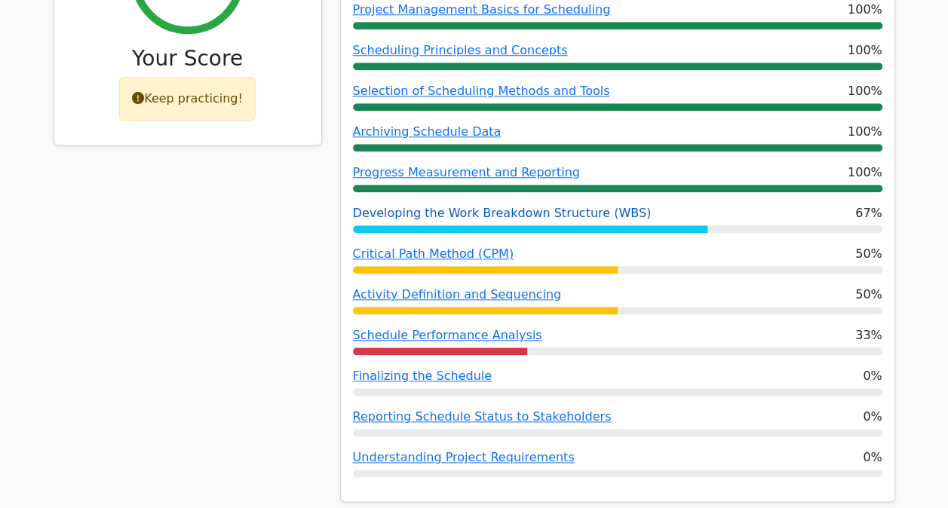
click at [458, 206] on link "Developing the Work Breakdown Structure (WBS)" at bounding box center [502, 213] width 299 height 14
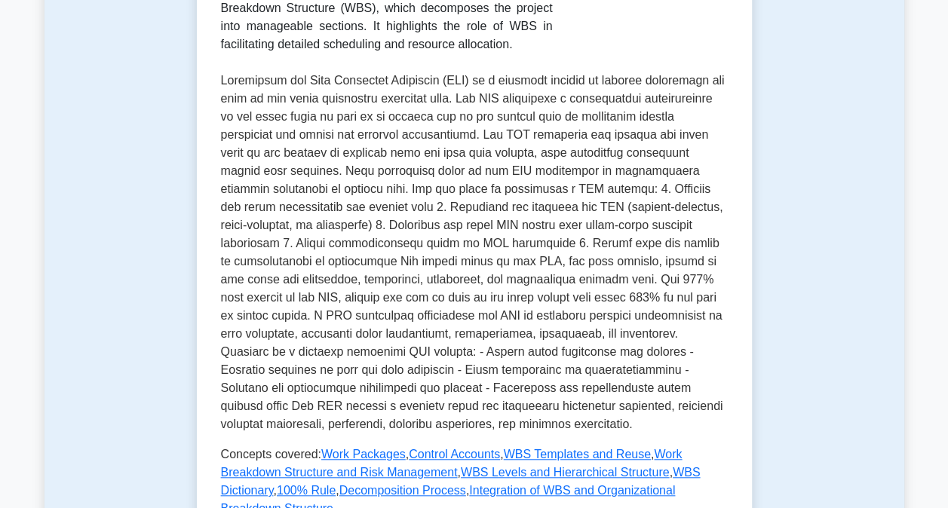
scroll to position [754, 0]
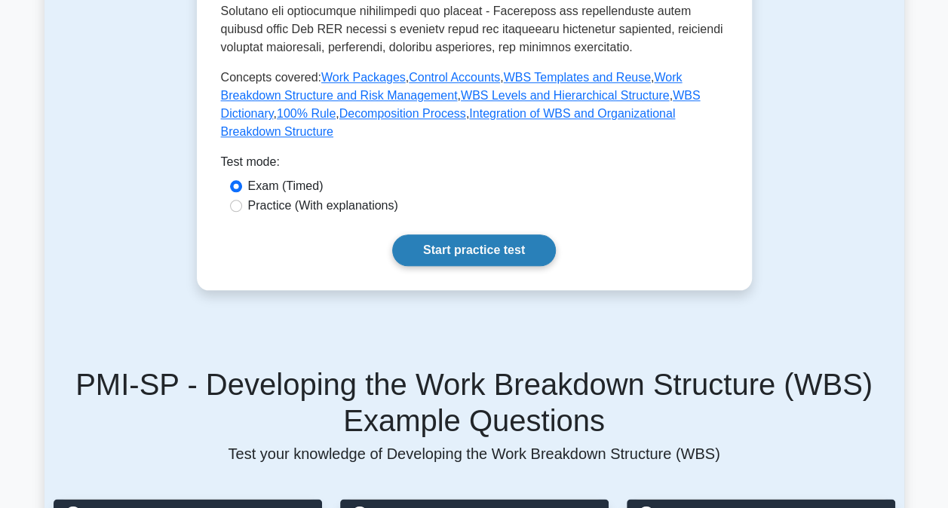
click at [452, 234] on link "Start practice test" at bounding box center [474, 250] width 164 height 32
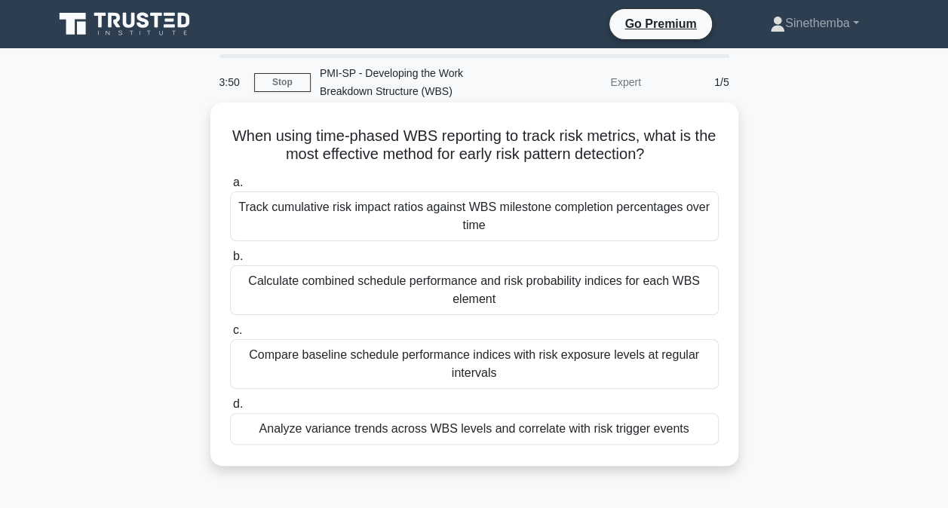
click at [510, 431] on div "Analyze variance trends across WBS levels and correlate with risk trigger events" at bounding box center [474, 429] width 488 height 32
click at [230, 409] on input "d. Analyze variance trends across WBS levels and correlate with risk trigger ev…" at bounding box center [230, 405] width 0 height 10
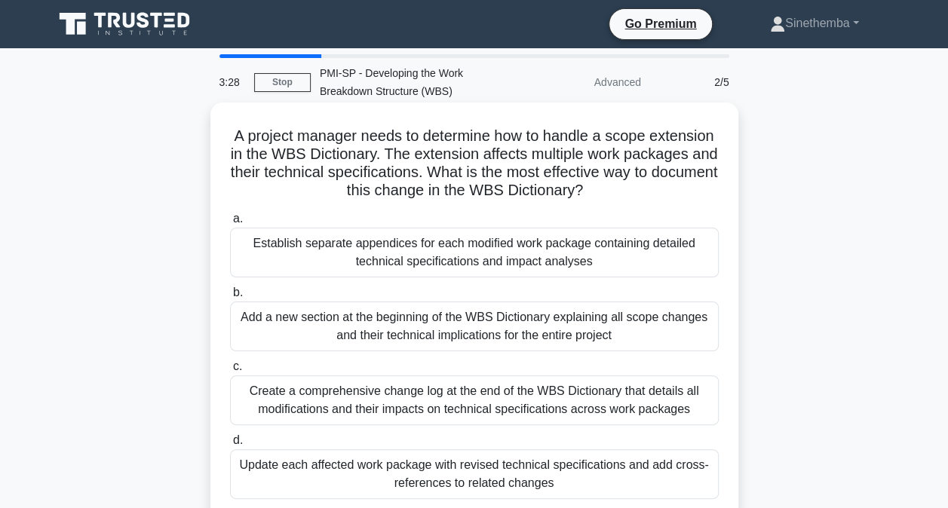
scroll to position [75, 0]
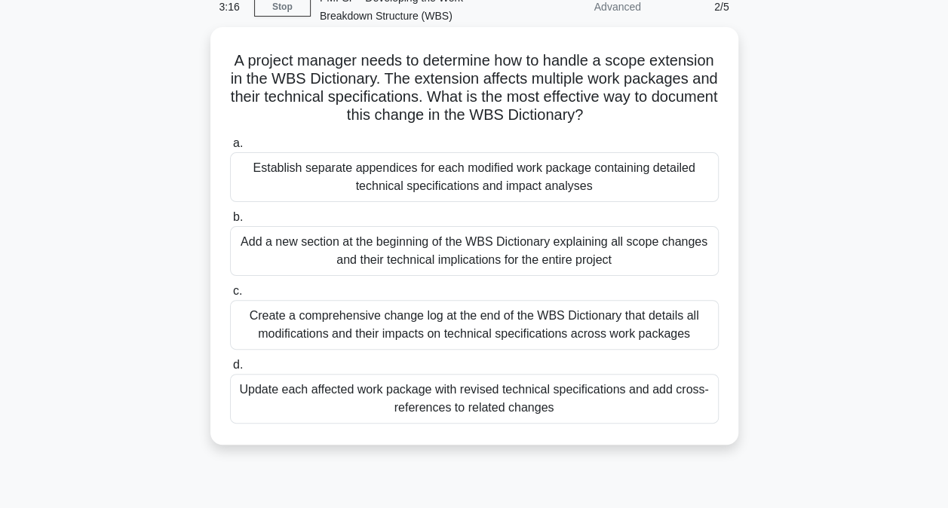
click at [421, 401] on div "Update each affected work package with revised technical specifications and add…" at bounding box center [474, 399] width 488 height 50
click at [230, 370] on input "d. Update each affected work package with revised technical specifications and …" at bounding box center [230, 365] width 0 height 10
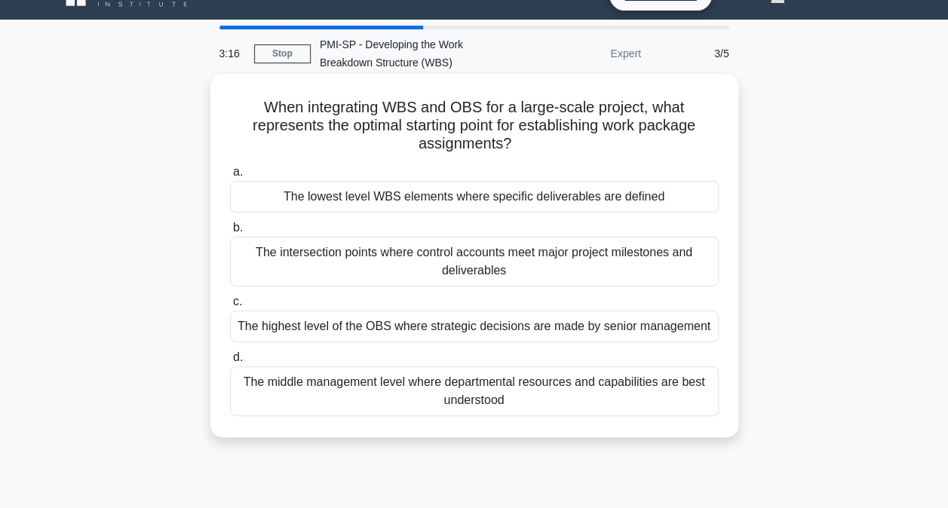
scroll to position [0, 0]
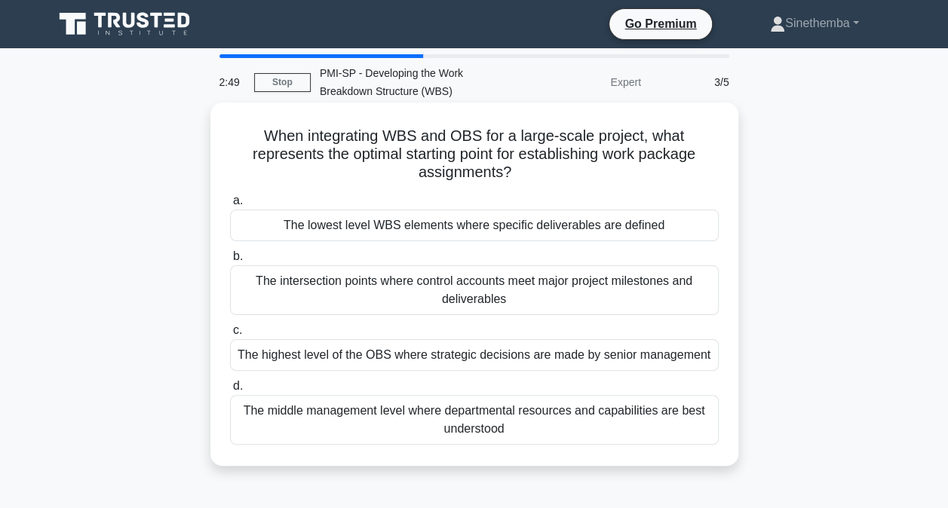
click at [412, 231] on div "The lowest level WBS elements where specific deliverables are defined" at bounding box center [474, 226] width 488 height 32
click at [230, 206] on input "a. The lowest level WBS elements where specific deliverables are defined" at bounding box center [230, 201] width 0 height 10
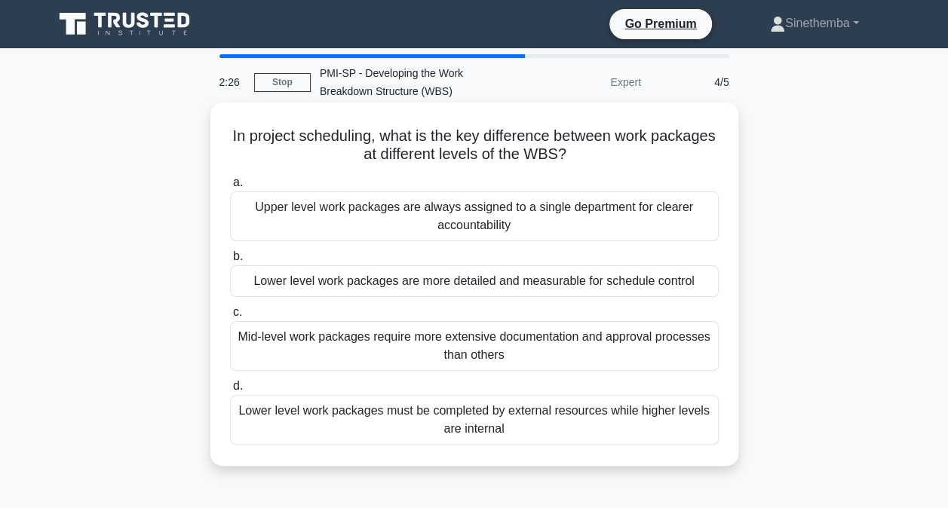
click at [613, 277] on div "Lower level work packages are more detailed and measurable for schedule control" at bounding box center [474, 281] width 488 height 32
click at [230, 262] on input "b. Lower level work packages are more detailed and measurable for schedule cont…" at bounding box center [230, 257] width 0 height 10
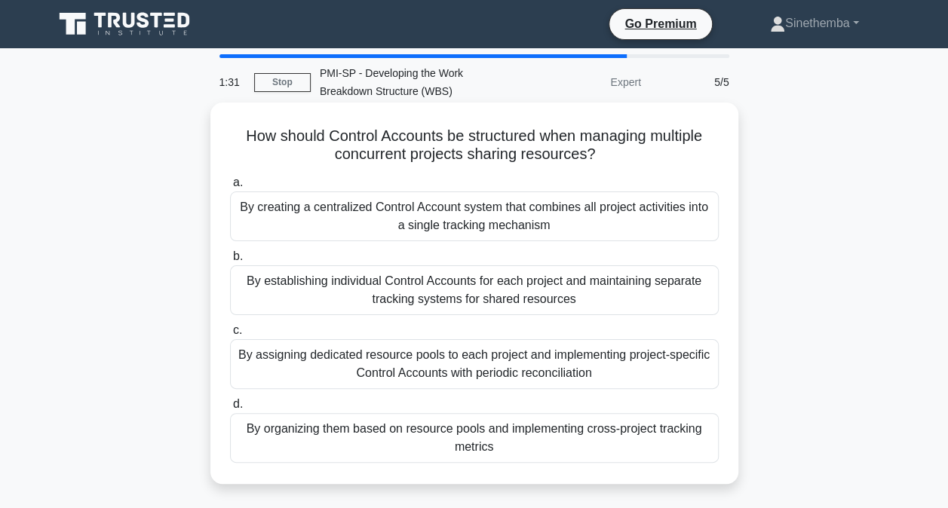
click at [458, 369] on div "By assigning dedicated resource pools to each project and implementing project-…" at bounding box center [474, 364] width 488 height 50
click at [230, 335] on input "c. By assigning dedicated resource pools to each project and implementing proje…" at bounding box center [230, 331] width 0 height 10
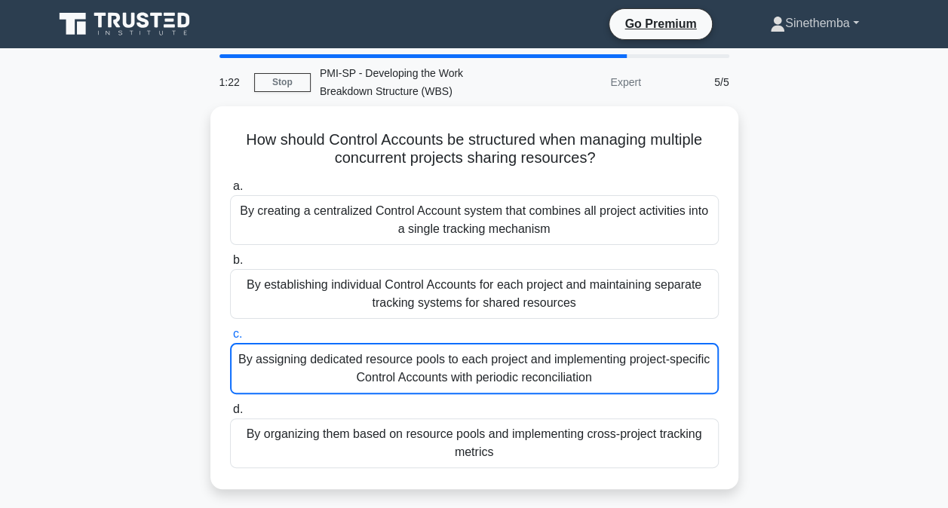
click at [826, 24] on link "Sinethemba" at bounding box center [813, 23] width 161 height 30
click at [766, 60] on link "Profile" at bounding box center [793, 59] width 119 height 24
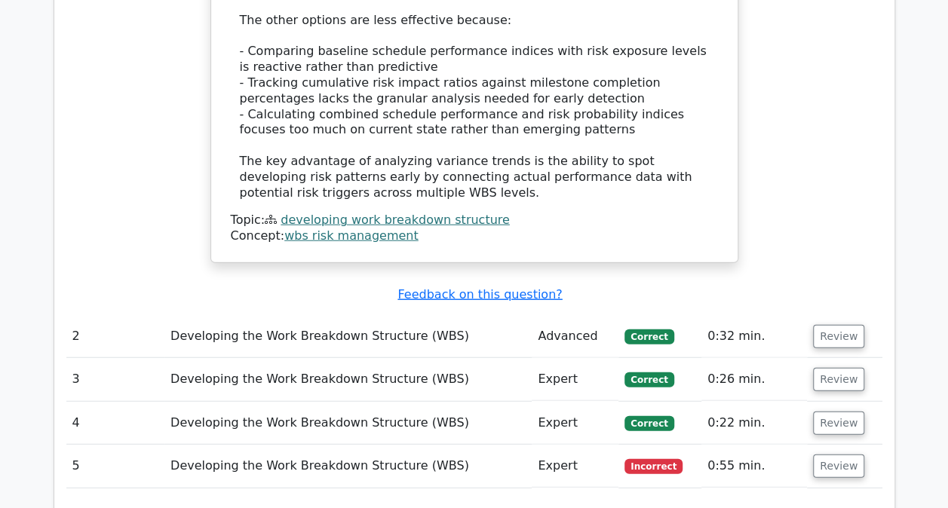
scroll to position [1734, 0]
click at [827, 454] on button "Review" at bounding box center [838, 465] width 51 height 23
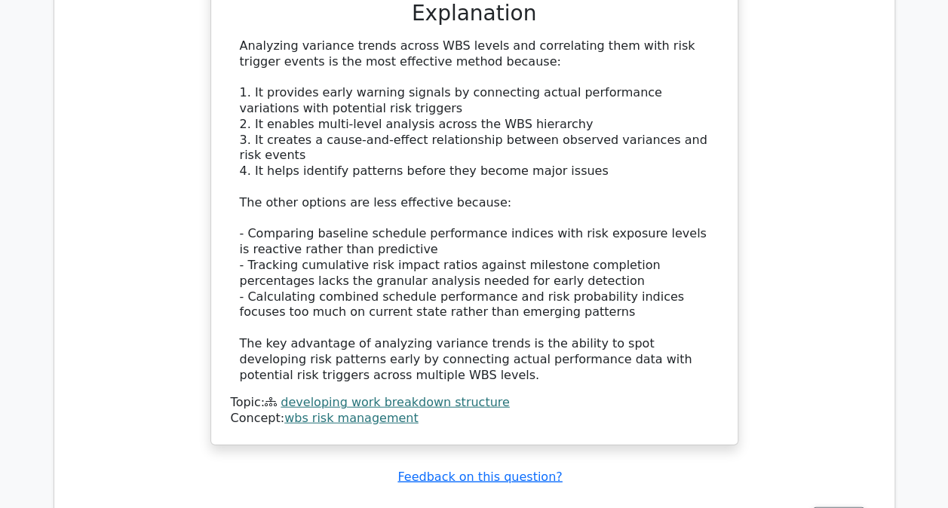
scroll to position [1357, 0]
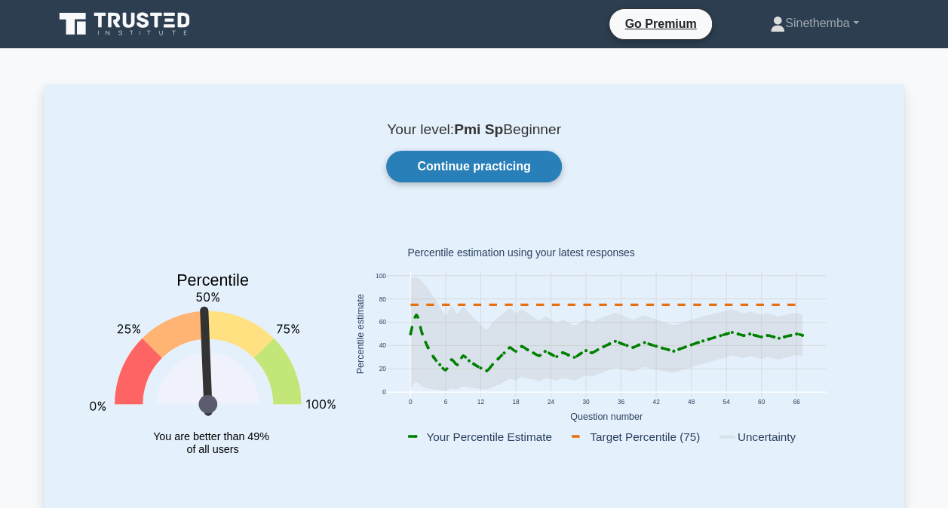
click at [469, 167] on link "Continue practicing" at bounding box center [473, 167] width 175 height 32
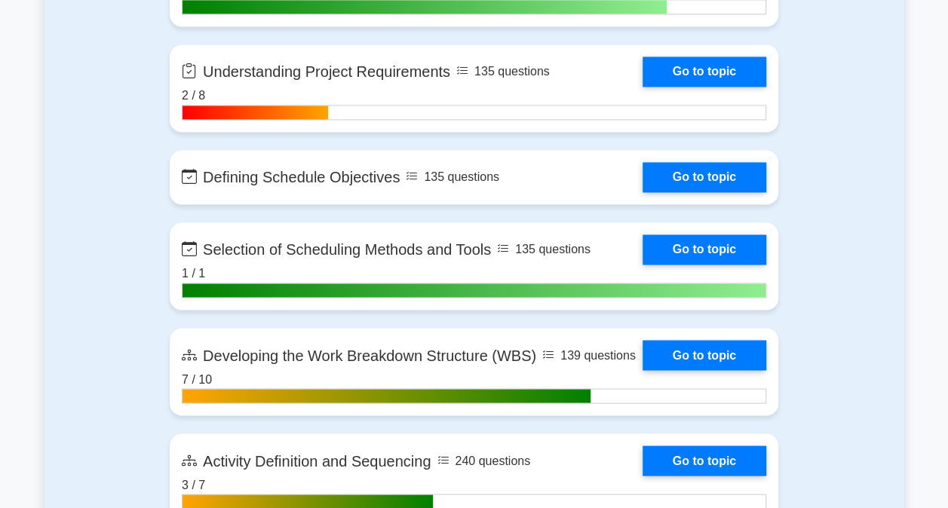
scroll to position [1055, 0]
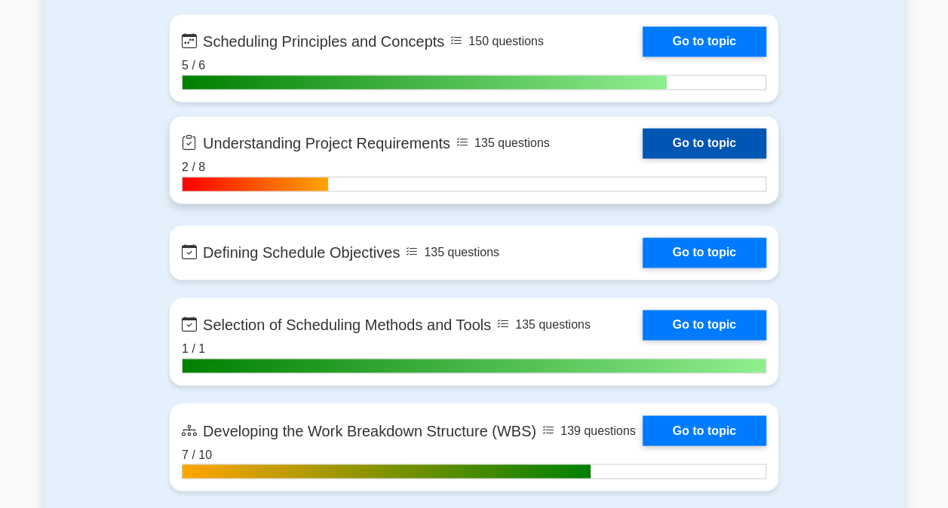
click at [720, 136] on link "Go to topic" at bounding box center [704, 143] width 124 height 30
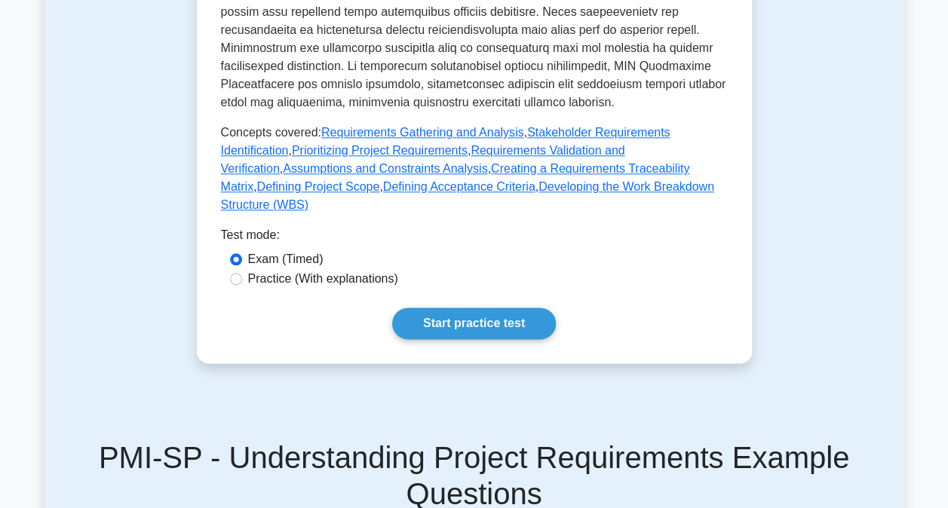
scroll to position [829, 0]
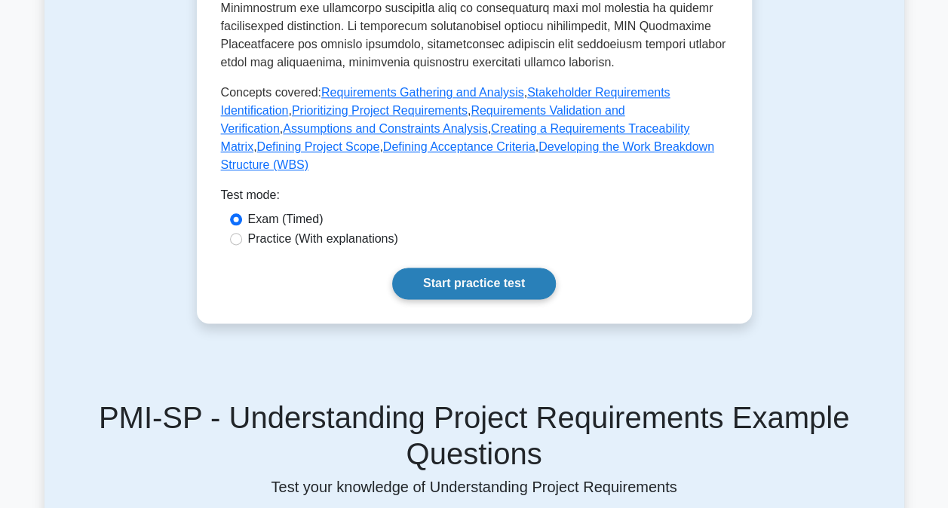
click at [470, 270] on link "Start practice test" at bounding box center [474, 284] width 164 height 32
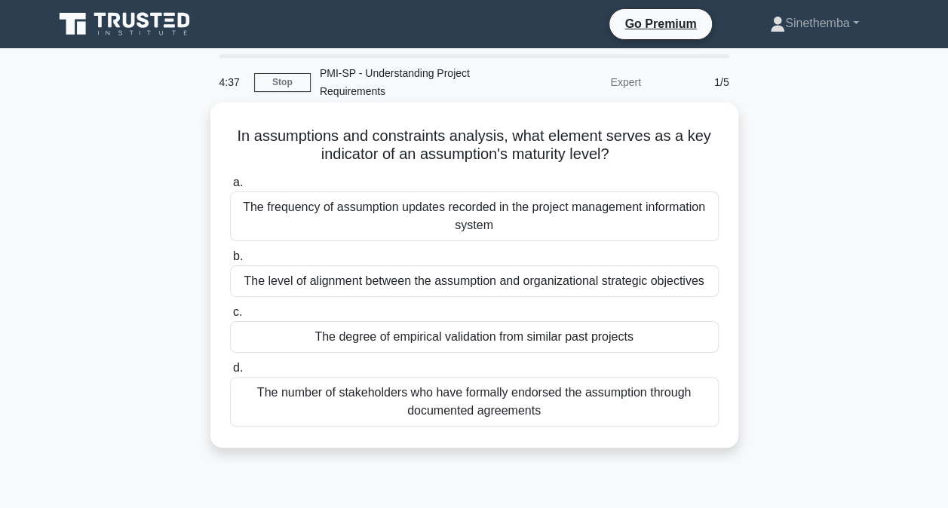
click at [439, 401] on div "The number of stakeholders who have formally endorsed the assumption through do…" at bounding box center [474, 402] width 488 height 50
click at [230, 373] on input "d. The number of stakeholders who have formally endorsed the assumption through…" at bounding box center [230, 368] width 0 height 10
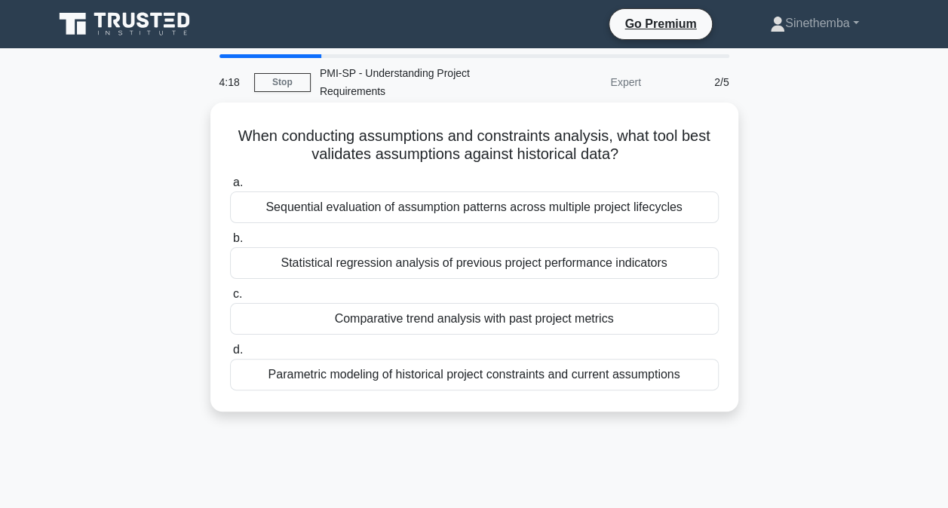
click at [401, 261] on div "Statistical regression analysis of previous project performance indicators" at bounding box center [474, 263] width 488 height 32
click at [230, 243] on input "b. Statistical regression analysis of previous project performance indicators" at bounding box center [230, 239] width 0 height 10
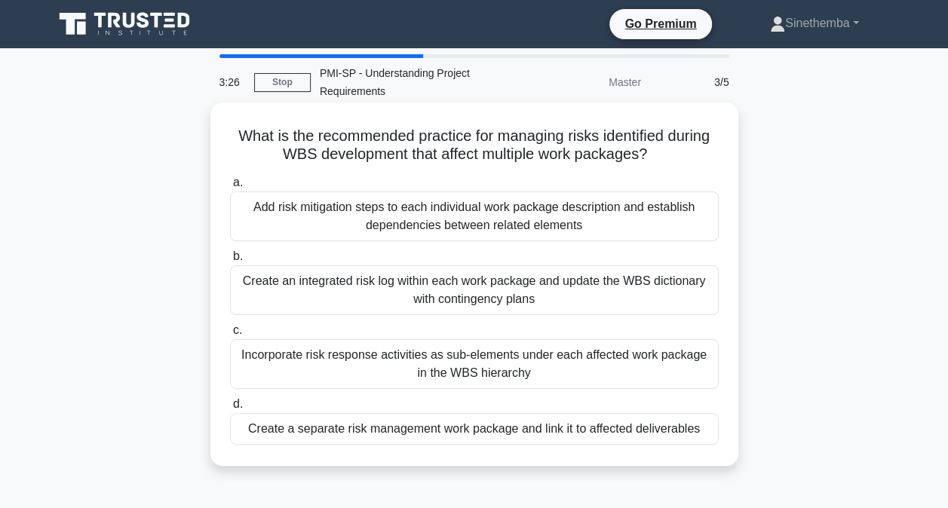
click at [401, 430] on div "Create a separate risk management work package and link it to affected delivera…" at bounding box center [474, 429] width 488 height 32
click at [230, 409] on input "d. Create a separate risk management work package and link it to affected deliv…" at bounding box center [230, 405] width 0 height 10
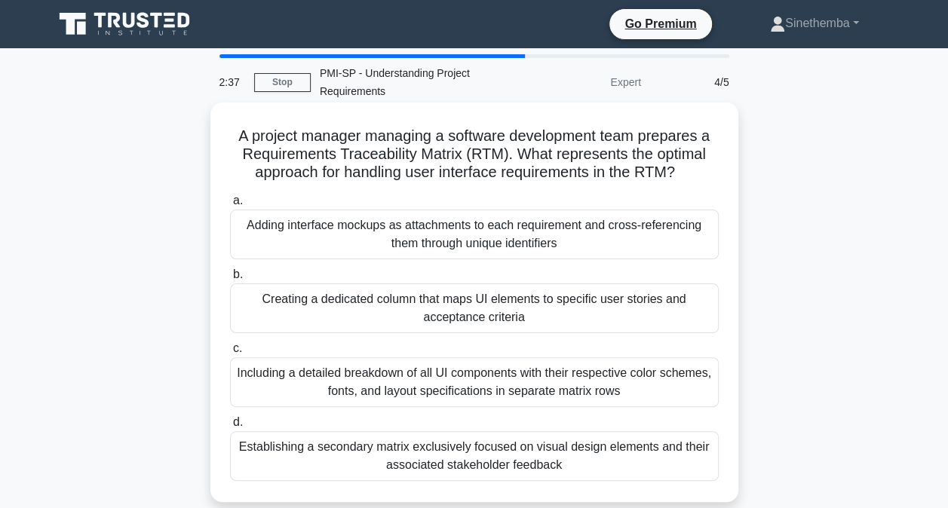
click at [315, 308] on div "Creating a dedicated column that maps UI elements to specific user stories and …" at bounding box center [474, 308] width 488 height 50
click at [230, 280] on input "b. Creating a dedicated column that maps UI elements to specific user stories a…" at bounding box center [230, 275] width 0 height 10
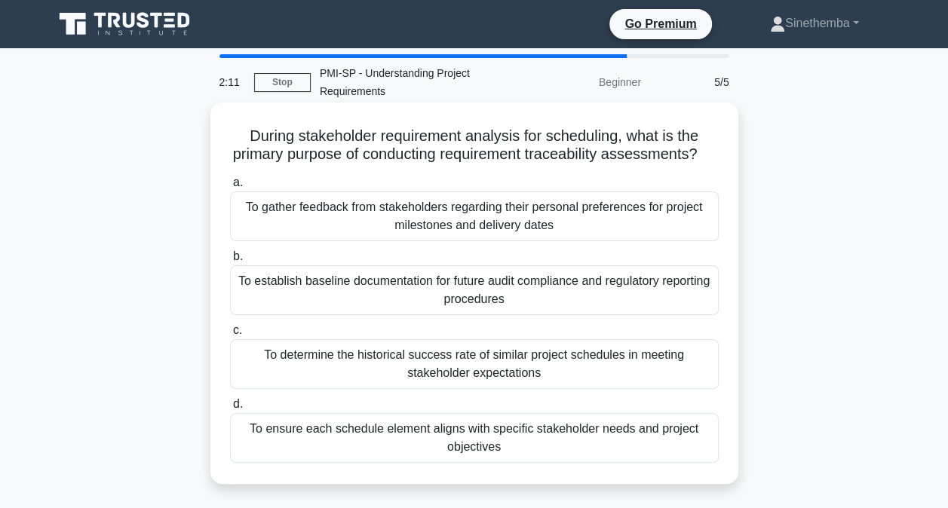
click at [509, 455] on div "To ensure each schedule element aligns with specific stakeholder needs and proj…" at bounding box center [474, 438] width 488 height 50
click at [359, 449] on div "To ensure each schedule element aligns with specific stakeholder needs and proj…" at bounding box center [474, 438] width 488 height 50
click at [230, 409] on input "d. To ensure each schedule element aligns with specific stakeholder needs and p…" at bounding box center [230, 405] width 0 height 10
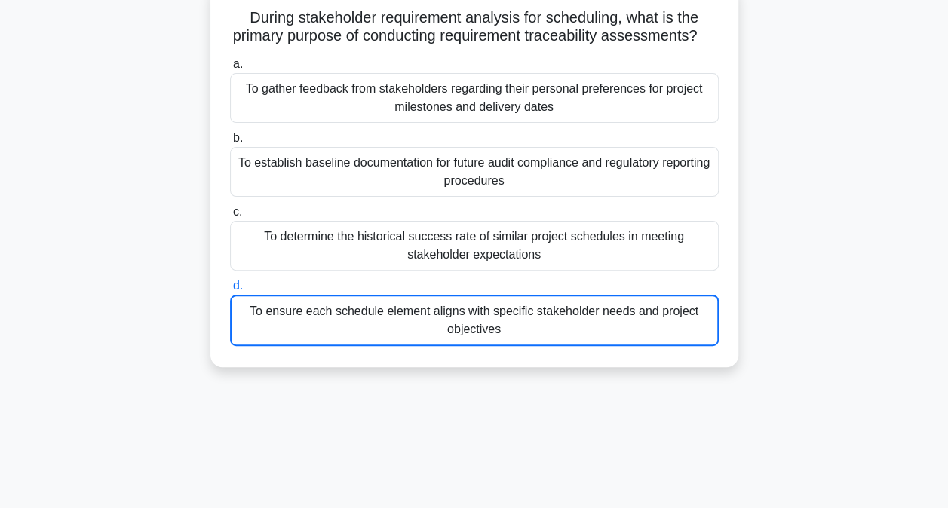
scroll to position [302, 0]
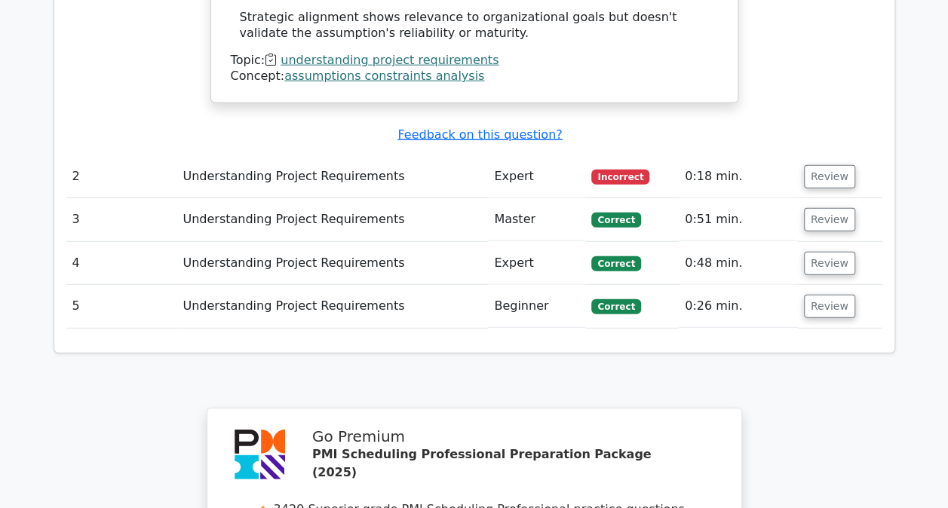
scroll to position [1885, 0]
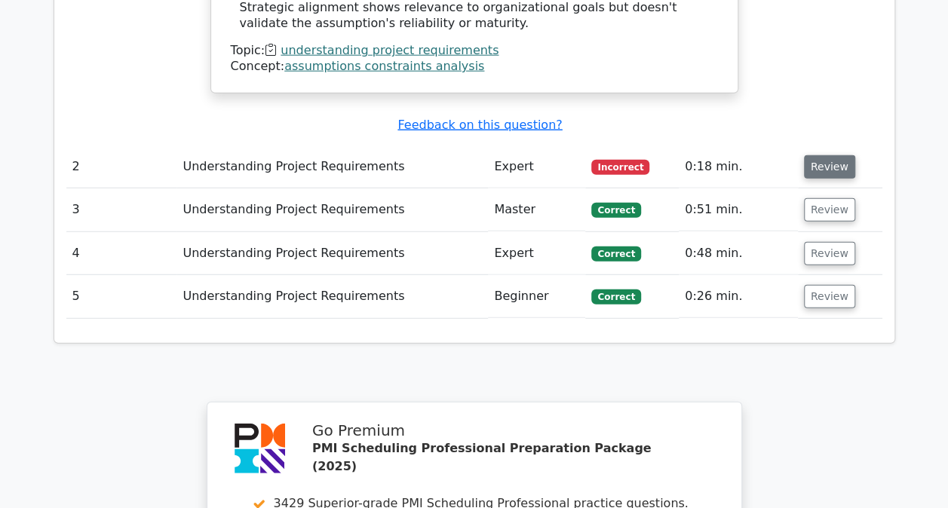
click at [819, 155] on button "Review" at bounding box center [829, 166] width 51 height 23
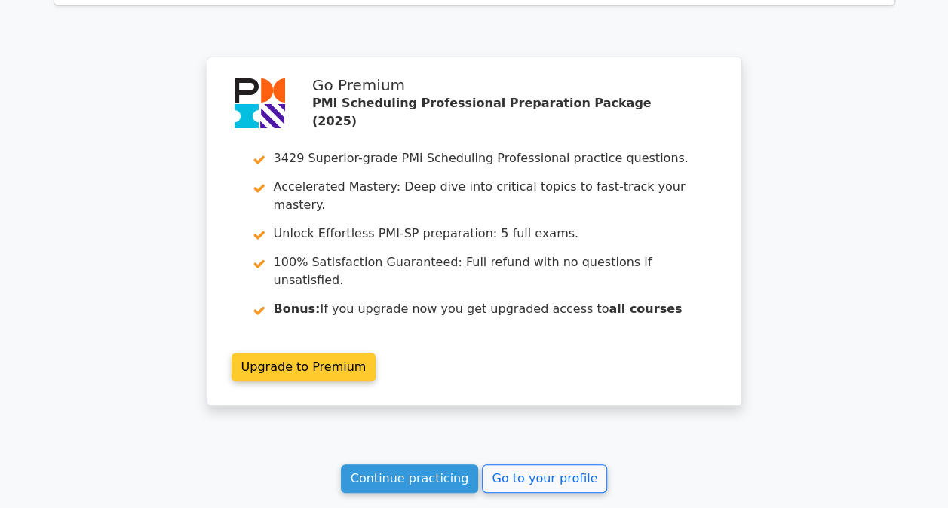
scroll to position [3091, 0]
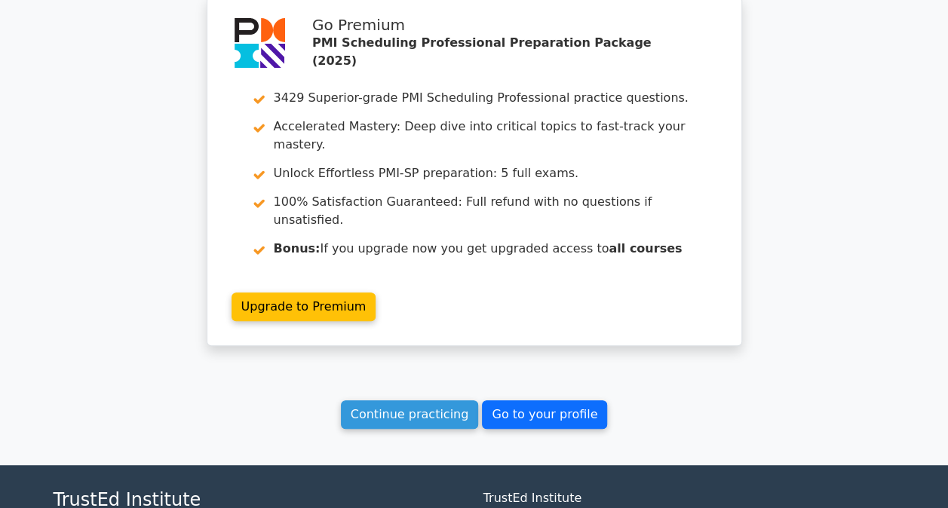
click at [536, 400] on link "Go to your profile" at bounding box center [544, 414] width 125 height 29
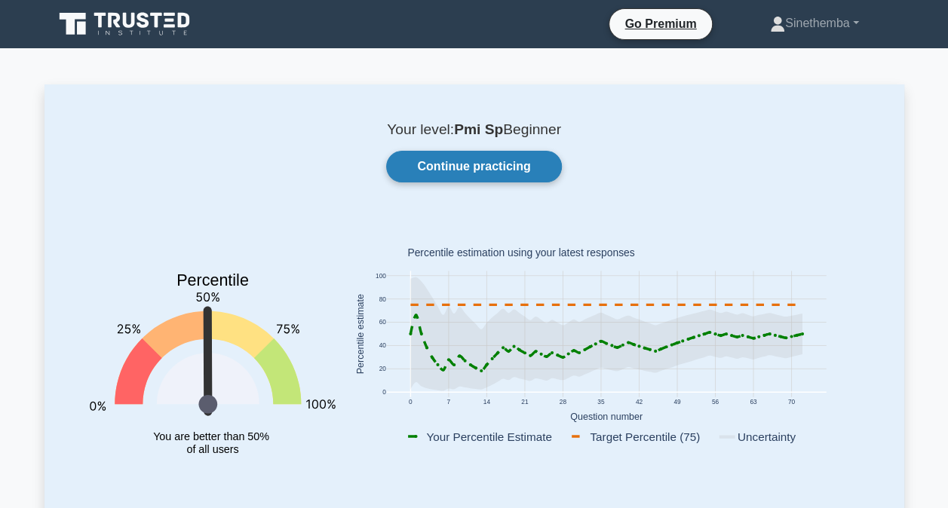
click at [495, 171] on link "Continue practicing" at bounding box center [473, 167] width 175 height 32
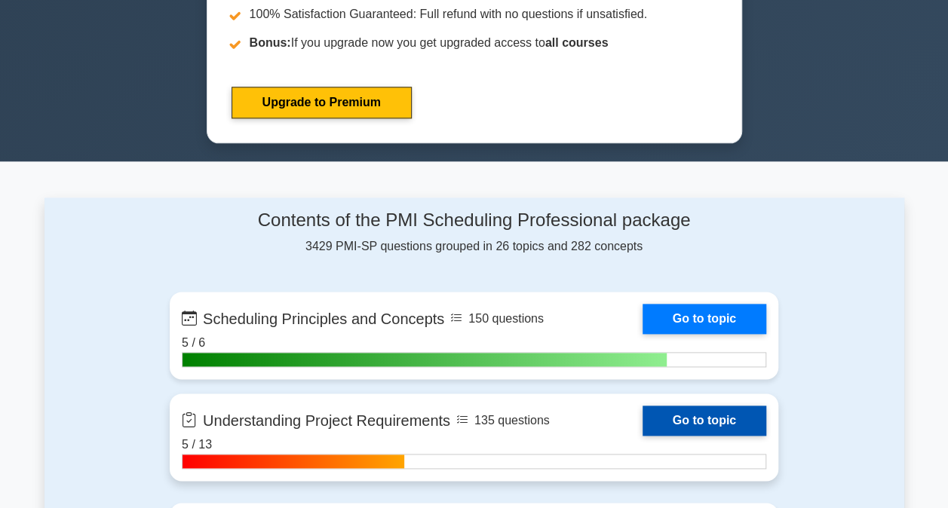
scroll to position [905, 0]
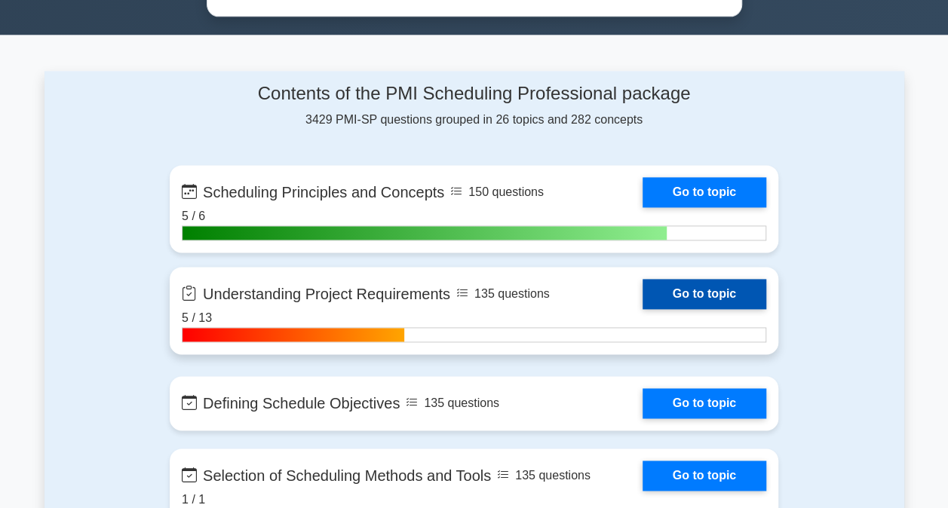
click at [686, 292] on link "Go to topic" at bounding box center [704, 294] width 124 height 30
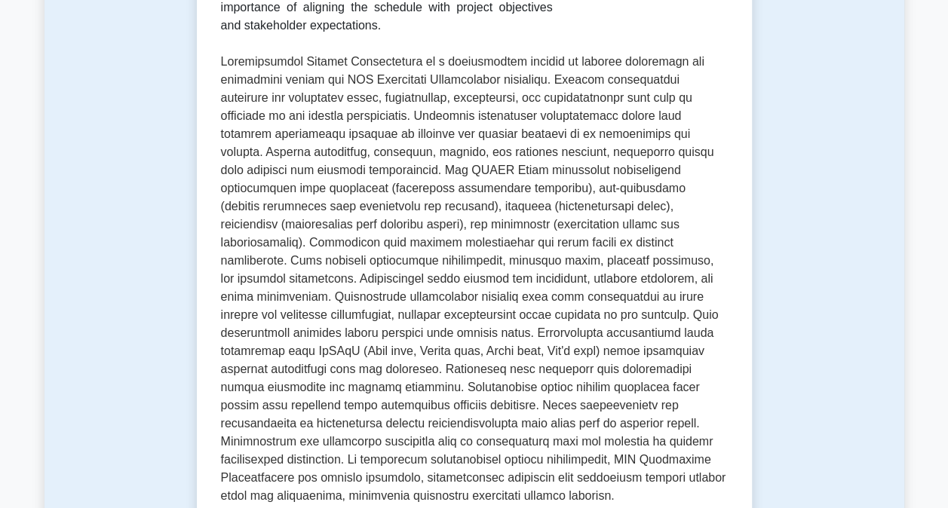
scroll to position [754, 0]
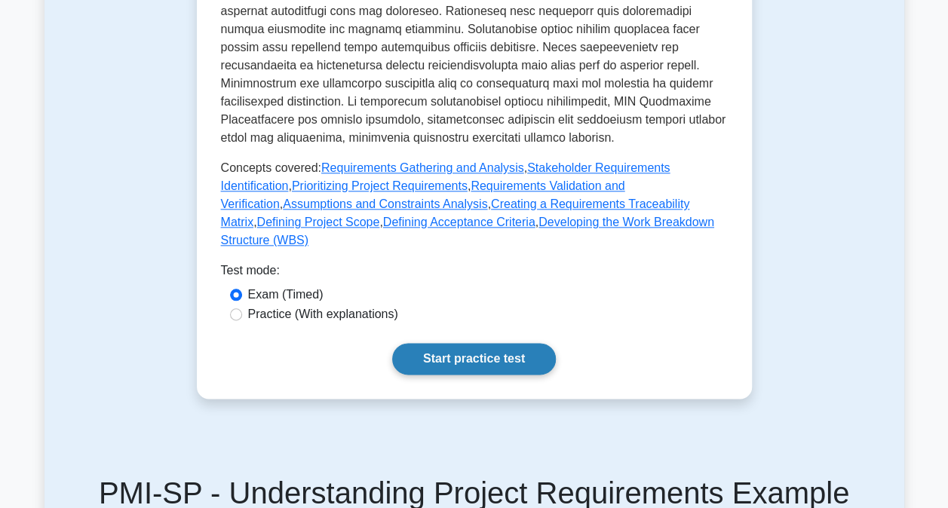
click at [457, 345] on link "Start practice test" at bounding box center [474, 359] width 164 height 32
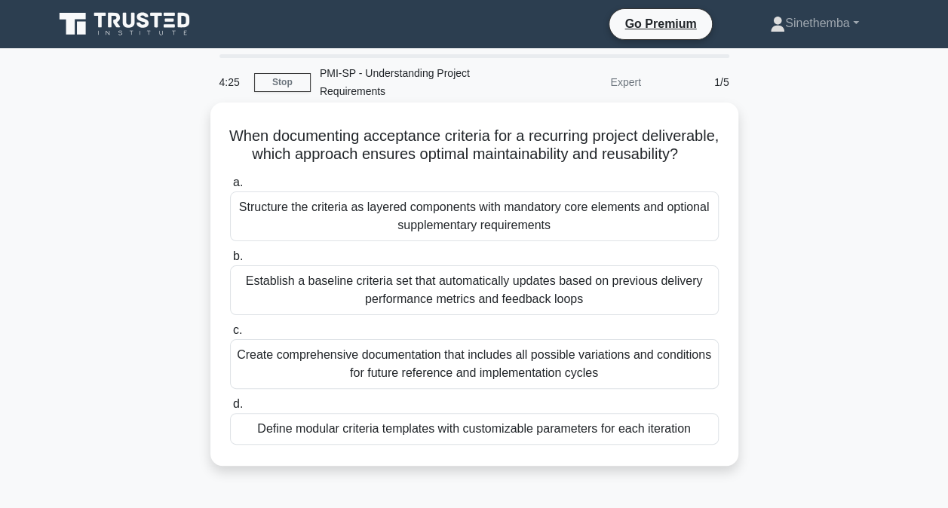
click at [397, 315] on div "Establish a baseline criteria set that automatically updates based on previous …" at bounding box center [474, 290] width 488 height 50
click at [230, 262] on input "b. Establish a baseline criteria set that automatically updates based on previo…" at bounding box center [230, 257] width 0 height 10
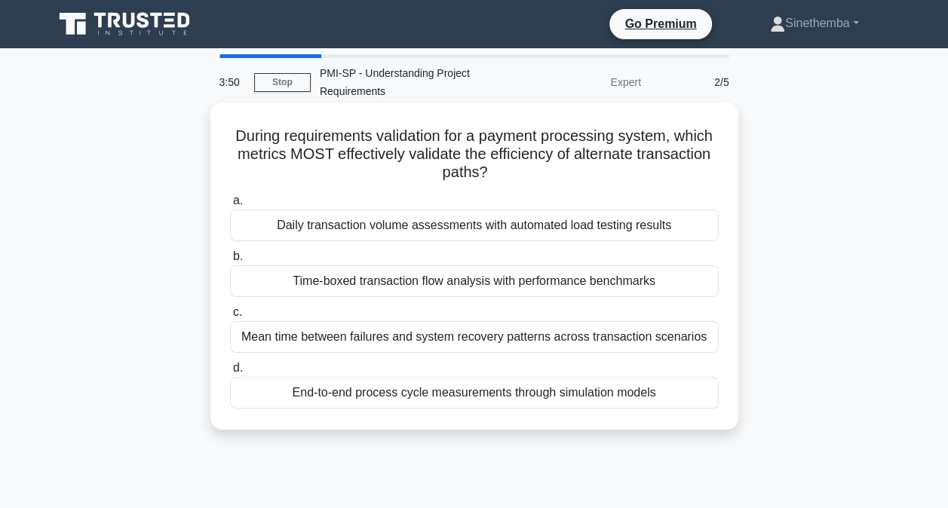
click at [387, 225] on div "Daily transaction volume assessments with automated load testing results" at bounding box center [474, 226] width 488 height 32
click at [230, 206] on input "a. Daily transaction volume assessments with automated load testing results" at bounding box center [230, 201] width 0 height 10
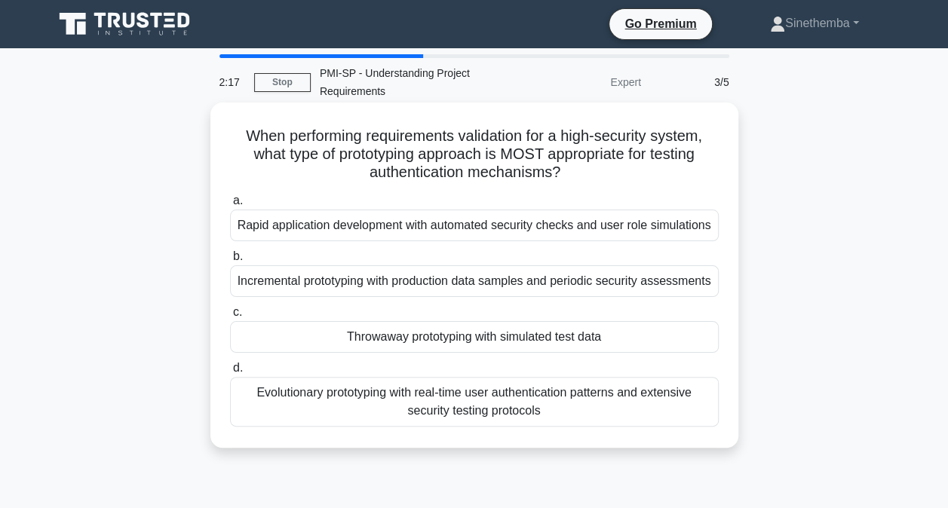
click at [555, 403] on div "Evolutionary prototyping with real-time user authentication patterns and extens…" at bounding box center [474, 402] width 488 height 50
click at [230, 373] on input "d. Evolutionary prototyping with real-time user authentication patterns and ext…" at bounding box center [230, 368] width 0 height 10
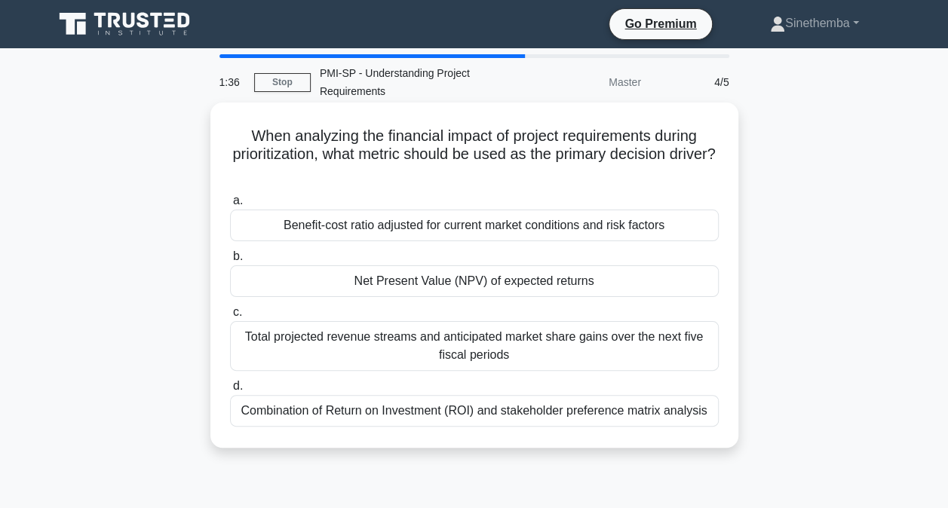
click at [523, 278] on div "Net Present Value (NPV) of expected returns" at bounding box center [474, 281] width 488 height 32
click at [230, 262] on input "b. Net Present Value (NPV) of expected returns" at bounding box center [230, 257] width 0 height 10
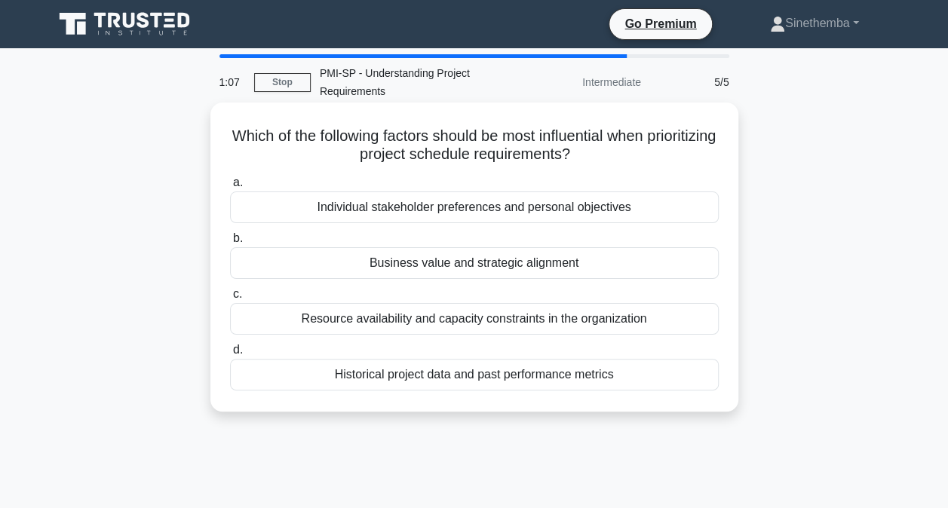
click at [411, 265] on div "Business value and strategic alignment" at bounding box center [474, 263] width 488 height 32
click at [230, 243] on input "b. Business value and strategic alignment" at bounding box center [230, 239] width 0 height 10
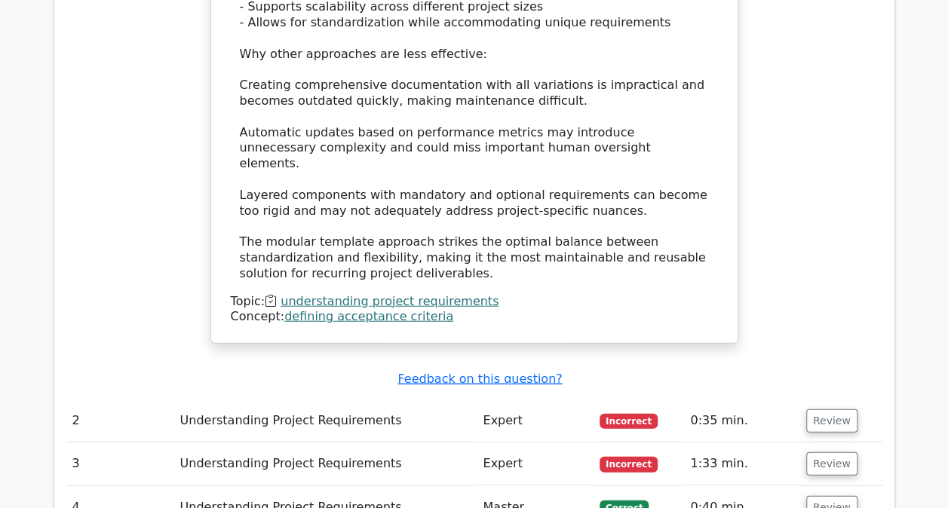
scroll to position [1734, 0]
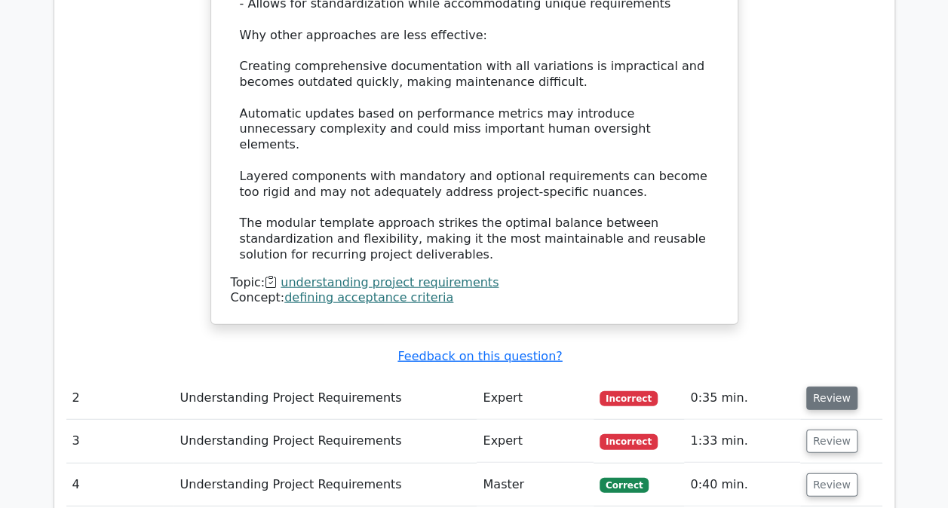
click at [831, 387] on button "Review" at bounding box center [831, 398] width 51 height 23
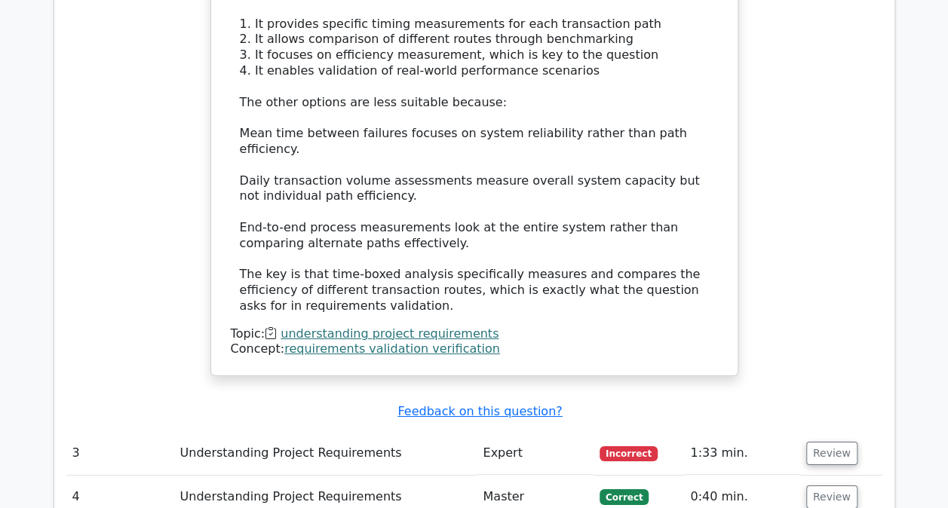
scroll to position [2563, 0]
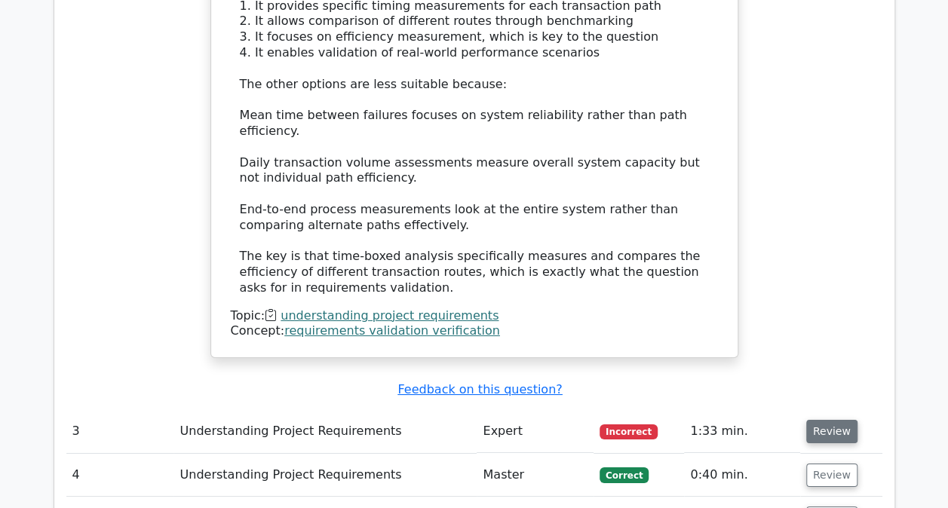
click at [822, 420] on button "Review" at bounding box center [831, 431] width 51 height 23
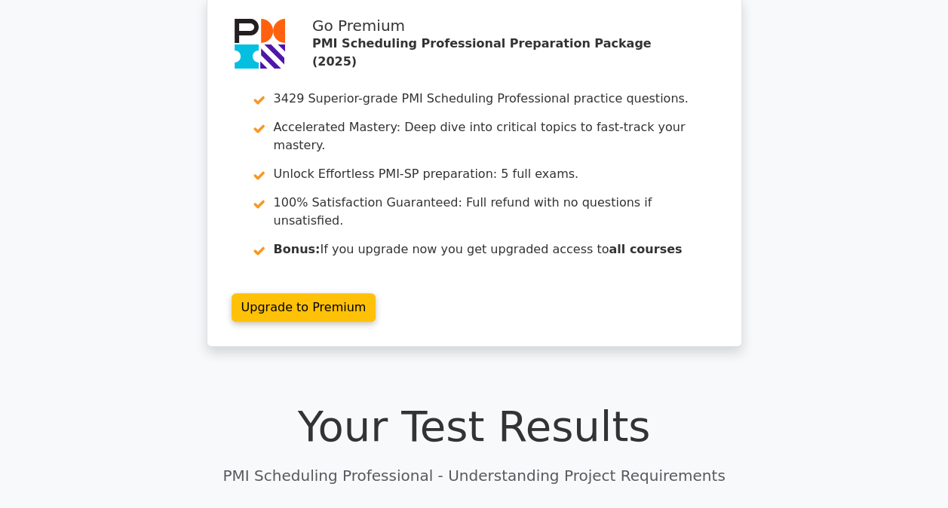
scroll to position [0, 0]
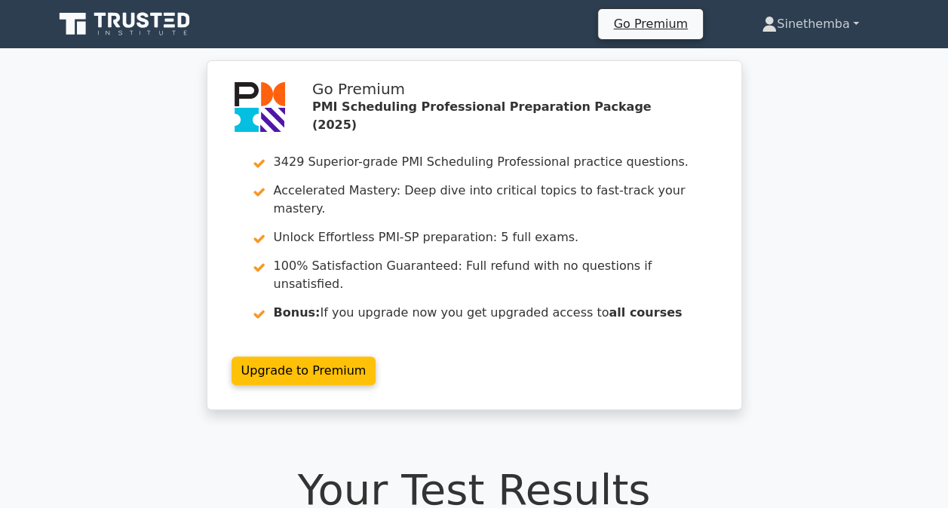
click at [817, 23] on link "Sinethemba" at bounding box center [809, 24] width 169 height 30
click at [762, 60] on link "Profile" at bounding box center [785, 59] width 119 height 24
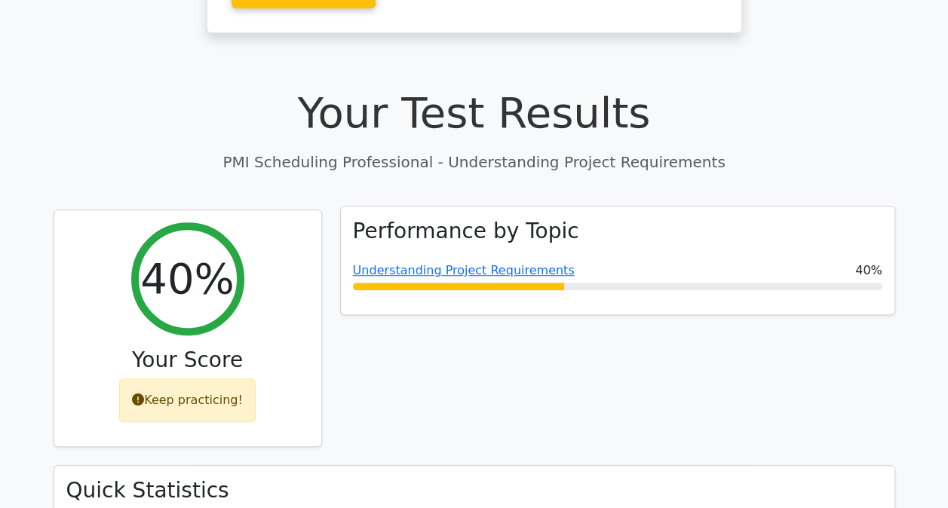
scroll to position [478, 0]
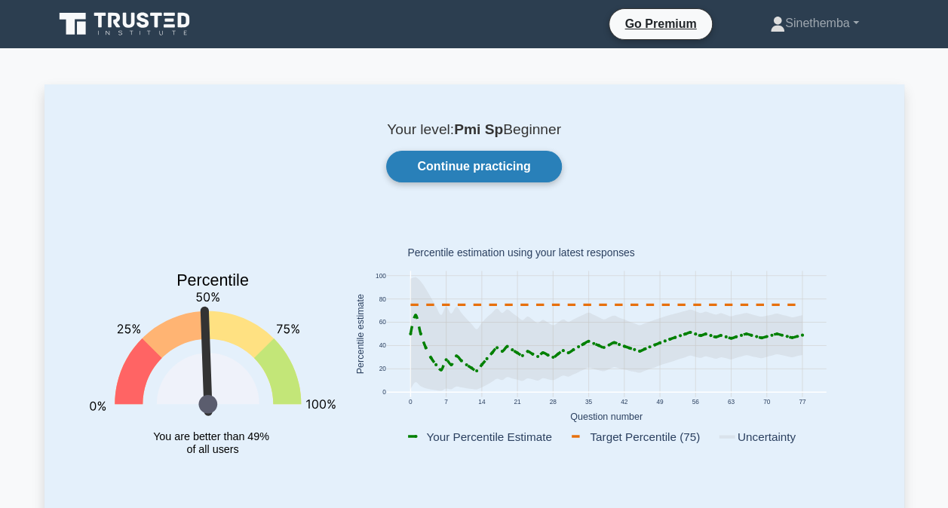
click at [485, 167] on link "Continue practicing" at bounding box center [473, 167] width 175 height 32
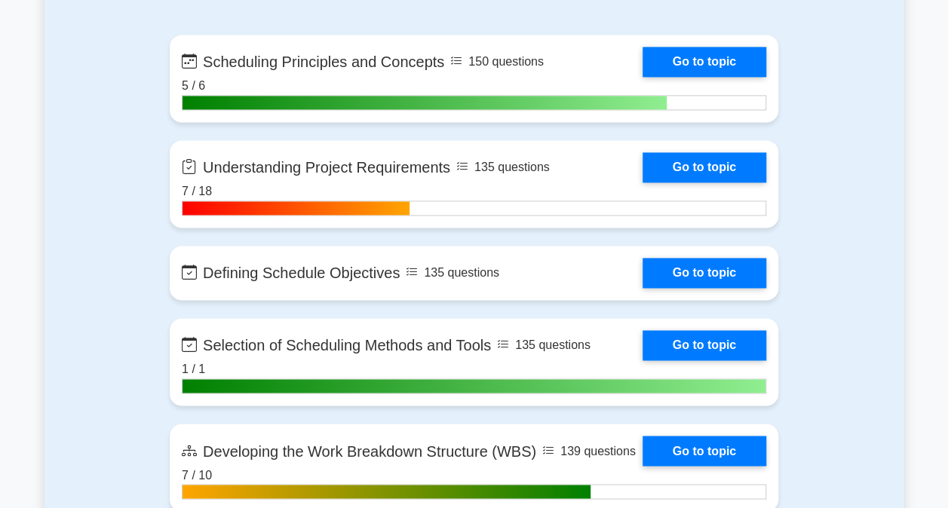
scroll to position [1055, 0]
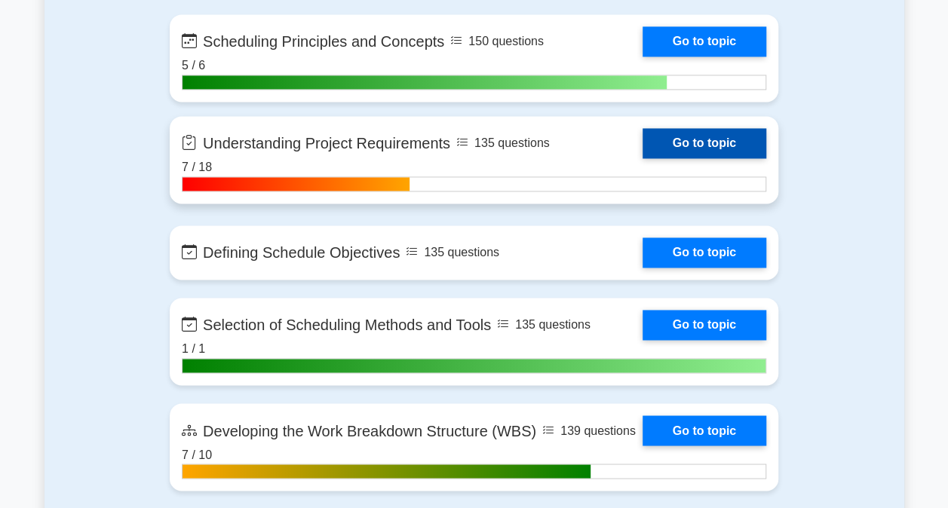
click at [694, 146] on link "Go to topic" at bounding box center [704, 143] width 124 height 30
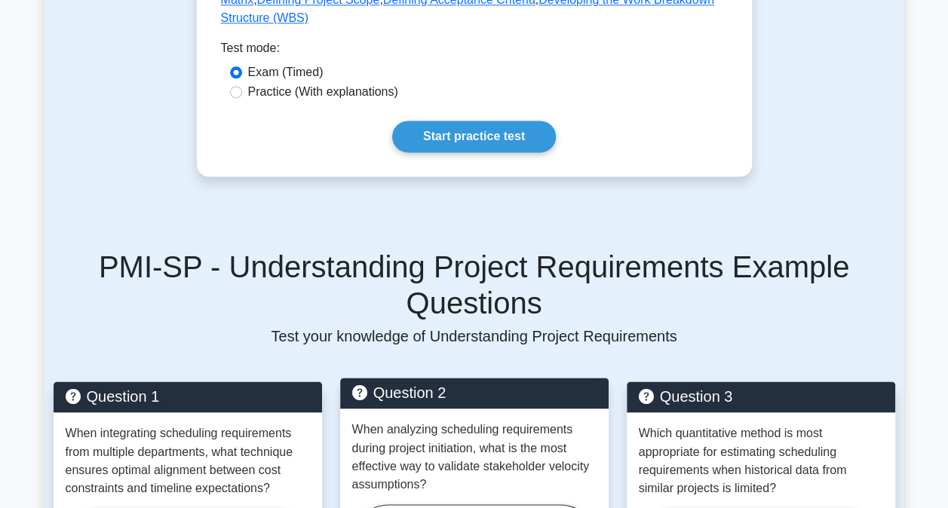
scroll to position [829, 0]
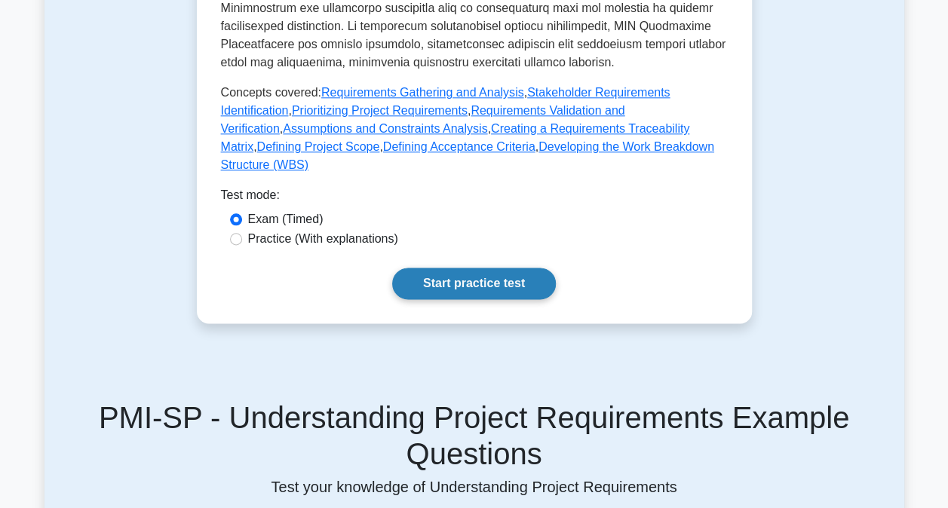
click at [454, 271] on link "Start practice test" at bounding box center [474, 284] width 164 height 32
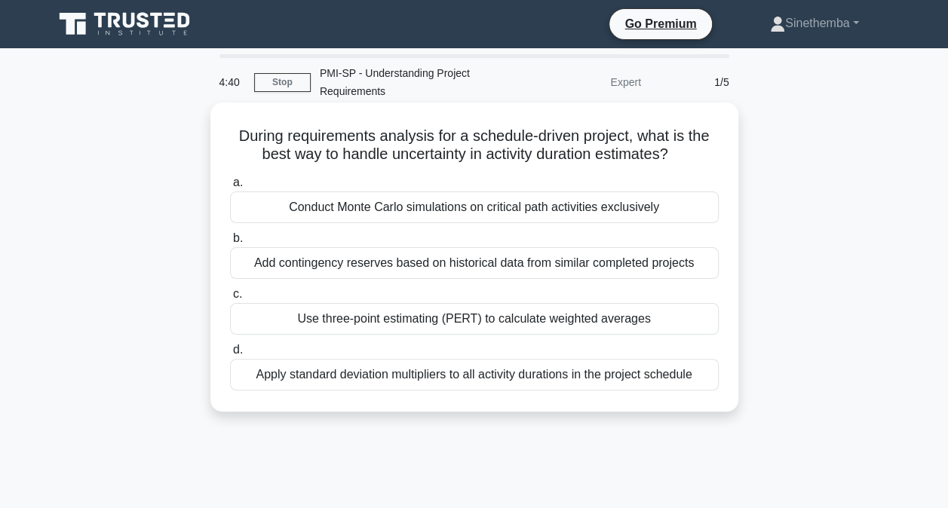
click at [449, 207] on div "Conduct Monte Carlo simulations on critical path activities exclusively" at bounding box center [474, 207] width 488 height 32
click at [230, 188] on input "a. Conduct Monte Carlo simulations on critical path activities exclusively" at bounding box center [230, 183] width 0 height 10
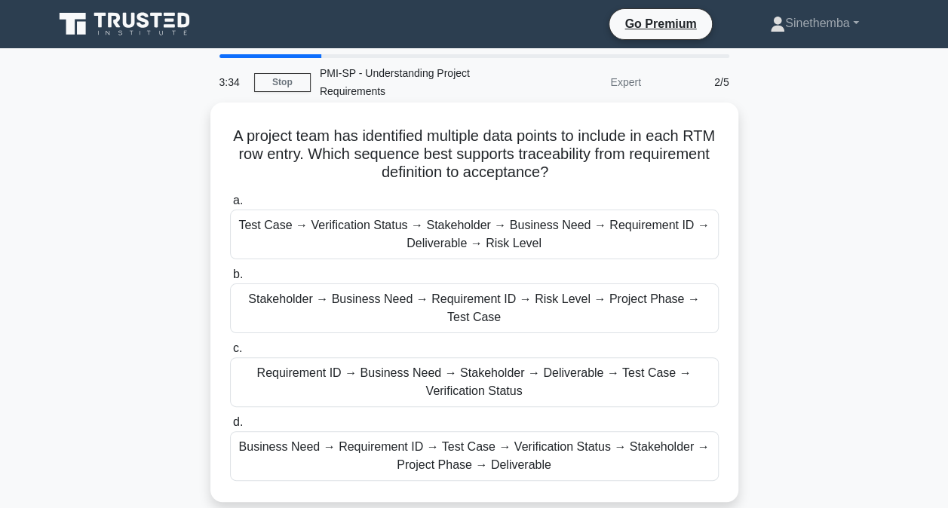
click at [418, 311] on div "Stakeholder → Business Need → Requirement ID → Risk Level → Project Phase → Tes…" at bounding box center [474, 308] width 488 height 50
click at [230, 280] on input "b. Stakeholder → Business Need → Requirement ID → Risk Level → Project Phase → …" at bounding box center [230, 275] width 0 height 10
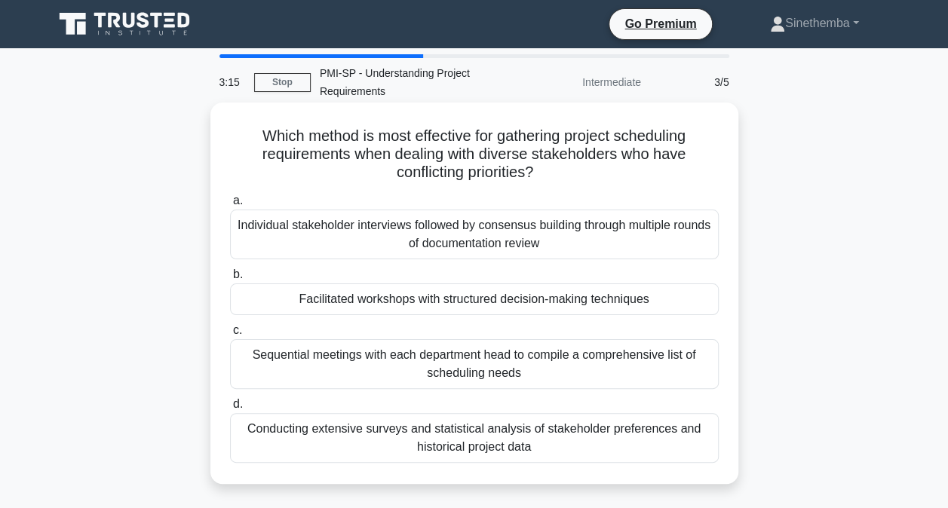
click at [387, 308] on div "Facilitated workshops with structured decision-making techniques" at bounding box center [474, 299] width 488 height 32
click at [230, 280] on input "b. Facilitated workshops with structured decision-making techniques" at bounding box center [230, 275] width 0 height 10
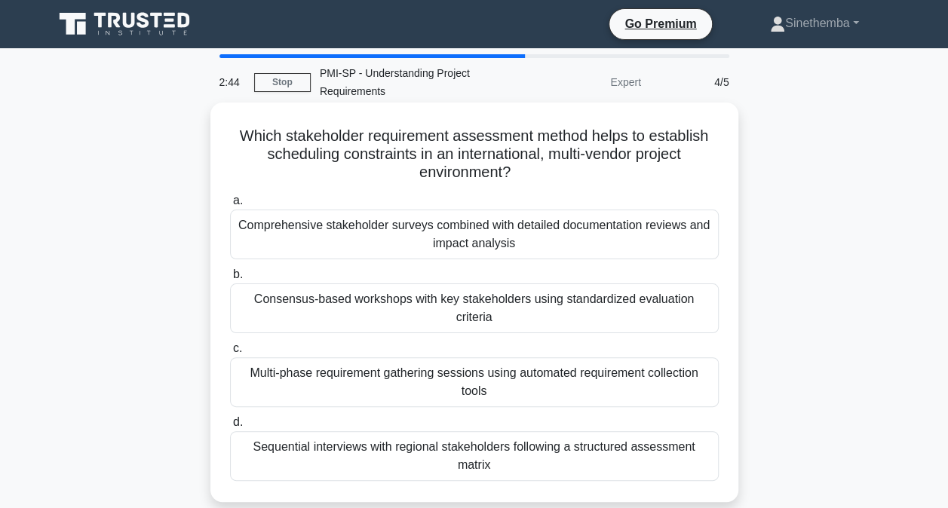
click at [274, 244] on div "Comprehensive stakeholder surveys combined with detailed documentation reviews …" at bounding box center [474, 235] width 488 height 50
click at [230, 206] on input "a. Comprehensive stakeholder surveys combined with detailed documentation revie…" at bounding box center [230, 201] width 0 height 10
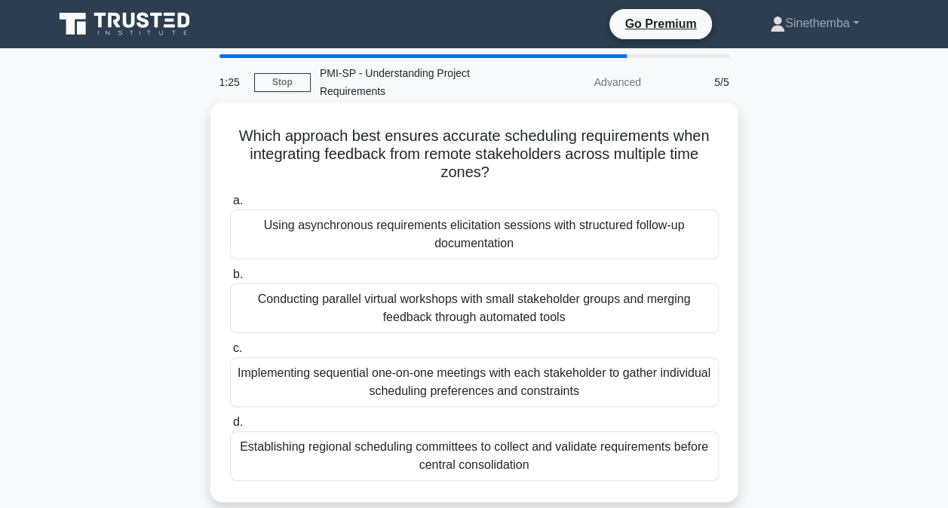
click at [348, 314] on div "Conducting parallel virtual workshops with small stakeholder groups and merging…" at bounding box center [474, 308] width 488 height 50
click at [230, 280] on input "b. Conducting parallel virtual workshops with small stakeholder groups and merg…" at bounding box center [230, 275] width 0 height 10
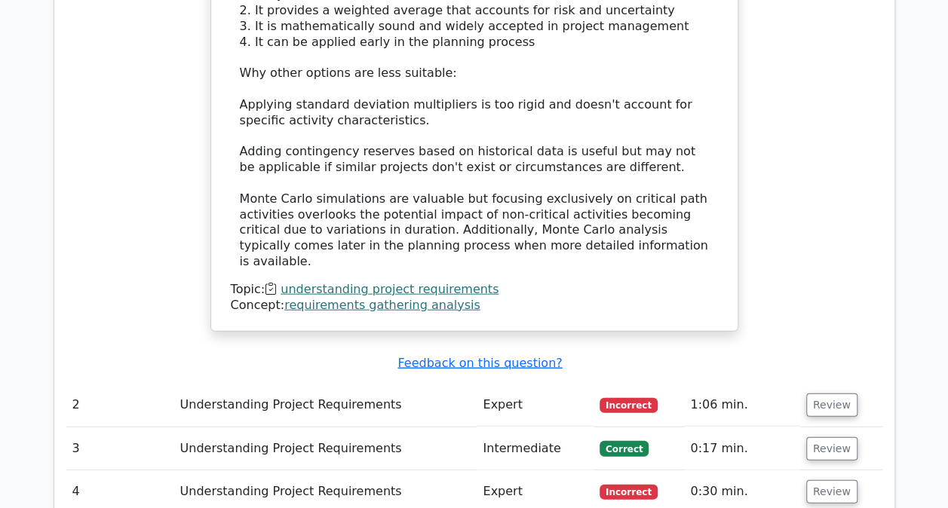
scroll to position [1658, 0]
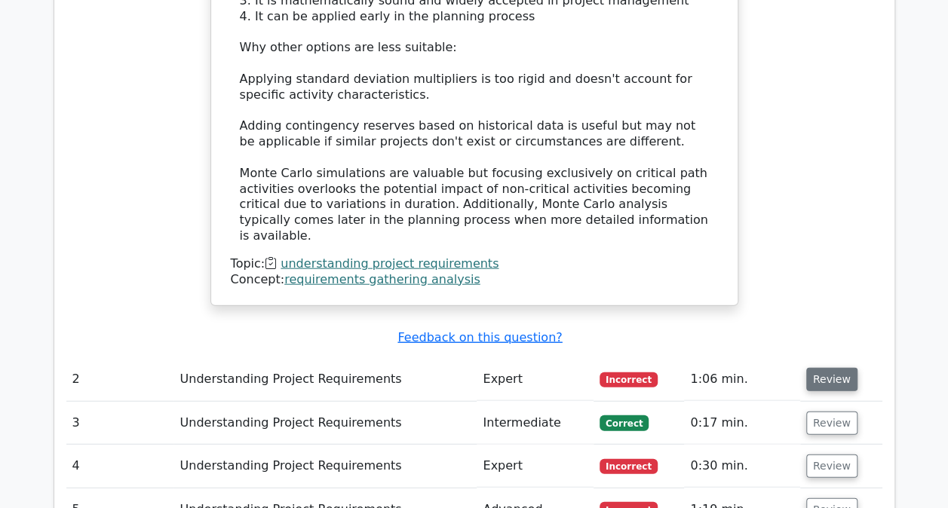
click at [817, 368] on button "Review" at bounding box center [831, 379] width 51 height 23
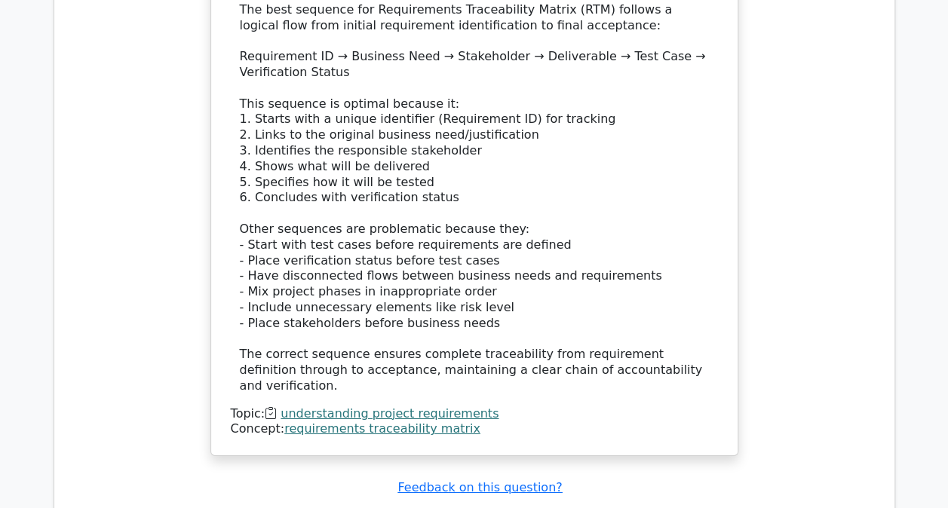
scroll to position [2488, 0]
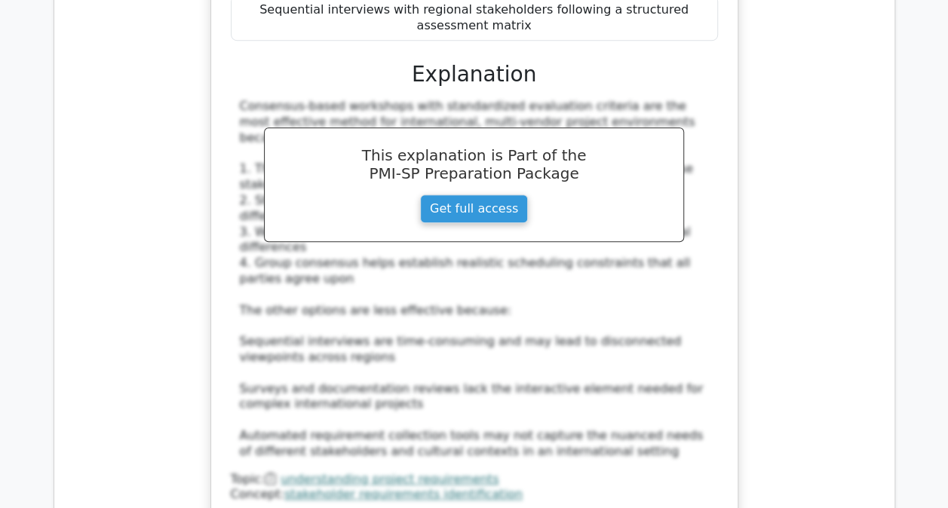
scroll to position [3392, 0]
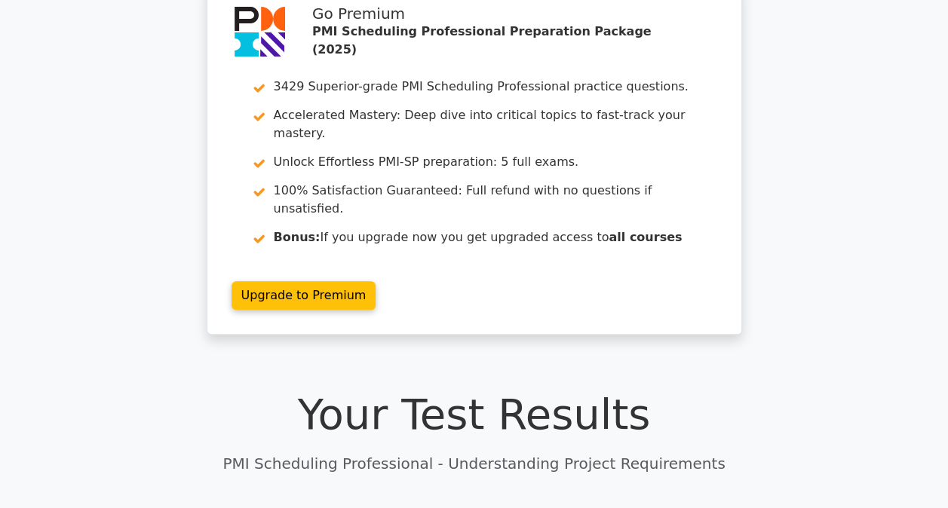
scroll to position [0, 0]
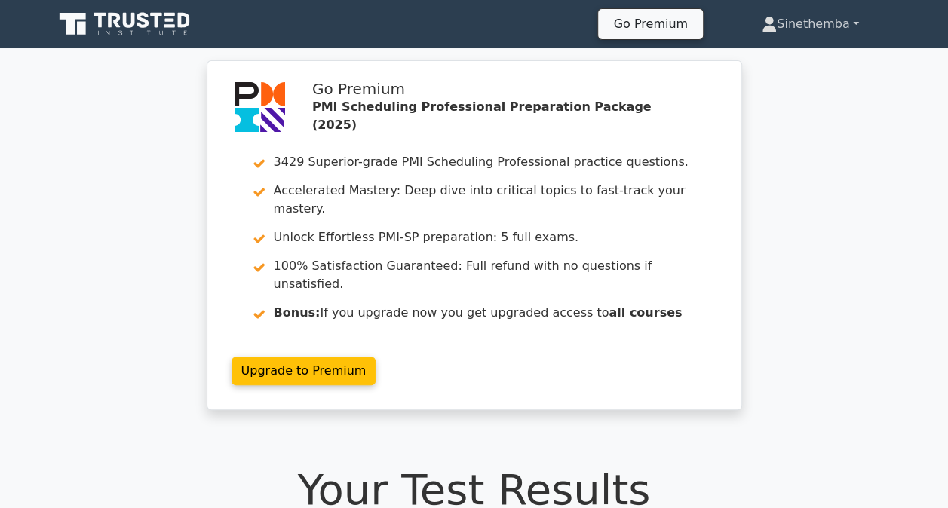
click at [828, 22] on link "Sinethemba" at bounding box center [809, 24] width 169 height 30
click at [775, 61] on link "Profile" at bounding box center [785, 59] width 119 height 24
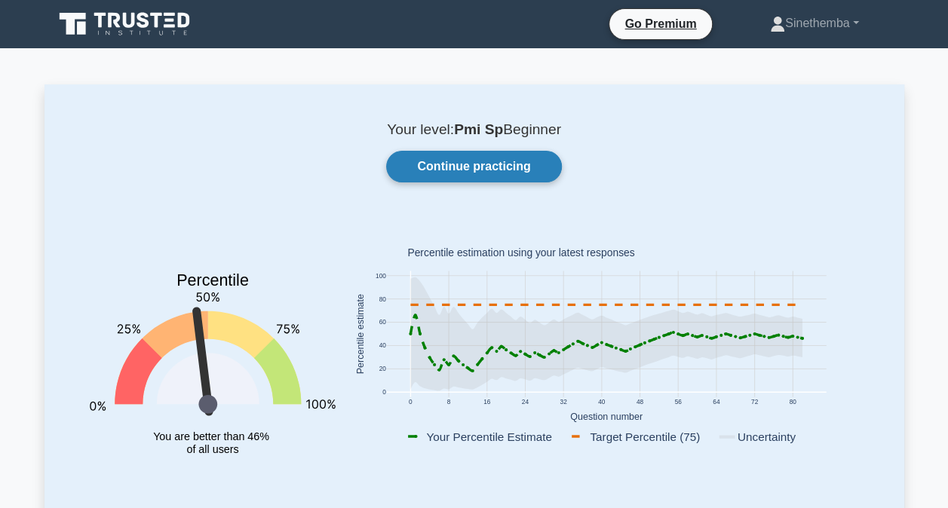
click at [498, 167] on link "Continue practicing" at bounding box center [473, 167] width 175 height 32
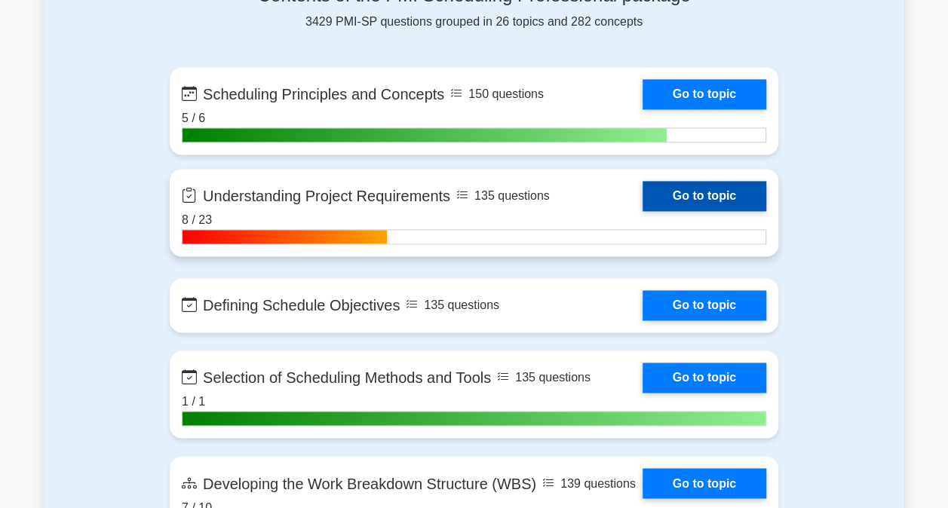
scroll to position [980, 0]
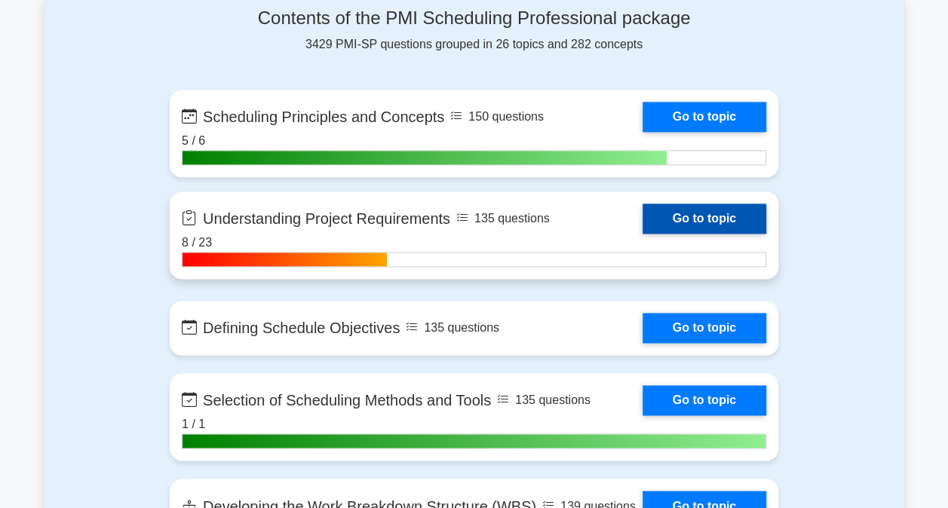
click at [707, 217] on link "Go to topic" at bounding box center [704, 219] width 124 height 30
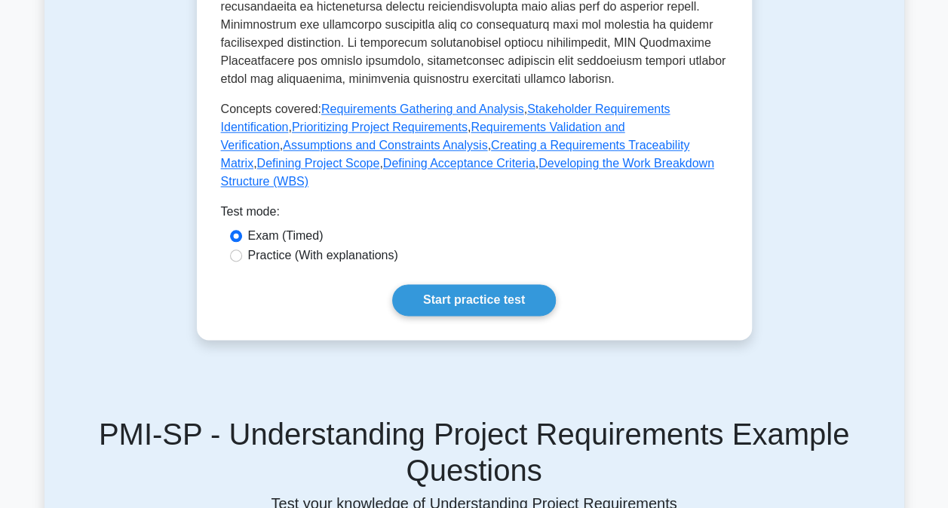
scroll to position [829, 0]
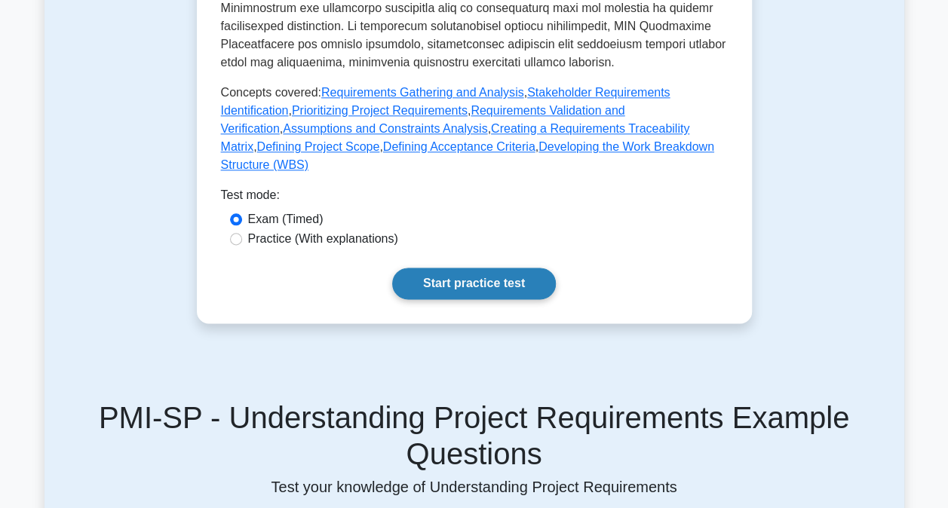
click at [498, 268] on link "Start practice test" at bounding box center [474, 284] width 164 height 32
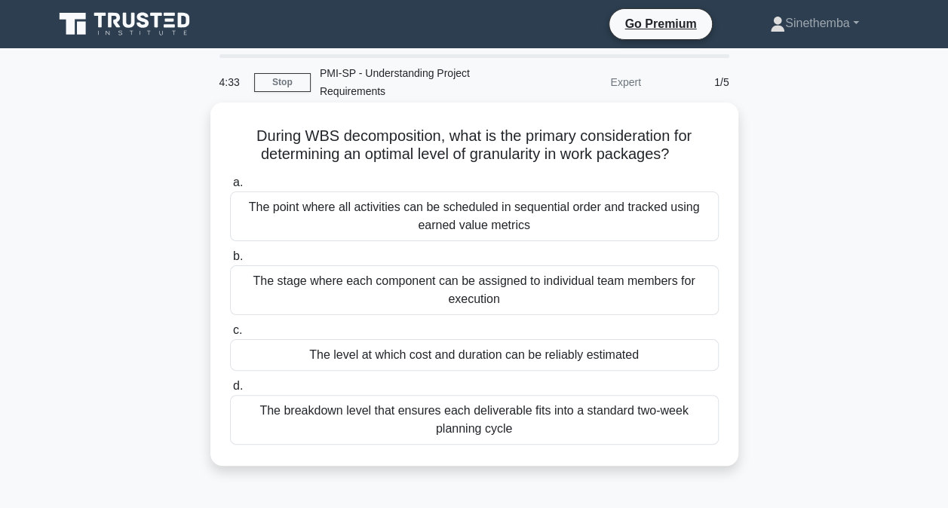
click at [499, 357] on div "The level at which cost and duration can be reliably estimated" at bounding box center [474, 355] width 488 height 32
click at [230, 335] on input "c. The level at which cost and duration can be reliably estimated" at bounding box center [230, 331] width 0 height 10
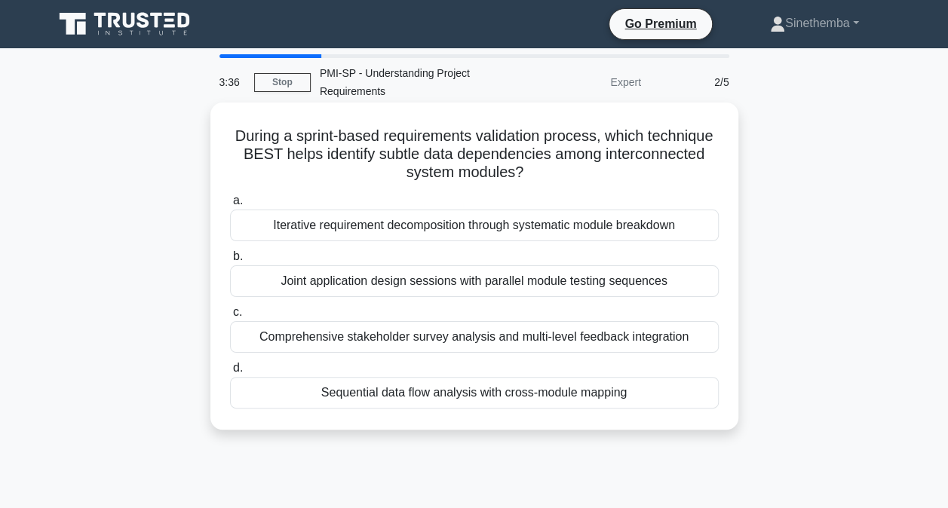
click at [449, 394] on div "Sequential data flow analysis with cross-module mapping" at bounding box center [474, 393] width 488 height 32
click at [230, 373] on input "d. Sequential data flow analysis with cross-module mapping" at bounding box center [230, 368] width 0 height 10
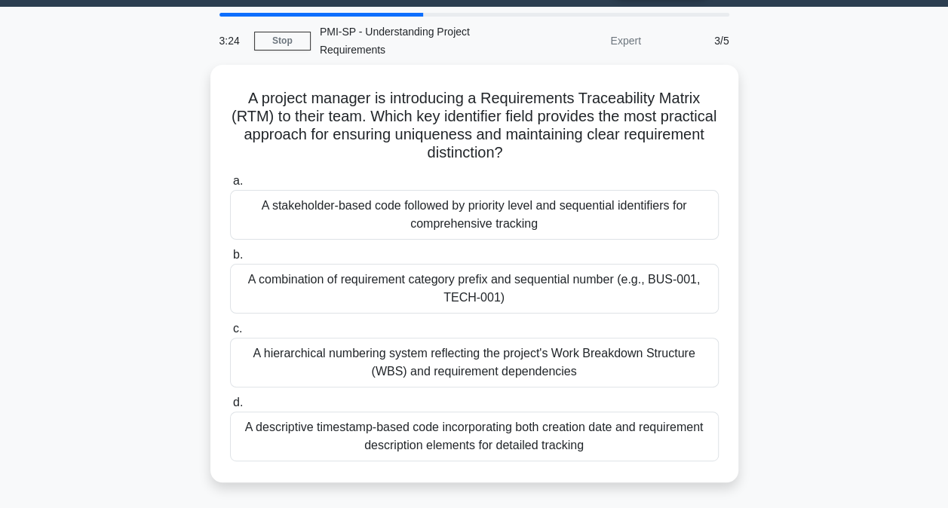
scroll to position [75, 0]
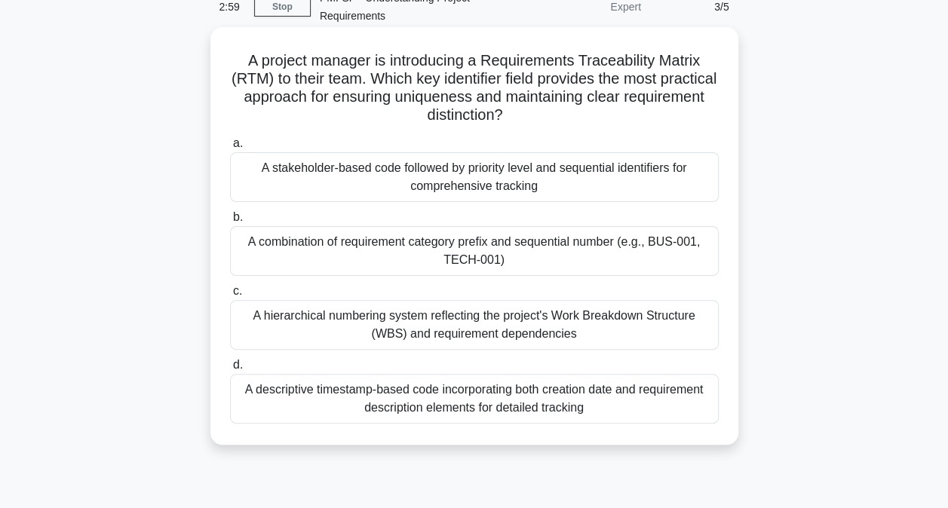
click at [449, 331] on div "A hierarchical numbering system reflecting the project's Work Breakdown Structu…" at bounding box center [474, 325] width 488 height 50
click at [230, 296] on input "c. A hierarchical numbering system reflecting the project's Work Breakdown Stru…" at bounding box center [230, 291] width 0 height 10
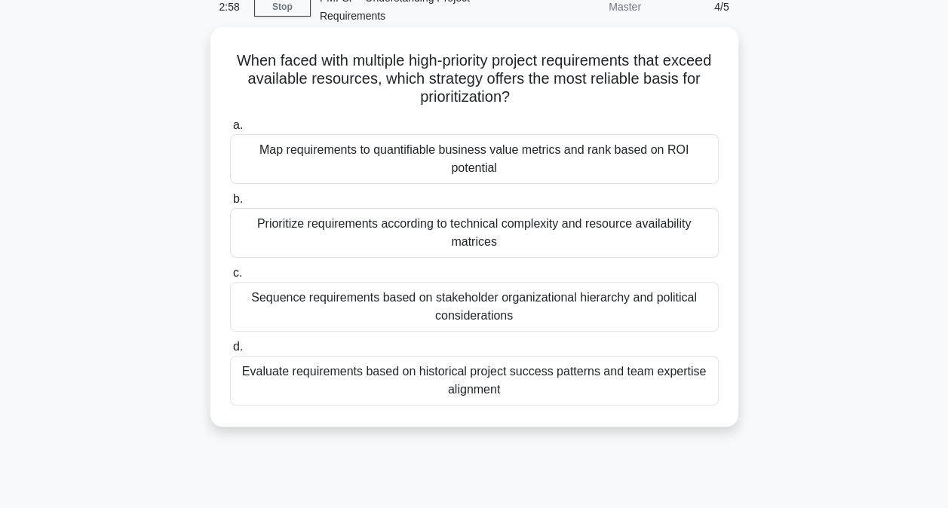
scroll to position [0, 0]
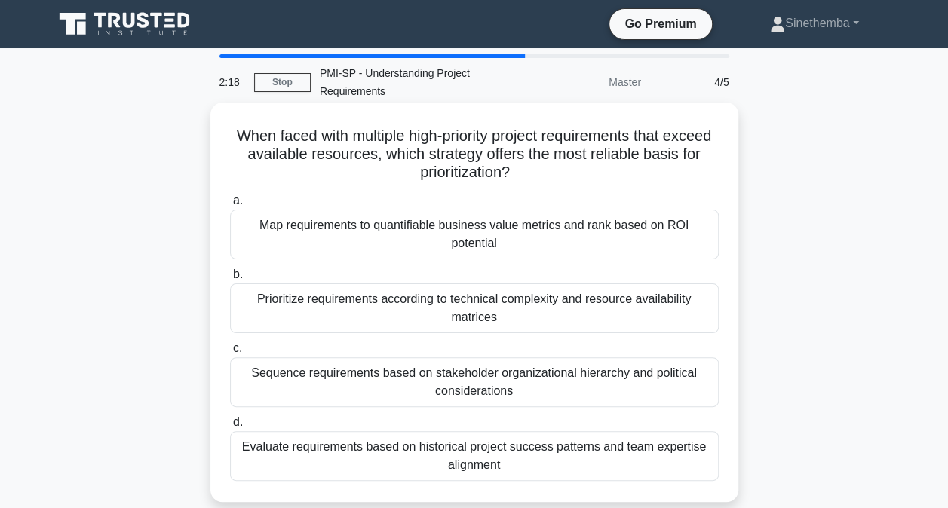
click at [452, 306] on div "Prioritize requirements according to technical complexity and resource availabi…" at bounding box center [474, 308] width 488 height 50
click at [230, 280] on input "b. Prioritize requirements according to technical complexity and resource avail…" at bounding box center [230, 275] width 0 height 10
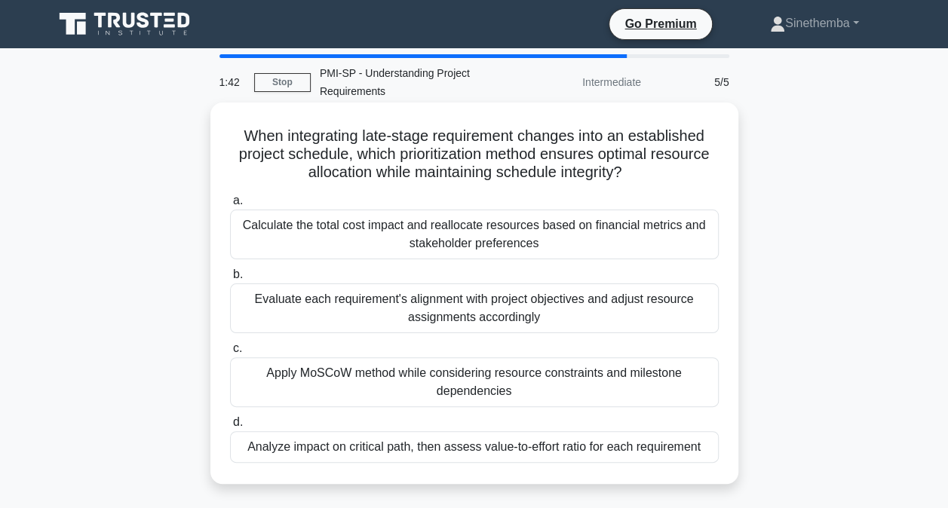
click at [594, 449] on div "Analyze impact on critical path, then assess value-to-effort ratio for each req…" at bounding box center [474, 447] width 488 height 32
click at [230, 427] on input "d. Analyze impact on critical path, then assess value-to-effort ratio for each …" at bounding box center [230, 423] width 0 height 10
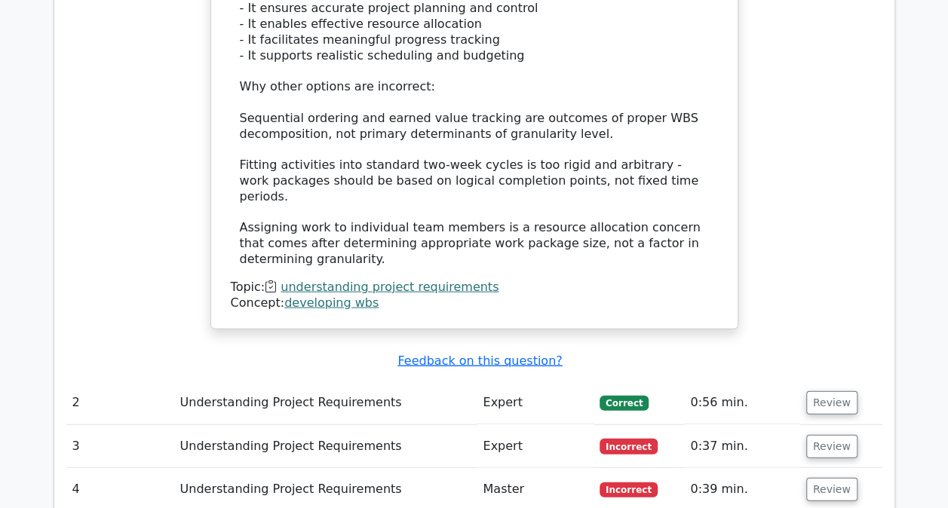
scroll to position [1658, 0]
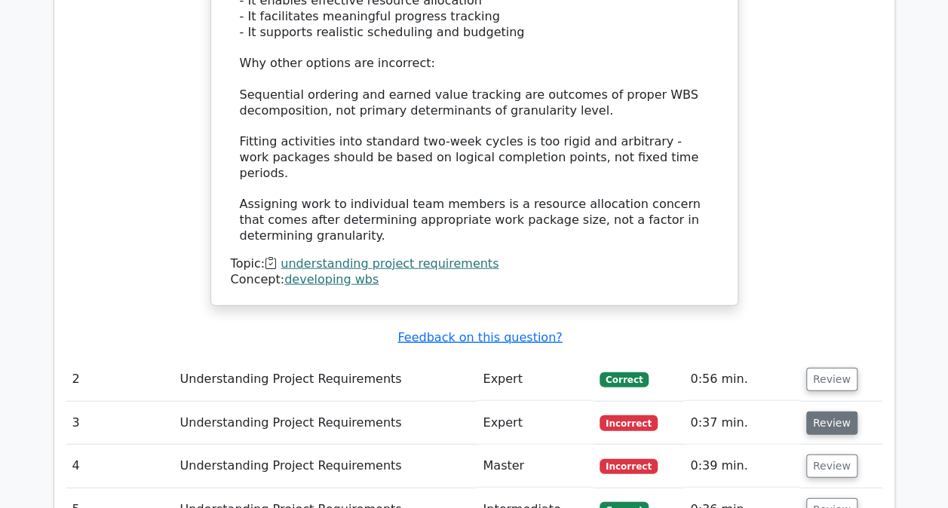
click at [820, 412] on button "Review" at bounding box center [831, 423] width 51 height 23
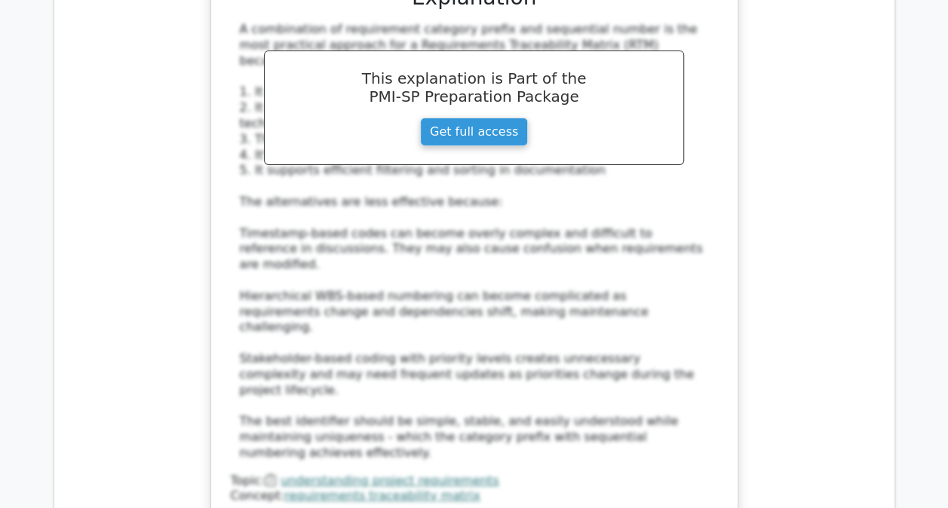
scroll to position [2714, 0]
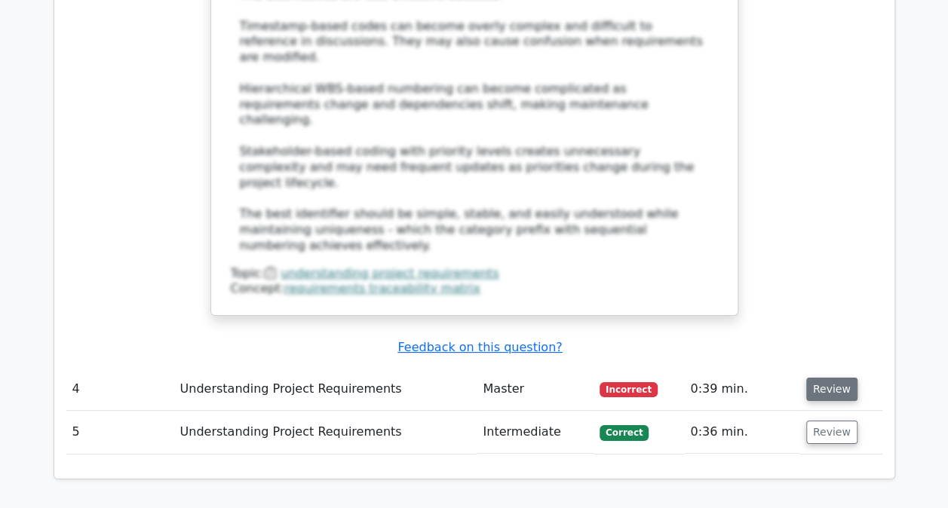
click at [825, 378] on button "Review" at bounding box center [831, 389] width 51 height 23
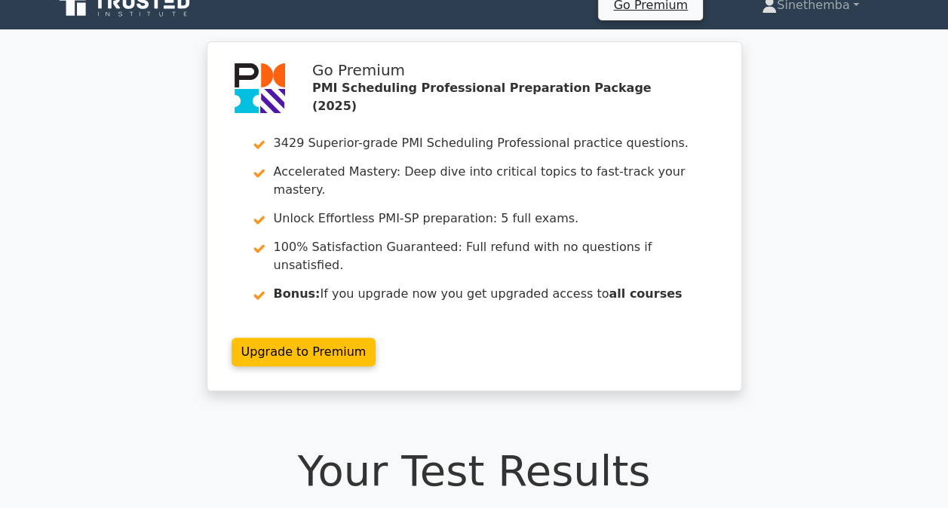
scroll to position [0, 0]
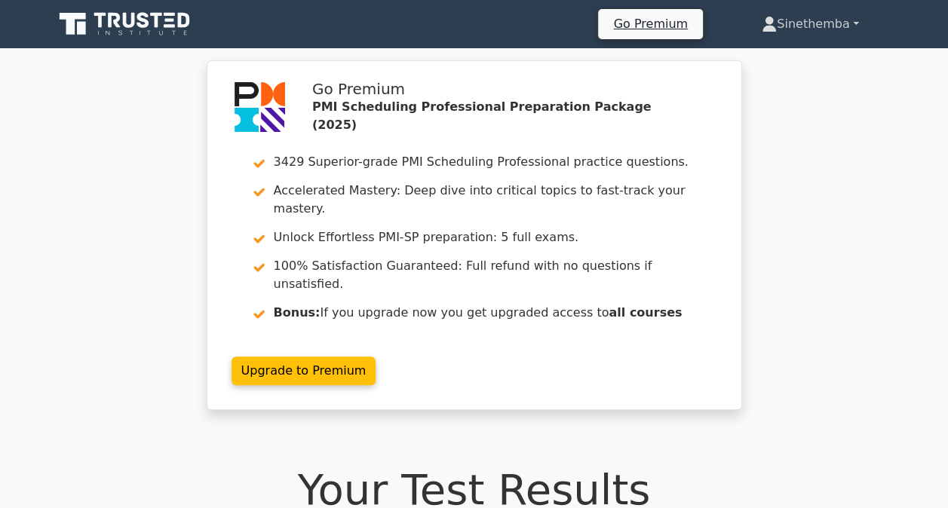
click at [810, 24] on link "Sinethemba" at bounding box center [809, 24] width 169 height 30
click at [749, 60] on link "Profile" at bounding box center [785, 59] width 119 height 24
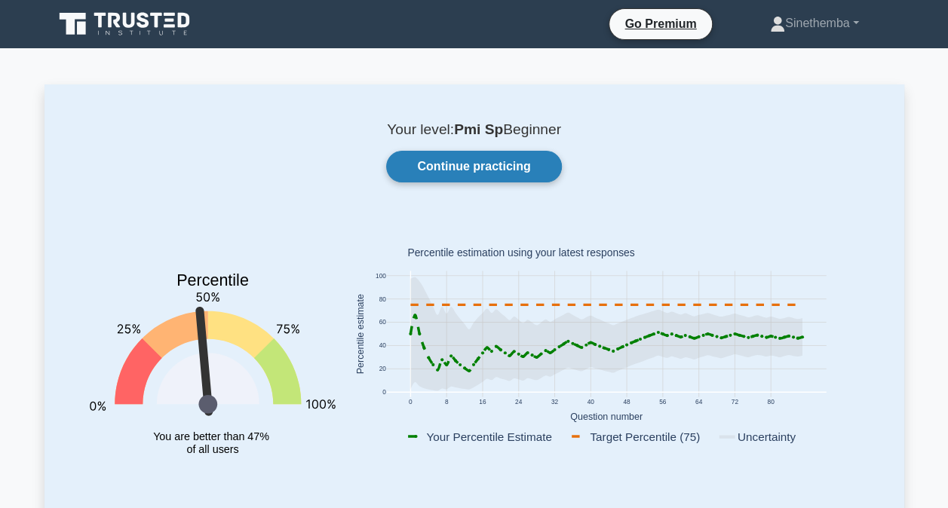
click at [496, 169] on link "Continue practicing" at bounding box center [473, 167] width 175 height 32
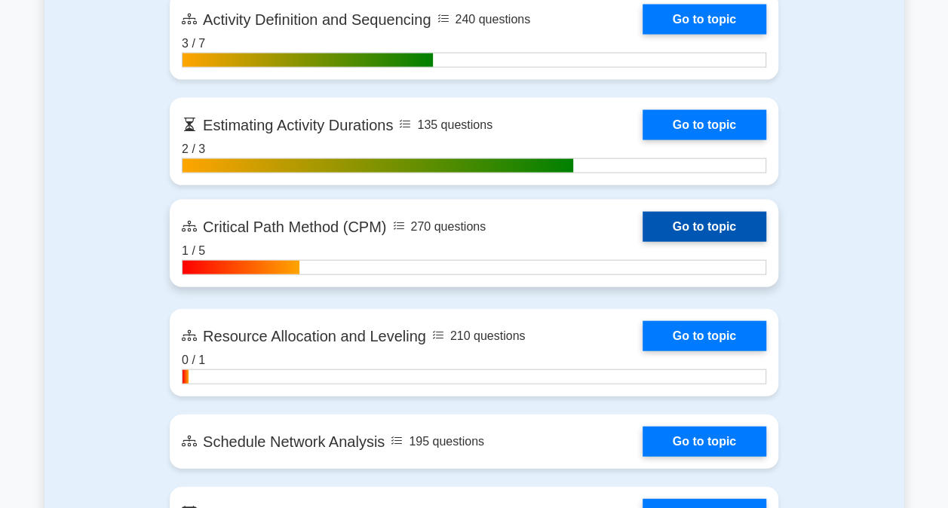
scroll to position [1583, 0]
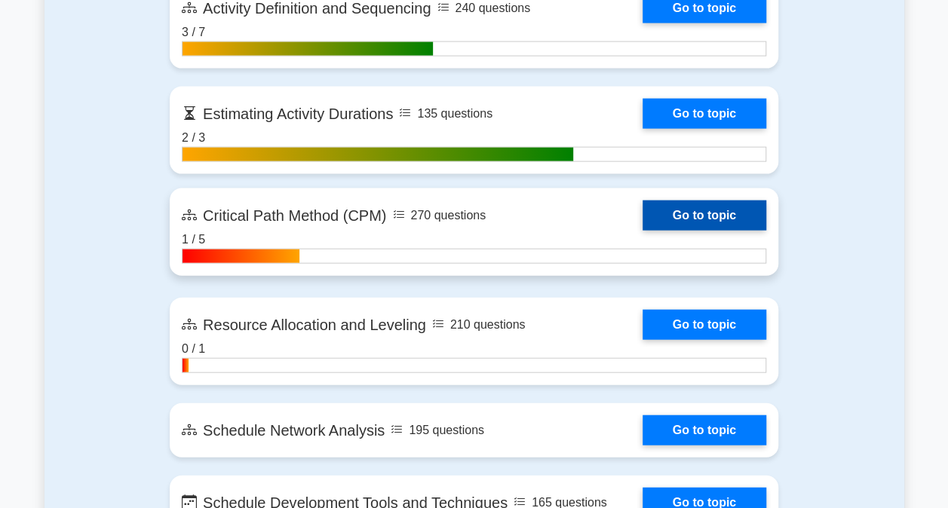
click at [681, 231] on link "Go to topic" at bounding box center [704, 216] width 124 height 30
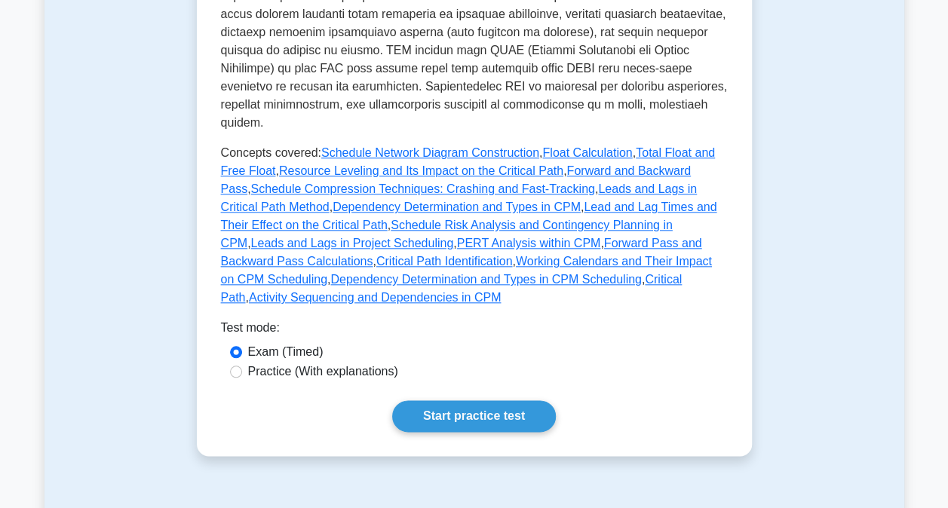
scroll to position [905, 0]
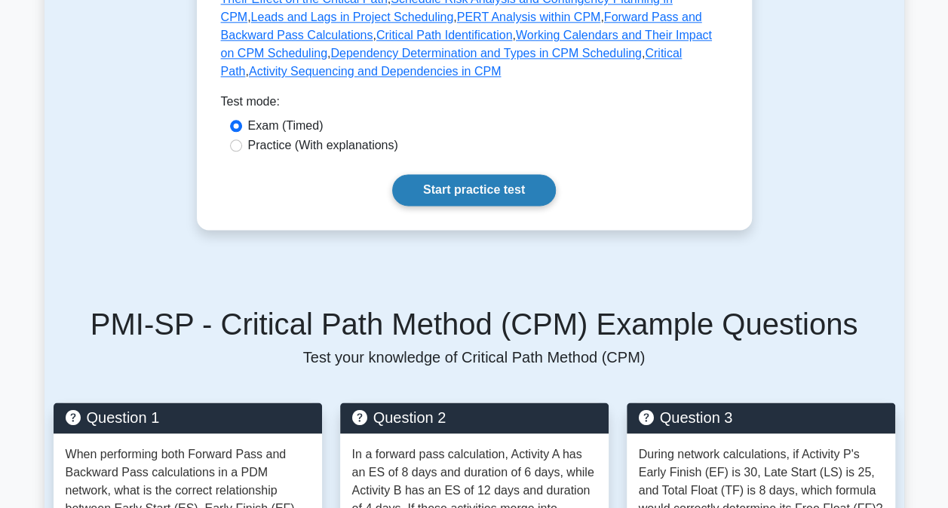
click at [476, 174] on link "Start practice test" at bounding box center [474, 190] width 164 height 32
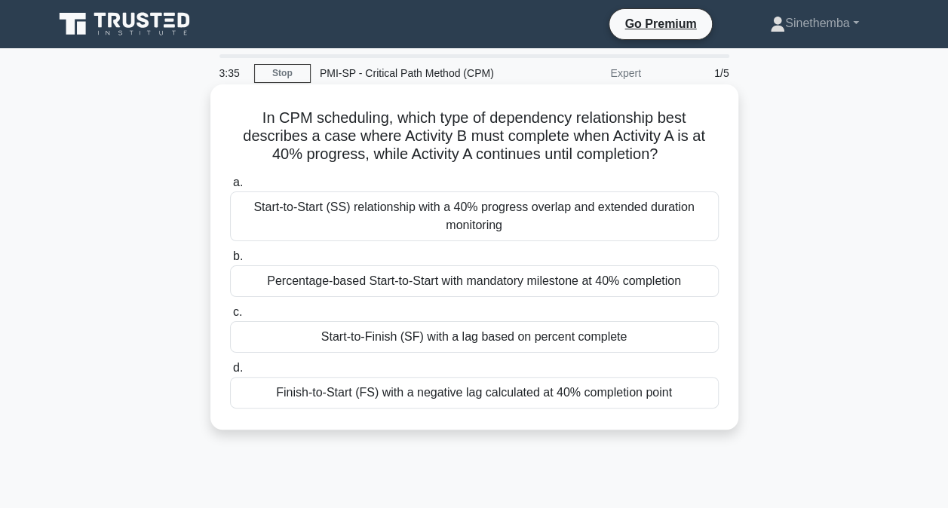
click at [466, 222] on div "Start-to-Start (SS) relationship with a 40% progress overlap and extended durat…" at bounding box center [474, 216] width 488 height 50
click at [230, 188] on input "a. Start-to-Start (SS) relationship with a 40% progress overlap and extended du…" at bounding box center [230, 183] width 0 height 10
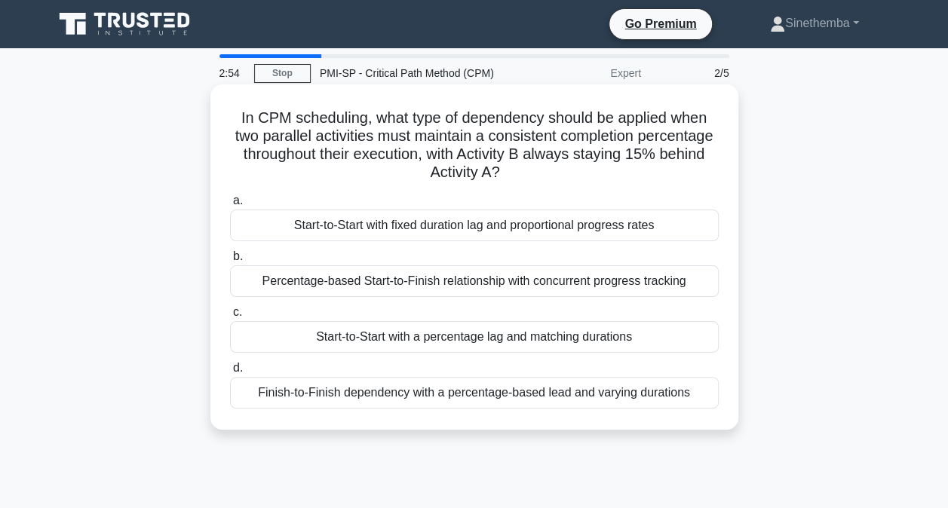
click at [476, 333] on div "Start-to-Start with a percentage lag and matching durations" at bounding box center [474, 337] width 488 height 32
click at [230, 317] on input "c. Start-to-Start with a percentage lag and matching durations" at bounding box center [230, 313] width 0 height 10
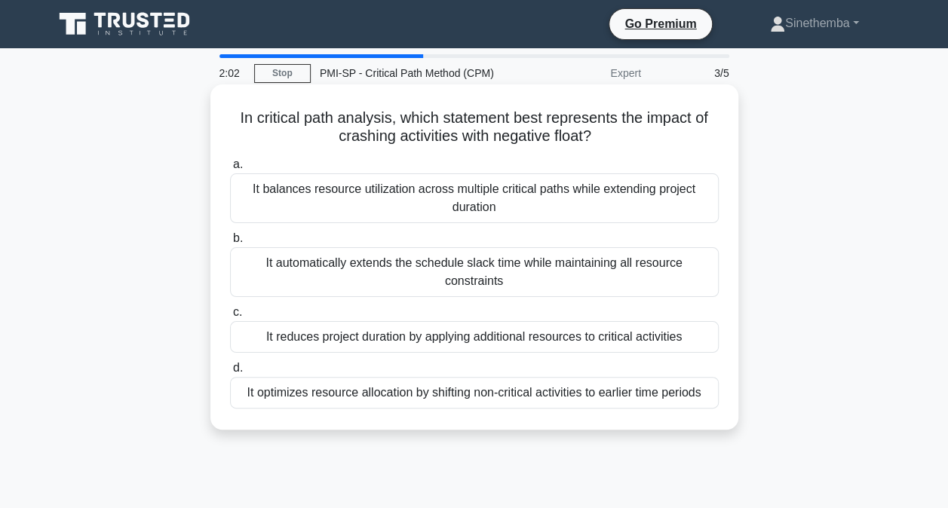
click at [492, 333] on div "It reduces project duration by applying additional resources to critical activi…" at bounding box center [474, 337] width 488 height 32
click at [230, 317] on input "c. It reduces project duration by applying additional resources to critical act…" at bounding box center [230, 313] width 0 height 10
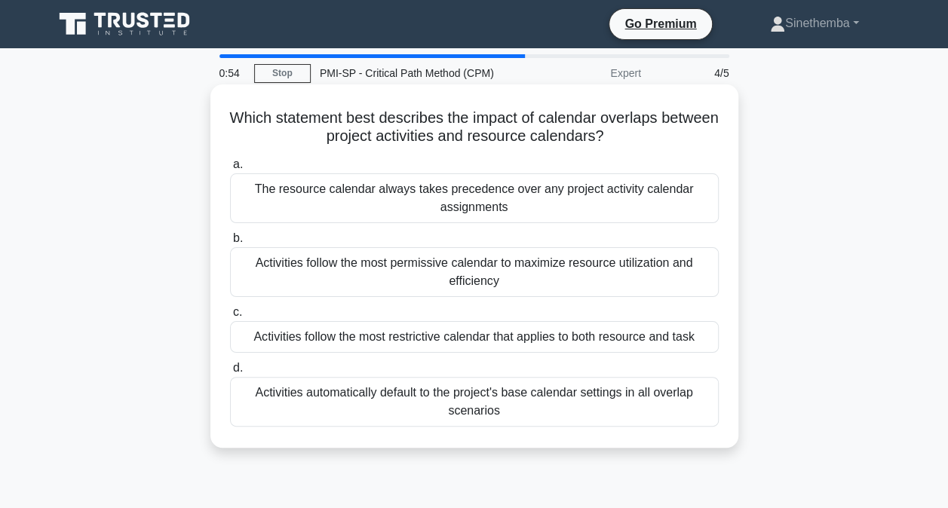
click at [394, 262] on div "Activities follow the most permissive calendar to maximize resource utilization…" at bounding box center [474, 272] width 488 height 50
click at [230, 243] on input "b. Activities follow the most permissive calendar to maximize resource utilizat…" at bounding box center [230, 239] width 0 height 10
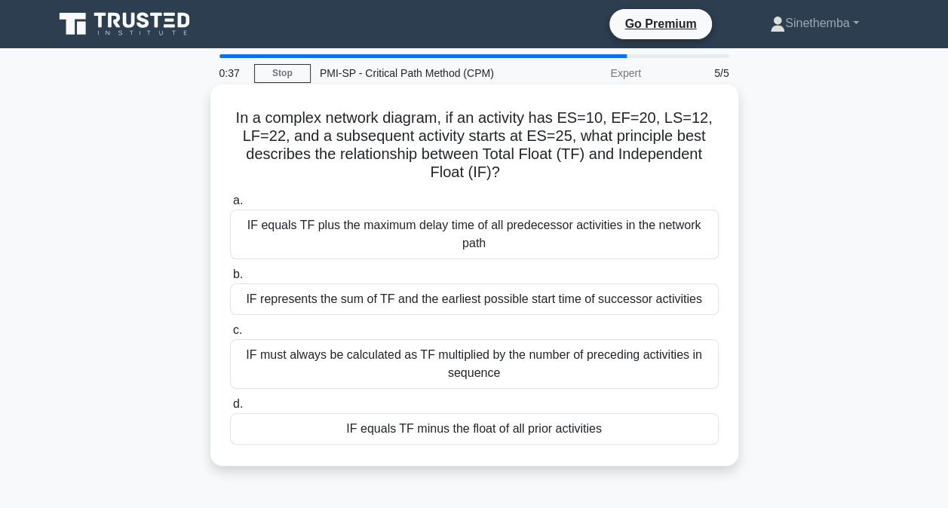
click at [396, 426] on div "IF equals TF minus the float of all prior activities" at bounding box center [474, 429] width 488 height 32
click at [230, 409] on input "d. IF equals TF minus the float of all prior activities" at bounding box center [230, 405] width 0 height 10
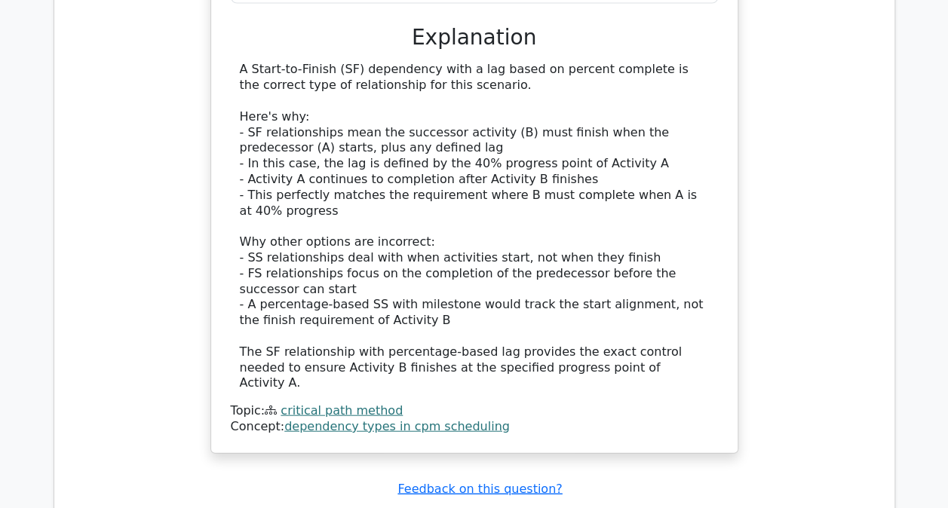
scroll to position [1734, 0]
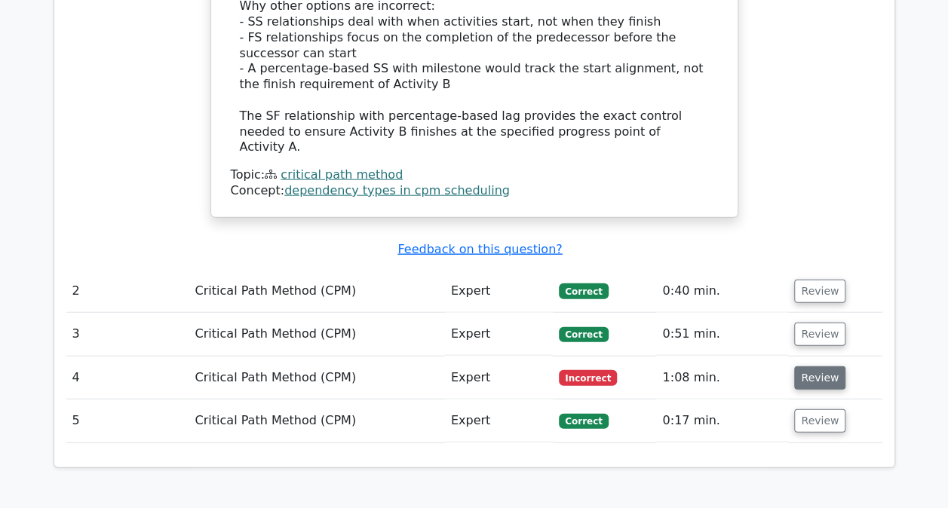
click at [819, 366] on button "Review" at bounding box center [819, 377] width 51 height 23
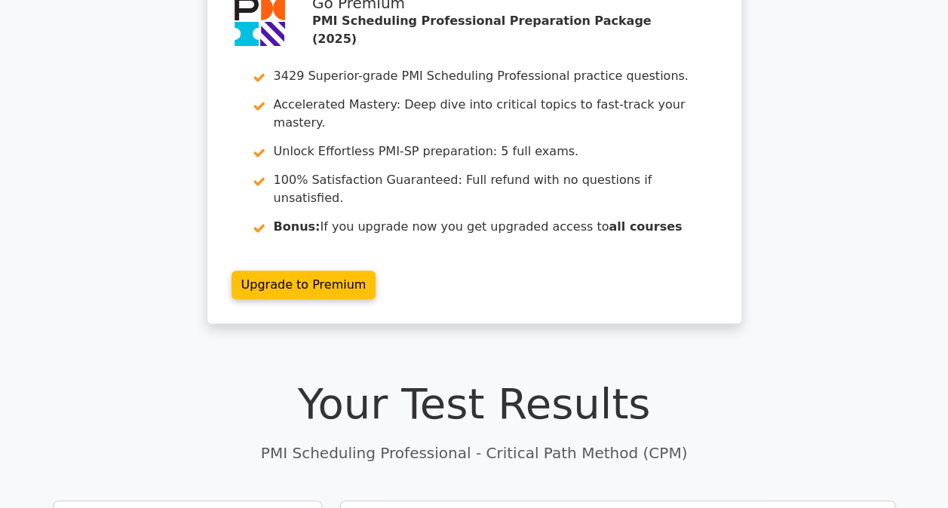
scroll to position [0, 0]
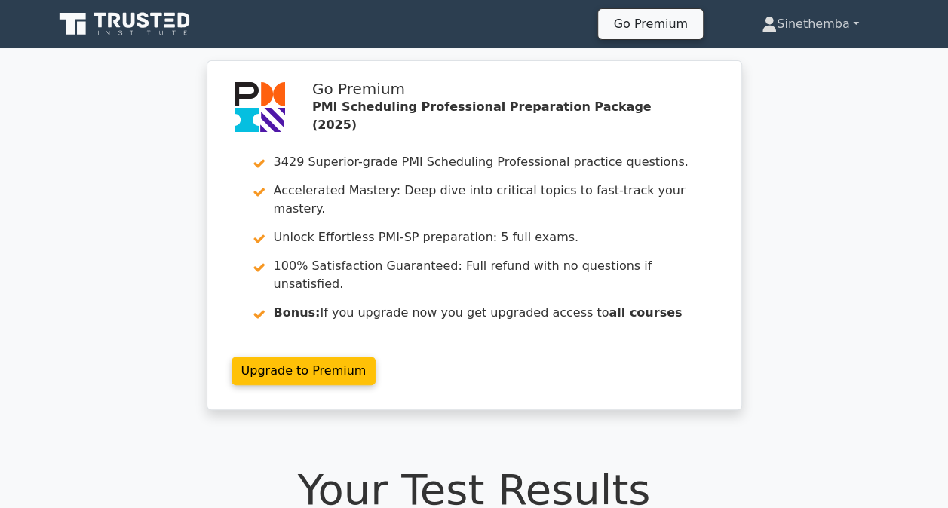
click at [822, 25] on link "Sinethemba" at bounding box center [809, 24] width 169 height 30
click at [762, 63] on link "Profile" at bounding box center [785, 59] width 119 height 24
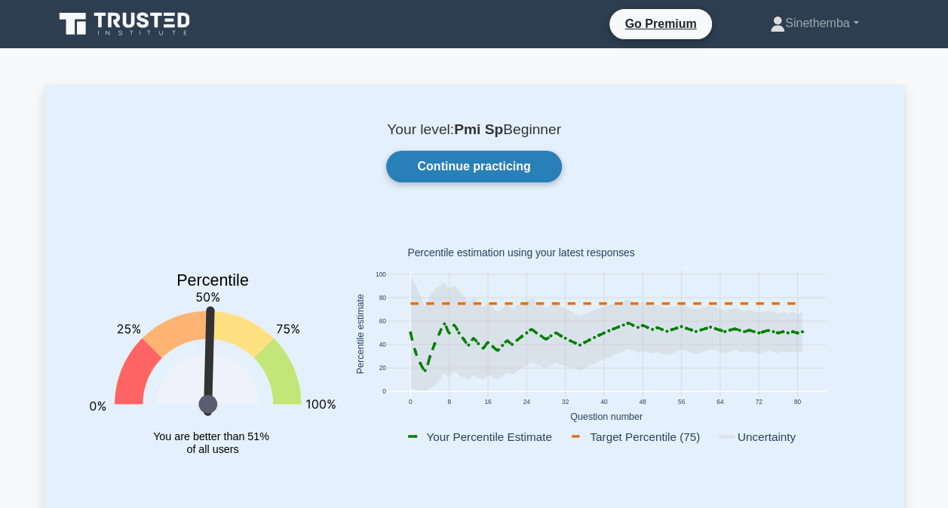
click at [520, 170] on link "Continue practicing" at bounding box center [473, 167] width 175 height 32
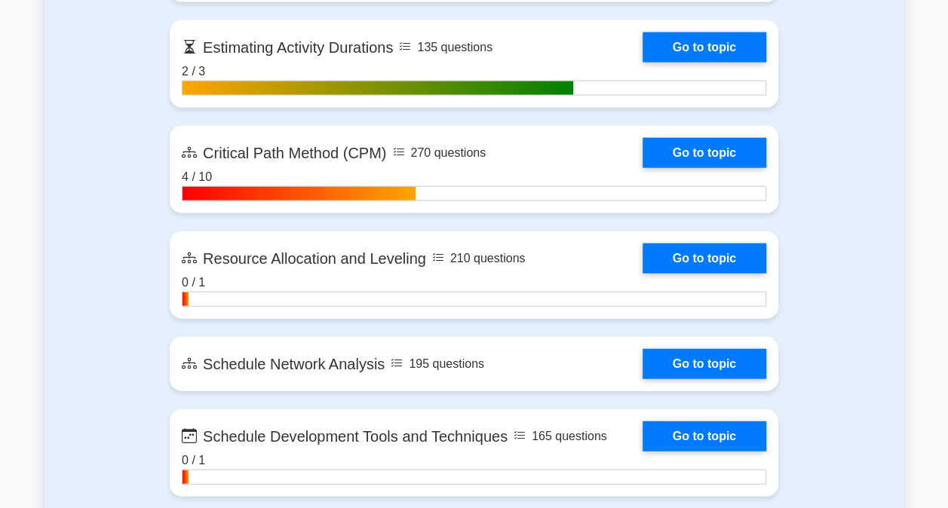
scroll to position [1658, 0]
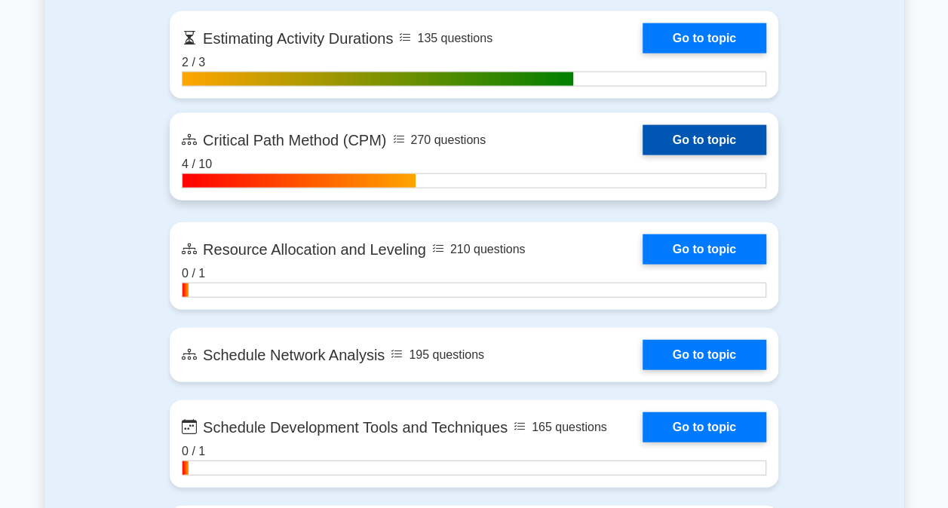
click at [719, 155] on link "Go to topic" at bounding box center [704, 140] width 124 height 30
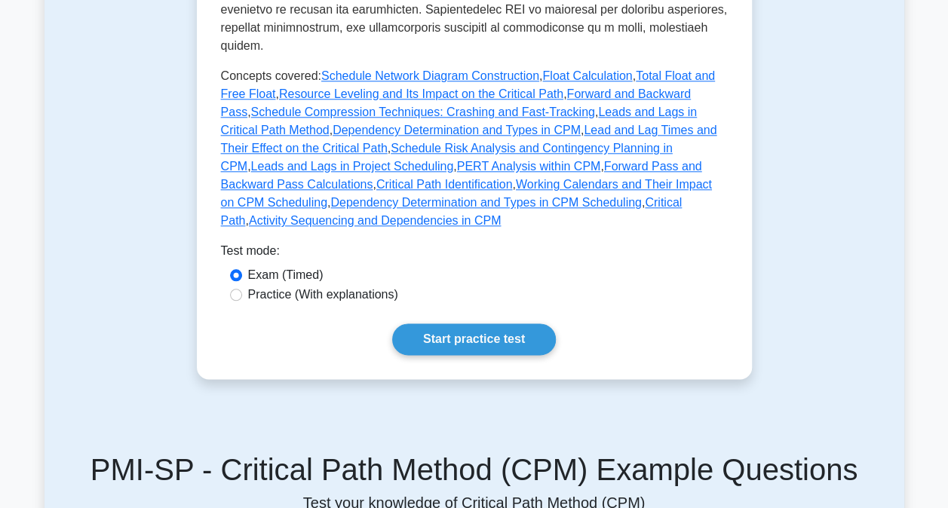
scroll to position [829, 0]
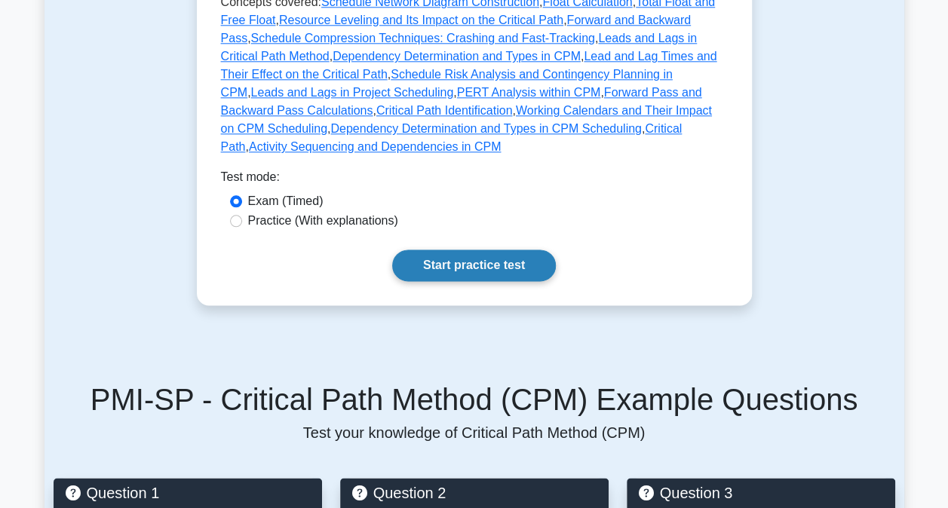
click at [469, 250] on link "Start practice test" at bounding box center [474, 266] width 164 height 32
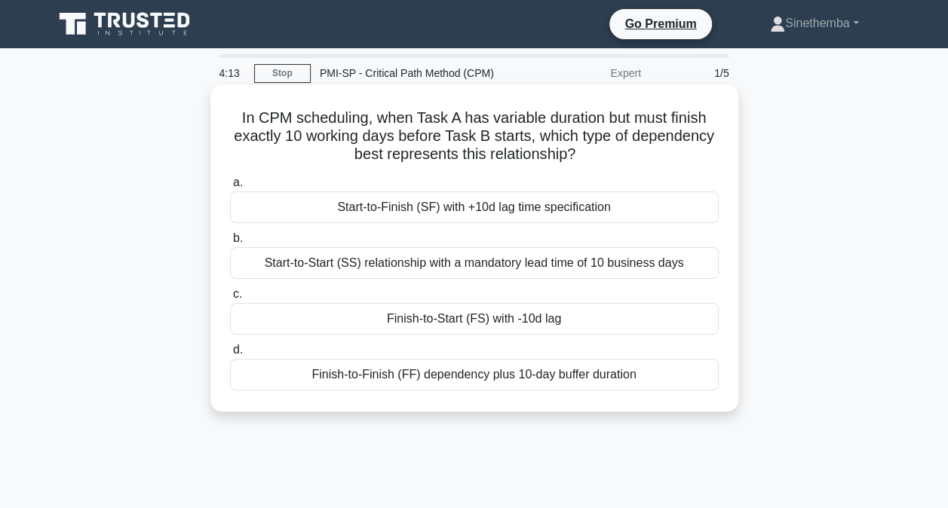
click at [403, 374] on div "Finish-to-Finish (FF) dependency plus 10-day buffer duration" at bounding box center [474, 375] width 488 height 32
click at [230, 355] on input "d. Finish-to-Finish (FF) dependency plus 10-day buffer duration" at bounding box center [230, 350] width 0 height 10
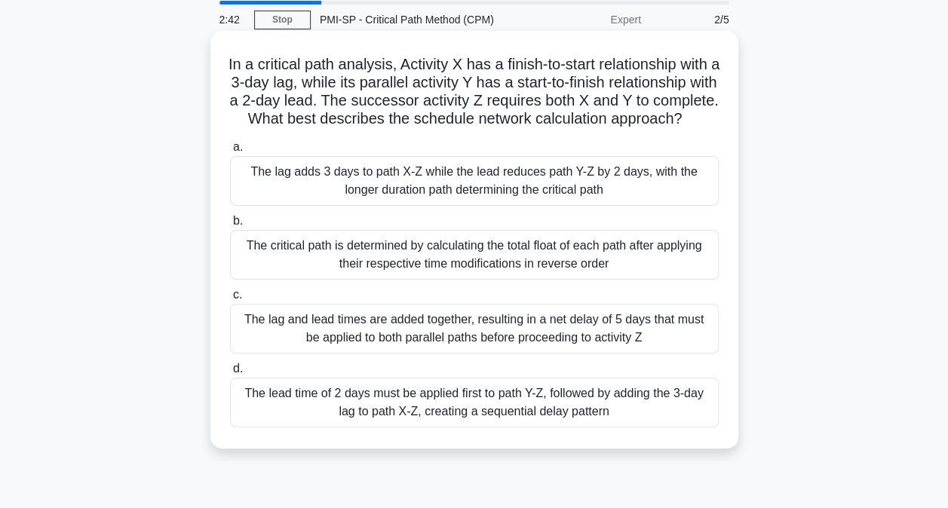
scroll to position [75, 0]
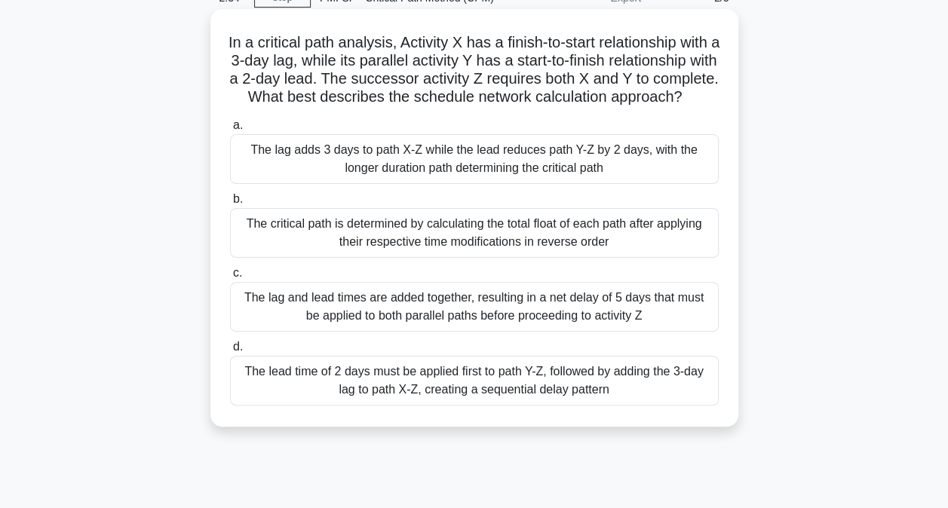
click at [437, 329] on div "The lag and lead times are added together, resulting in a net delay of 5 days t…" at bounding box center [474, 307] width 488 height 50
click at [230, 278] on input "c. The lag and lead times are added together, resulting in a net delay of 5 day…" at bounding box center [230, 273] width 0 height 10
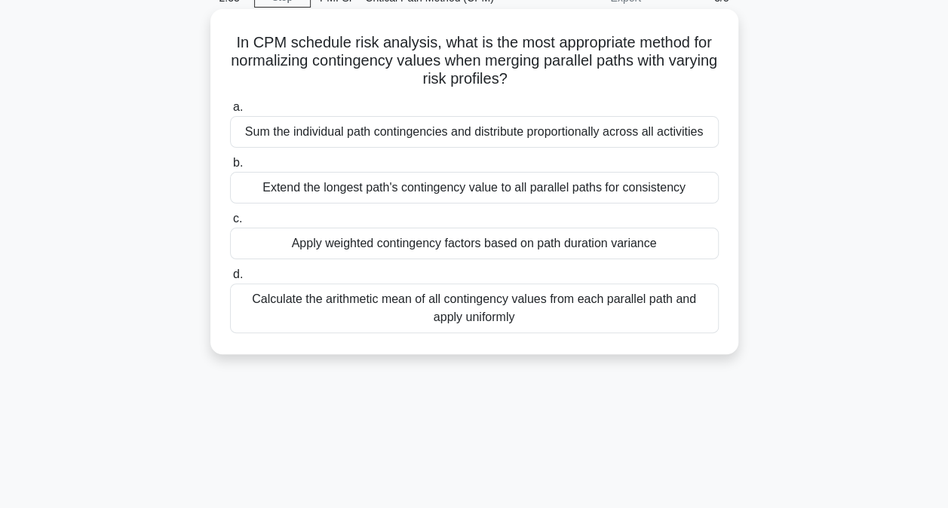
scroll to position [0, 0]
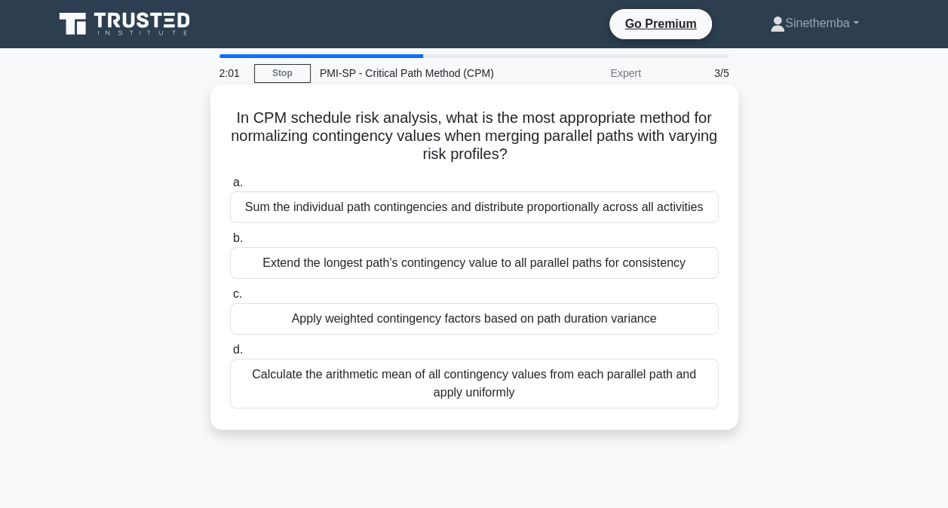
click at [342, 322] on div "Apply weighted contingency factors based on path duration variance" at bounding box center [474, 319] width 488 height 32
click at [230, 299] on input "c. Apply weighted contingency factors based on path duration variance" at bounding box center [230, 294] width 0 height 10
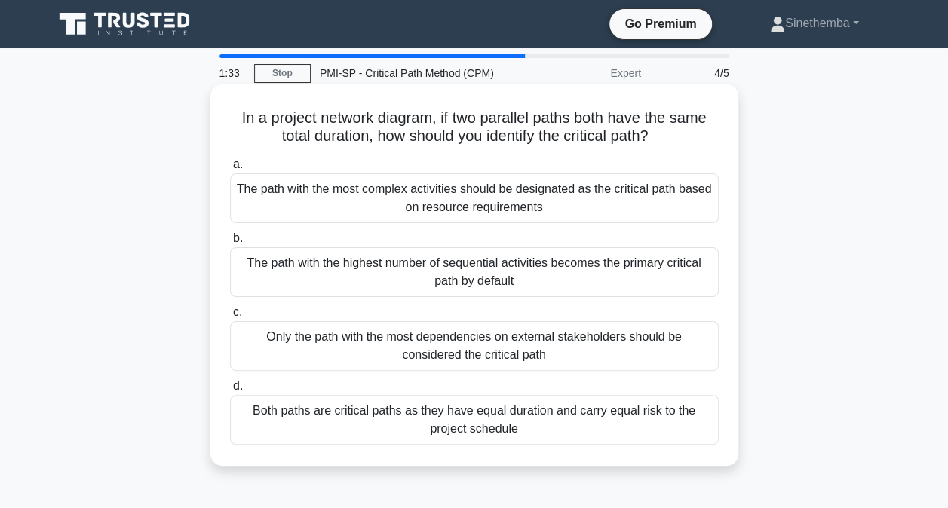
click at [516, 424] on div "Both paths are critical paths as they have equal duration and carry equal risk …" at bounding box center [474, 420] width 488 height 50
click at [230, 391] on input "d. Both paths are critical paths as they have equal duration and carry equal ri…" at bounding box center [230, 386] width 0 height 10
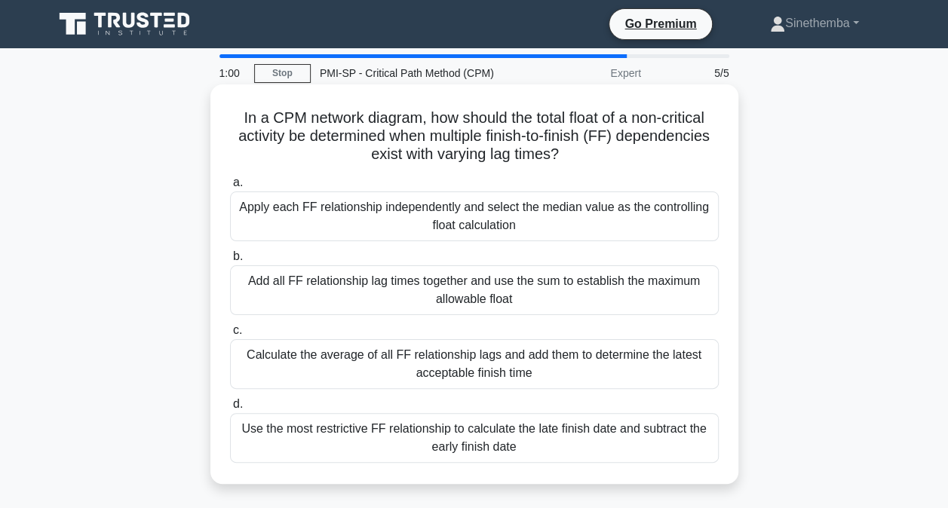
click at [326, 360] on div "Calculate the average of all FF relationship lags and add them to determine the…" at bounding box center [474, 364] width 488 height 50
click at [230, 335] on input "c. Calculate the average of all FF relationship lags and add them to determine …" at bounding box center [230, 331] width 0 height 10
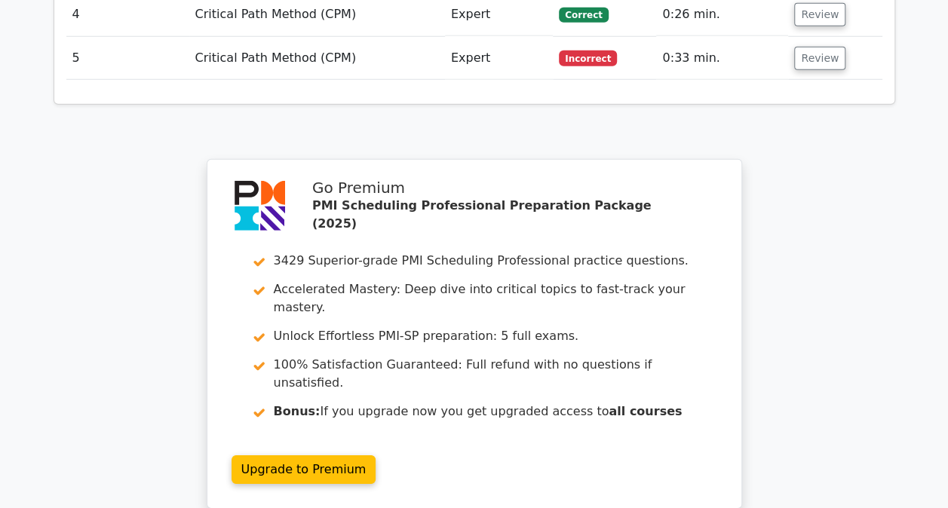
scroll to position [2231, 0]
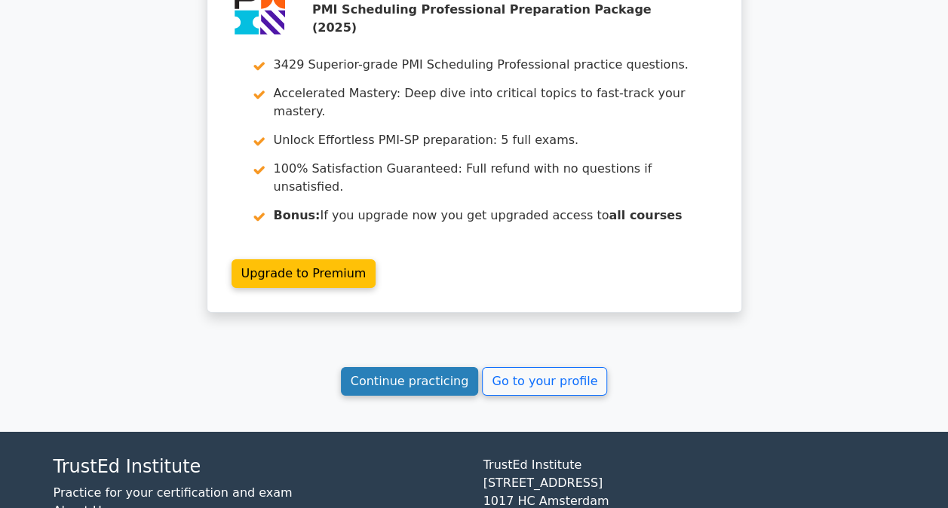
click at [446, 367] on link "Continue practicing" at bounding box center [410, 381] width 138 height 29
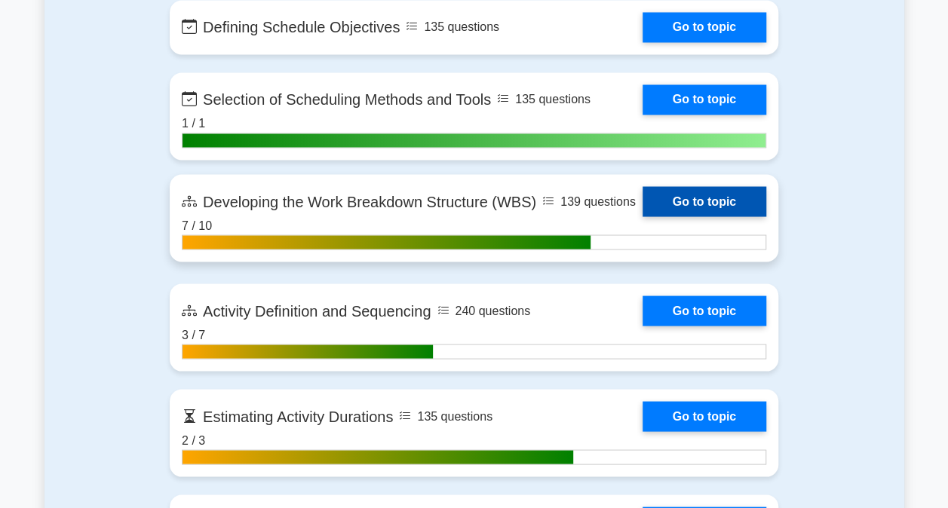
scroll to position [1282, 0]
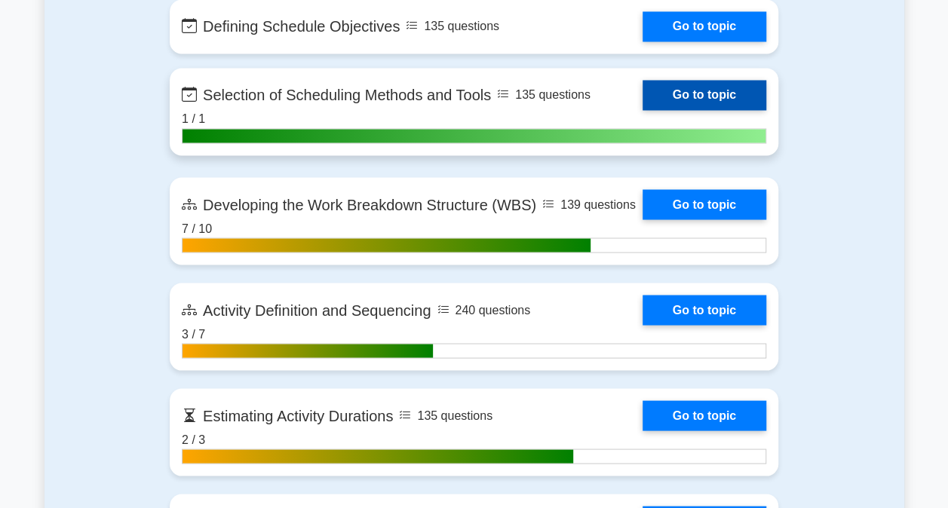
click at [654, 93] on link "Go to topic" at bounding box center [704, 95] width 124 height 30
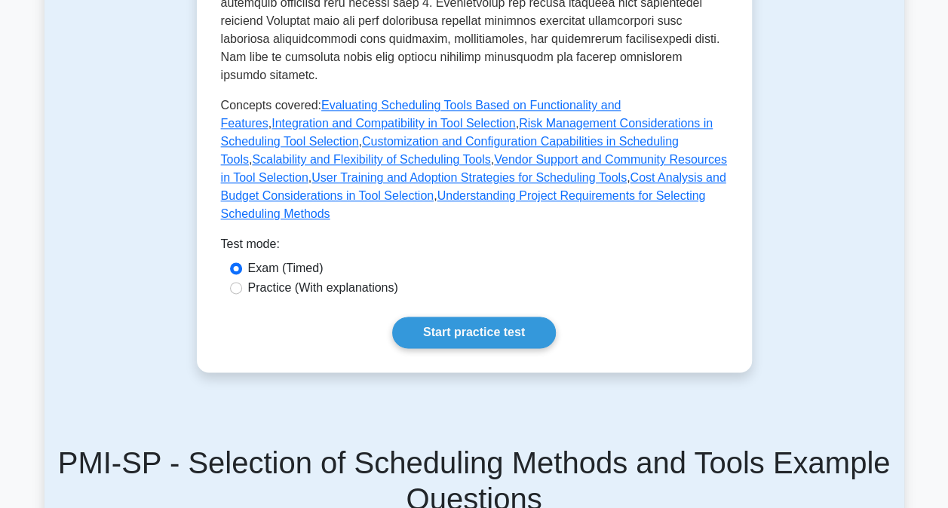
scroll to position [905, 0]
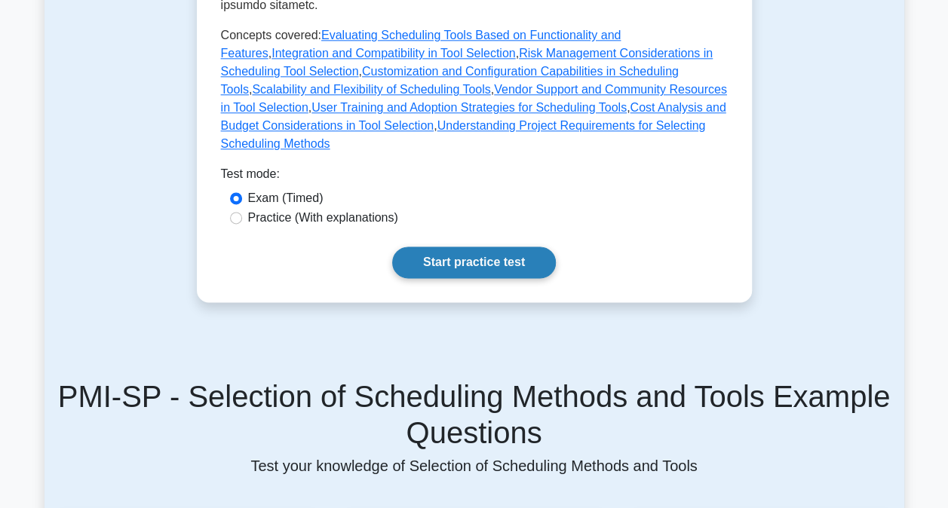
click at [467, 247] on link "Start practice test" at bounding box center [474, 263] width 164 height 32
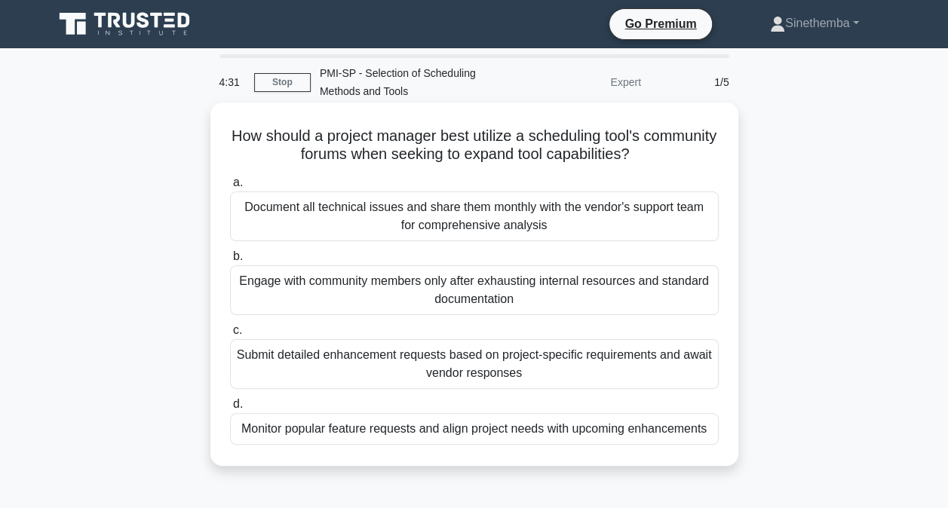
click at [428, 223] on div "Document all technical issues and share them monthly with the vendor's support …" at bounding box center [474, 216] width 488 height 50
click at [230, 188] on input "a. Document all technical issues and share them monthly with the vendor's suppo…" at bounding box center [230, 183] width 0 height 10
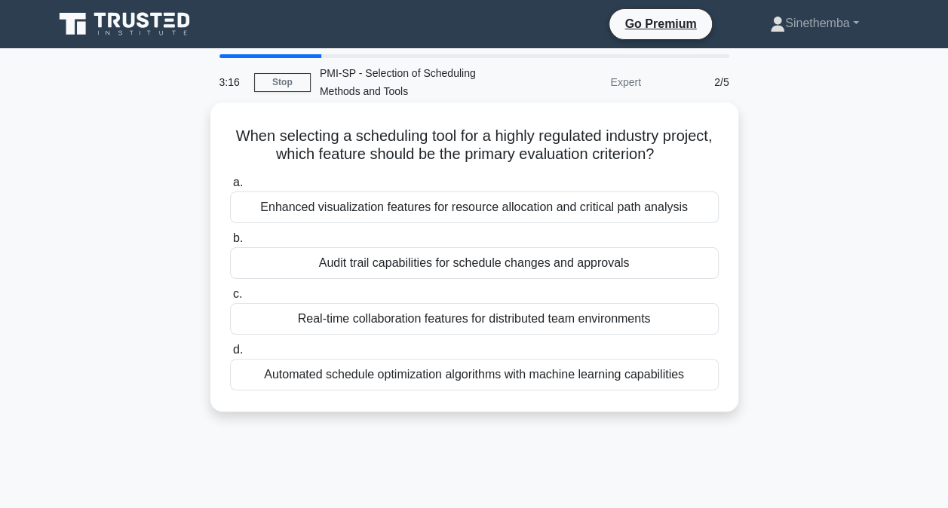
click at [361, 208] on div "Enhanced visualization features for resource allocation and critical path analy…" at bounding box center [474, 207] width 488 height 32
click at [230, 188] on input "a. Enhanced visualization features for resource allocation and critical path an…" at bounding box center [230, 183] width 0 height 10
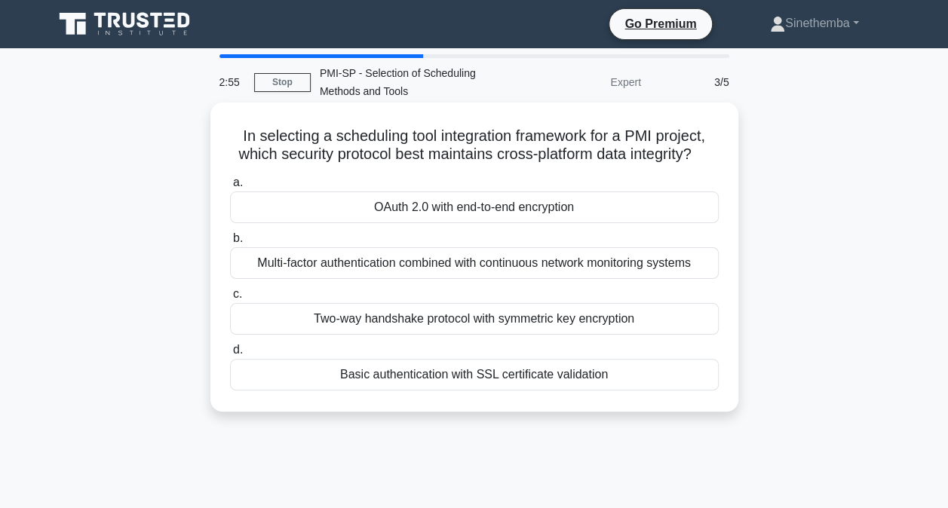
click at [465, 223] on div "OAuth 2.0 with end-to-end encryption" at bounding box center [474, 207] width 488 height 32
click at [230, 188] on input "a. OAuth 2.0 with end-to-end encryption" at bounding box center [230, 183] width 0 height 10
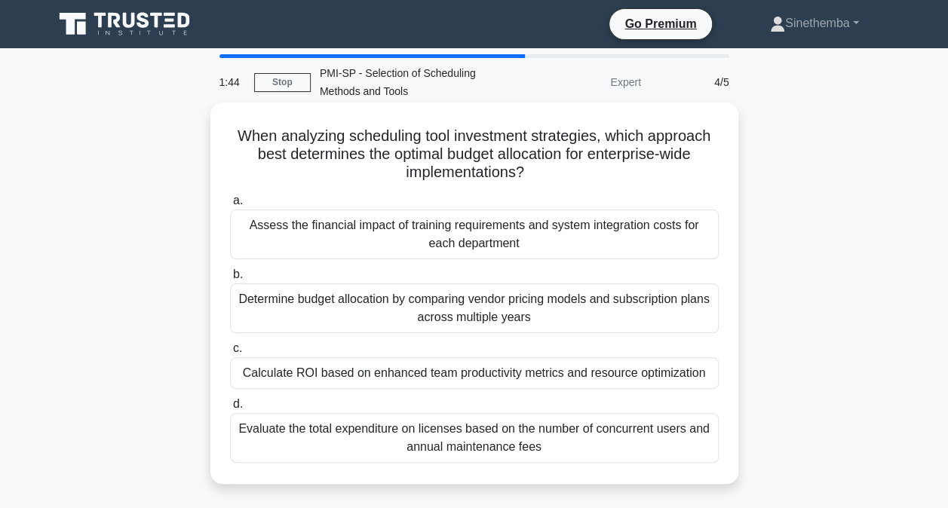
click at [329, 372] on div "Calculate ROI based on enhanced team productivity metrics and resource optimiza…" at bounding box center [474, 373] width 488 height 32
drag, startPoint x: 329, startPoint y: 372, endPoint x: 397, endPoint y: 382, distance: 69.3
click at [397, 382] on div "Calculate ROI based on enhanced team productivity metrics and resource optimiza…" at bounding box center [474, 373] width 488 height 32
click at [230, 354] on input "c. Calculate ROI based on enhanced team productivity metrics and resource optim…" at bounding box center [230, 349] width 0 height 10
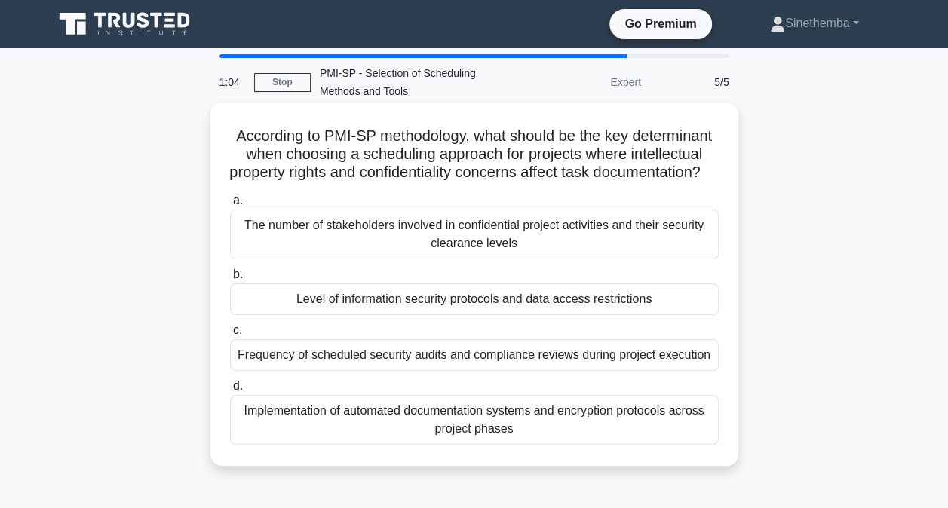
click at [393, 315] on div "Level of information security protocols and data access restrictions" at bounding box center [474, 299] width 488 height 32
click at [230, 280] on input "b. Level of information security protocols and data access restrictions" at bounding box center [230, 275] width 0 height 10
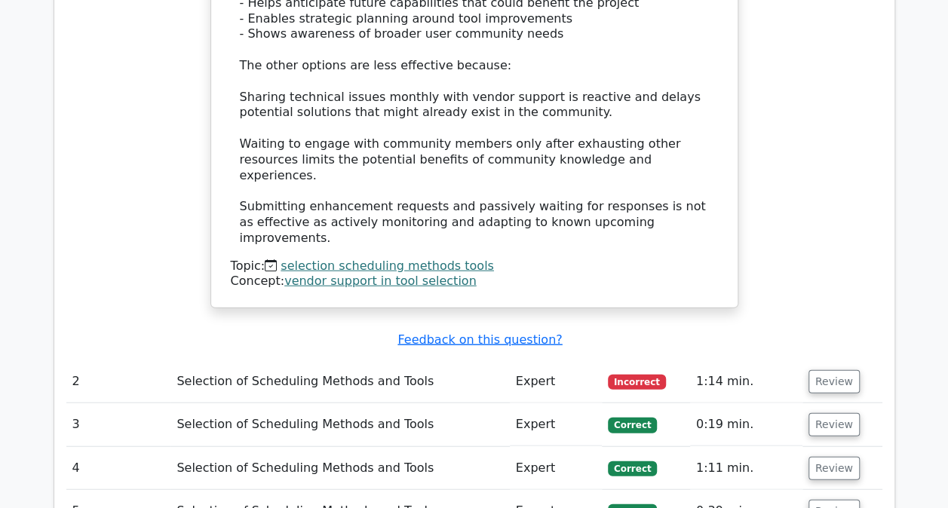
scroll to position [1658, 0]
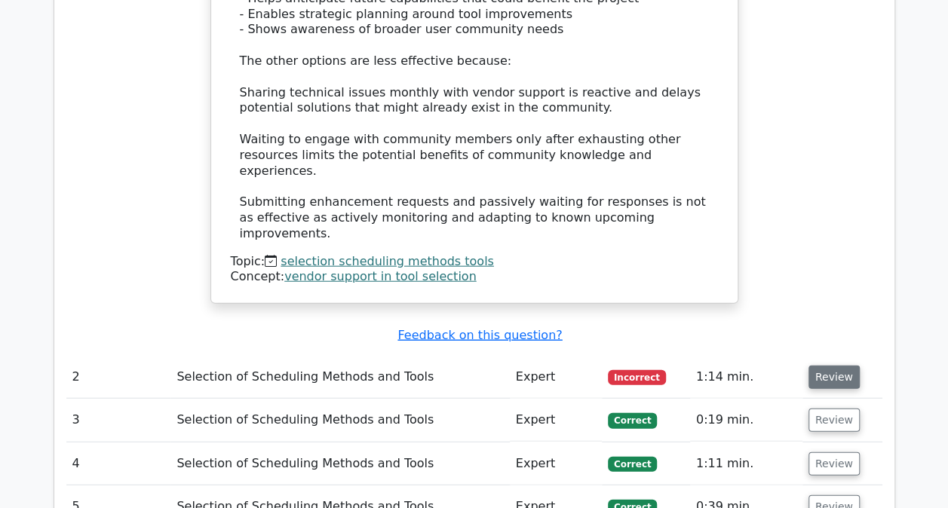
click at [830, 366] on button "Review" at bounding box center [833, 377] width 51 height 23
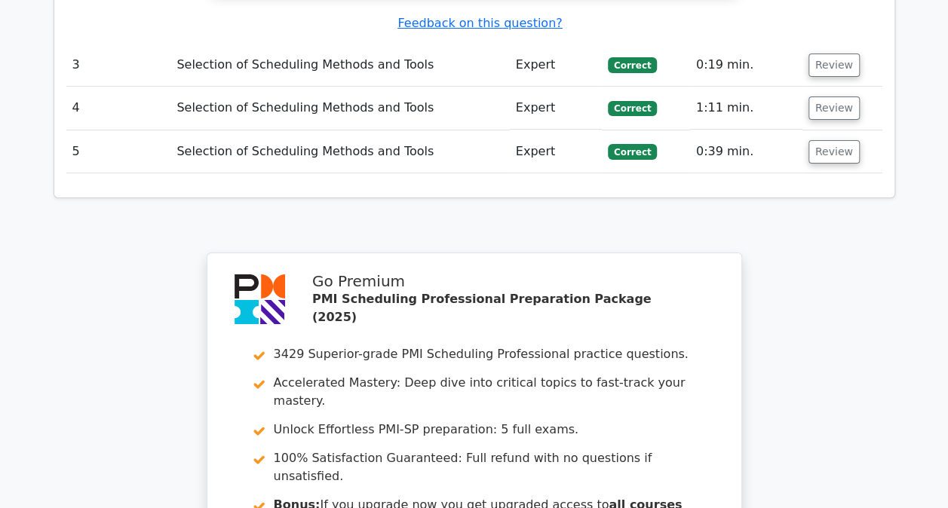
scroll to position [3028, 0]
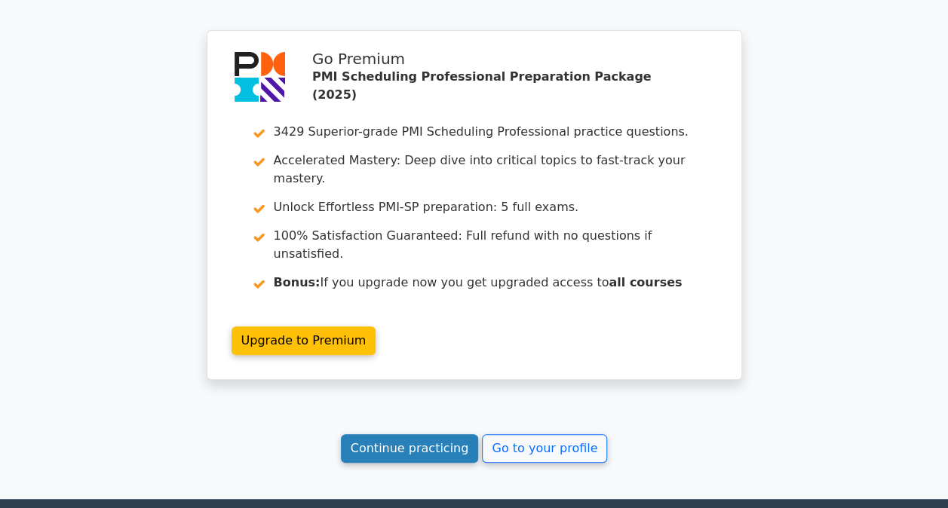
click at [437, 434] on link "Continue practicing" at bounding box center [410, 448] width 138 height 29
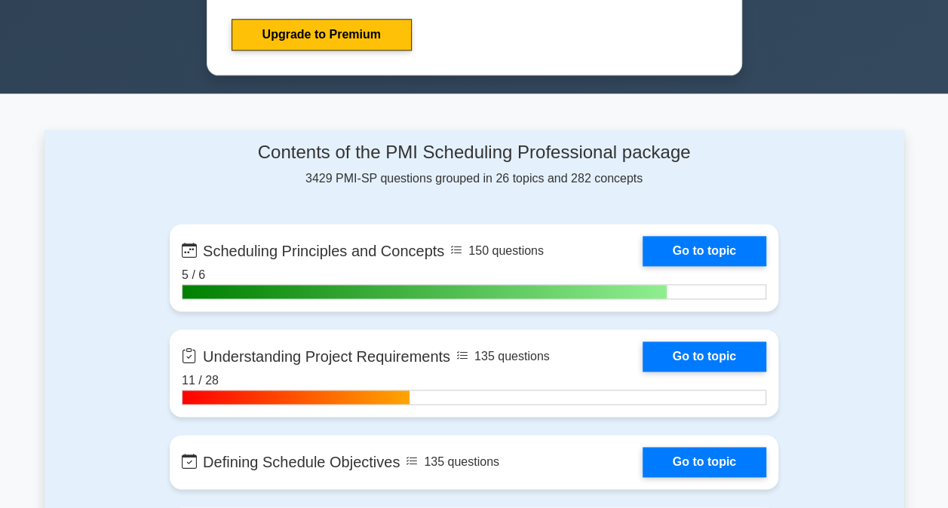
scroll to position [829, 0]
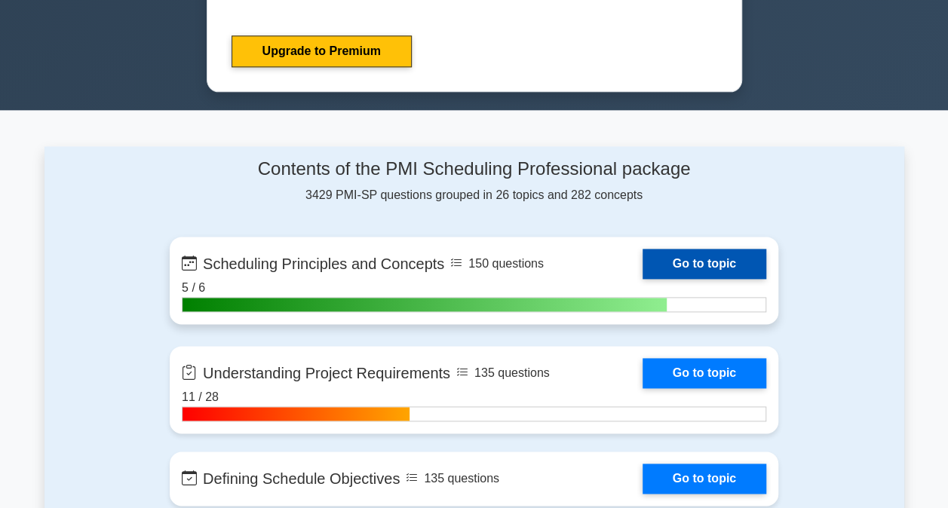
click at [684, 259] on link "Go to topic" at bounding box center [704, 264] width 124 height 30
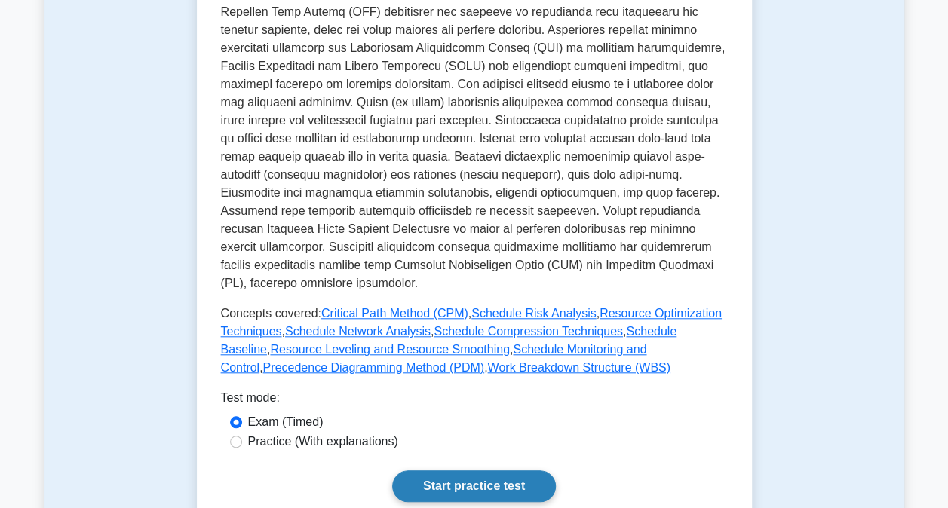
scroll to position [678, 0]
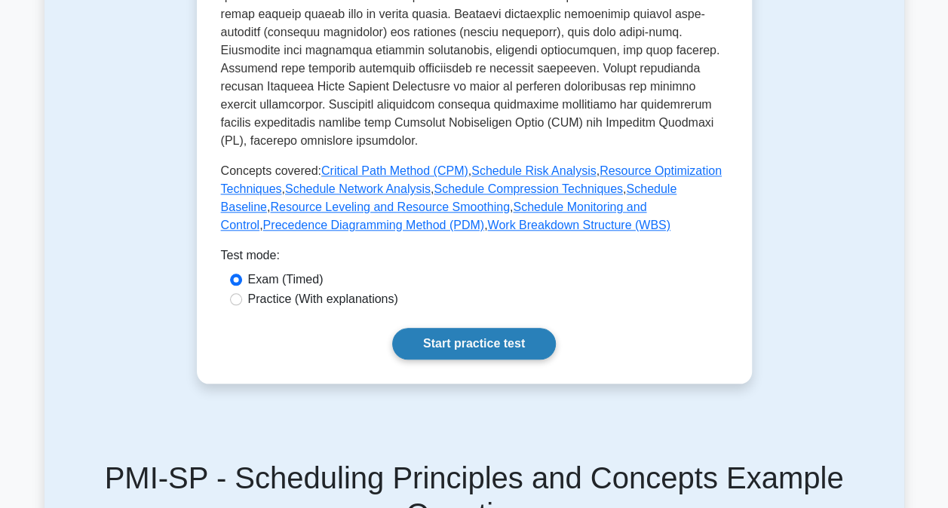
click at [465, 328] on link "Start practice test" at bounding box center [474, 344] width 164 height 32
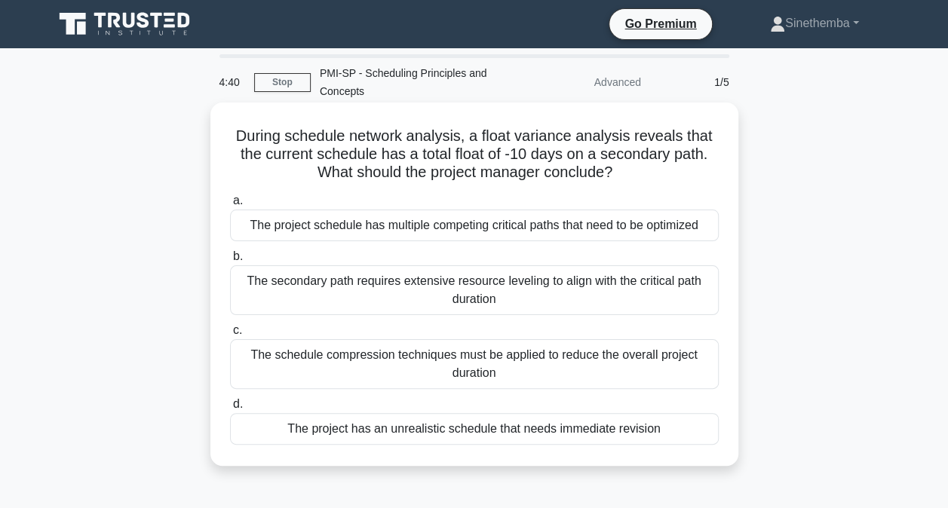
click at [443, 288] on div "The secondary path requires extensive resource leveling to align with the criti…" at bounding box center [474, 290] width 488 height 50
click at [230, 262] on input "b. The secondary path requires extensive resource leveling to align with the cr…" at bounding box center [230, 257] width 0 height 10
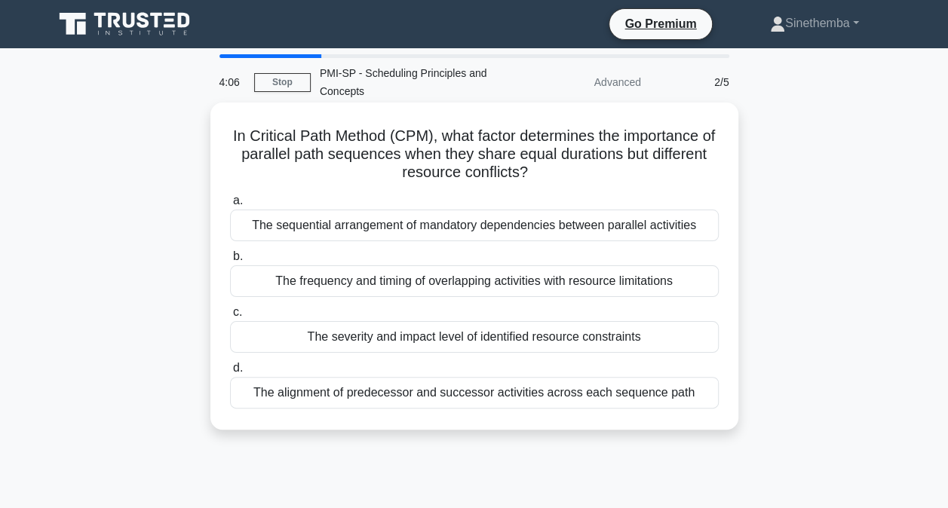
click at [433, 228] on div "The sequential arrangement of mandatory dependencies between parallel activities" at bounding box center [474, 226] width 488 height 32
click at [230, 206] on input "a. The sequential arrangement of mandatory dependencies between parallel activi…" at bounding box center [230, 201] width 0 height 10
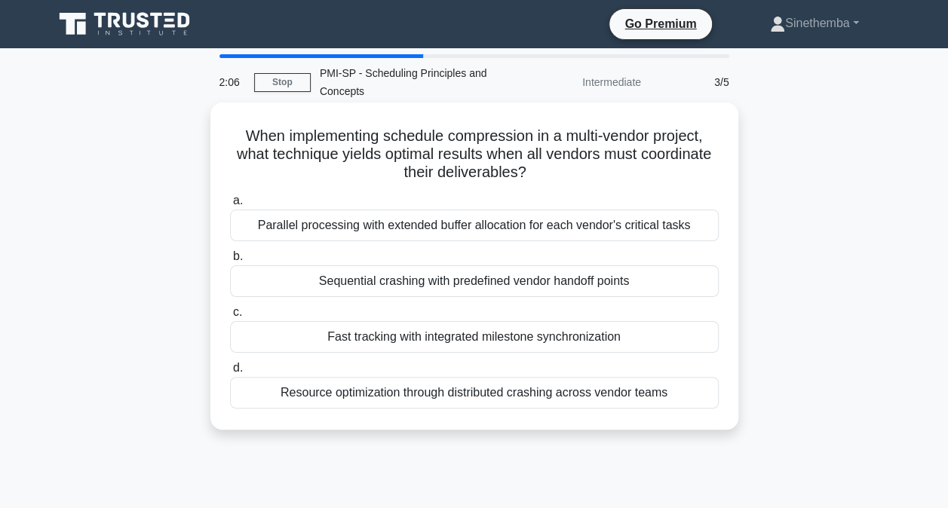
click at [479, 228] on div "Parallel processing with extended buffer allocation for each vendor's critical …" at bounding box center [474, 226] width 488 height 32
click at [230, 206] on input "a. Parallel processing with extended buffer allocation for each vendor's critic…" at bounding box center [230, 201] width 0 height 10
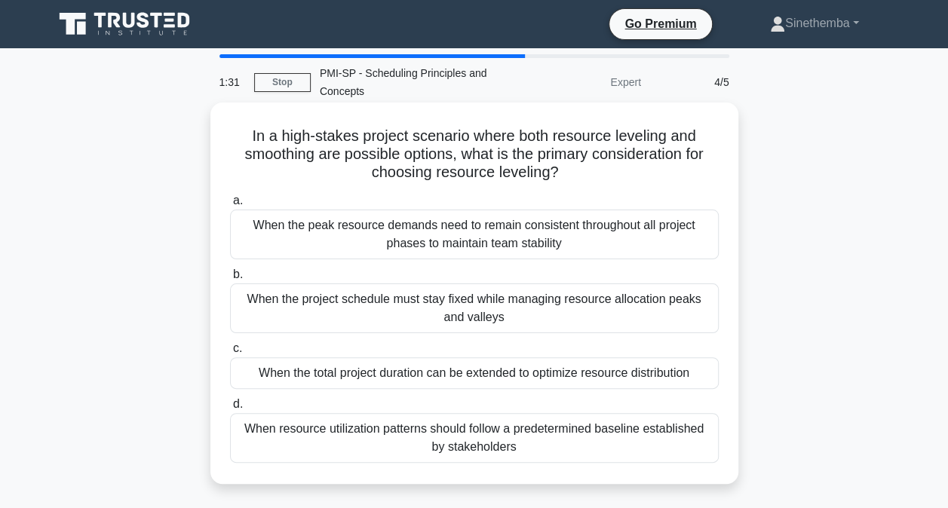
click at [507, 234] on div "When the peak resource demands need to remain consistent throughout all project…" at bounding box center [474, 235] width 488 height 50
click at [230, 206] on input "a. When the peak resource demands need to remain consistent throughout all proj…" at bounding box center [230, 201] width 0 height 10
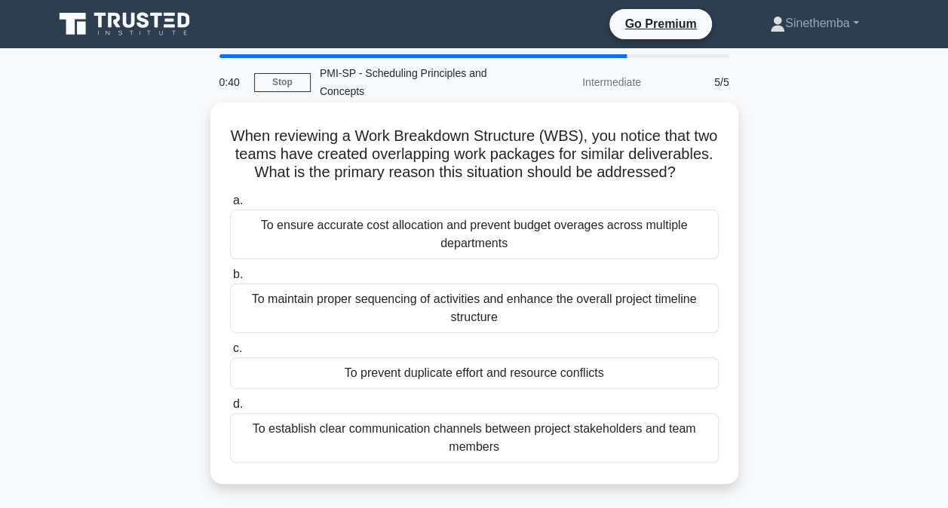
click at [442, 389] on div "To prevent duplicate effort and resource conflicts" at bounding box center [474, 373] width 488 height 32
click at [230, 354] on input "c. To prevent duplicate effort and resource conflicts" at bounding box center [230, 349] width 0 height 10
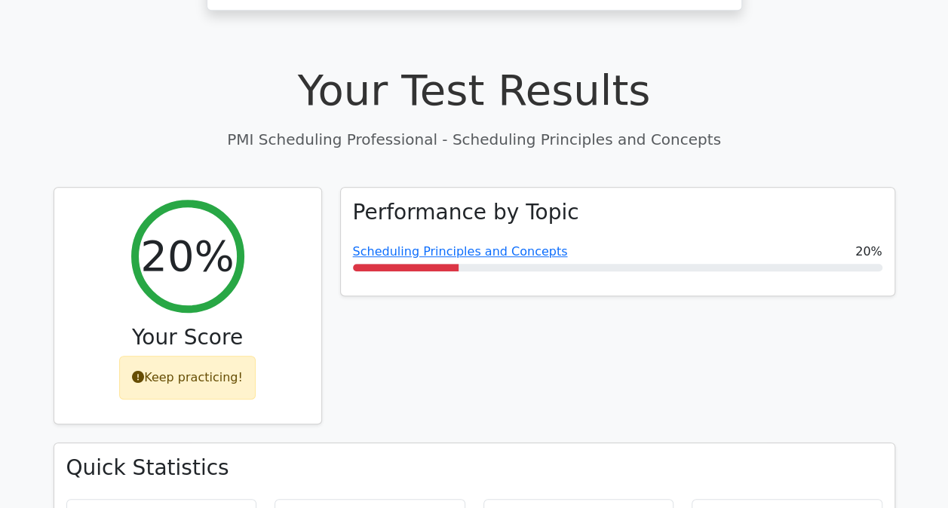
scroll to position [377, 0]
